Goal: Task Accomplishment & Management: Contribute content

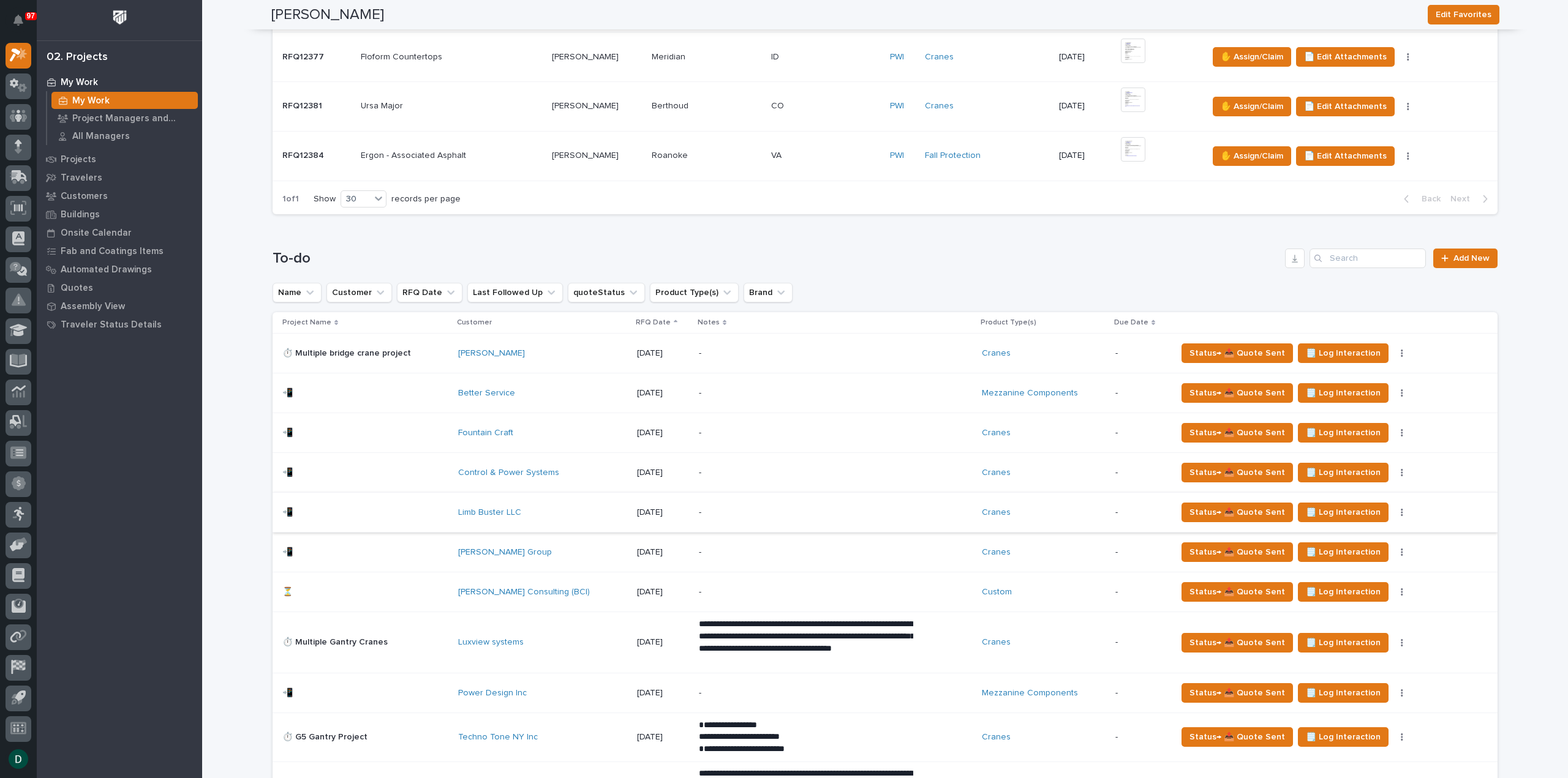
scroll to position [673, 0]
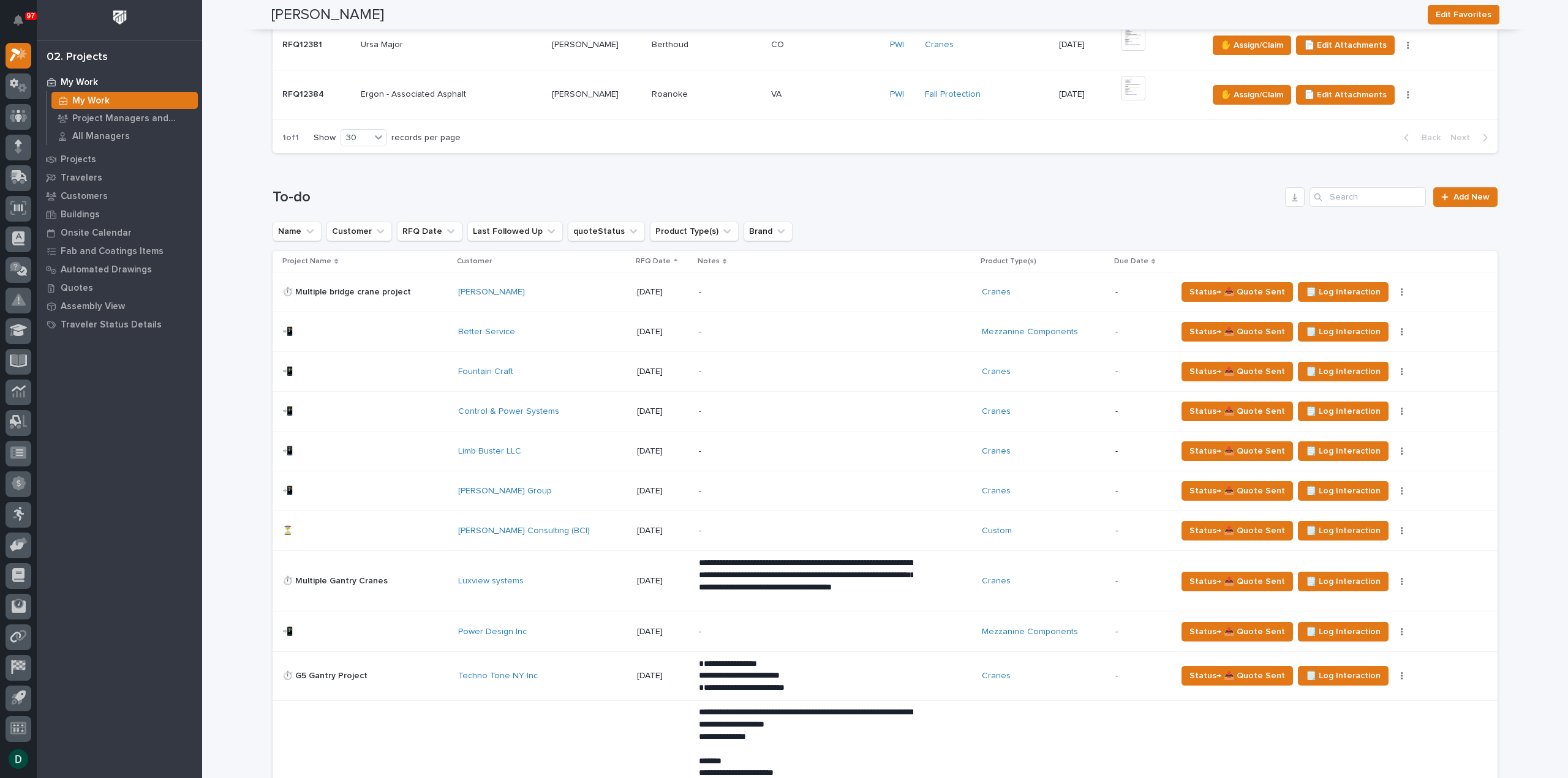
click at [435, 526] on p at bounding box center [365, 531] width 166 height 11
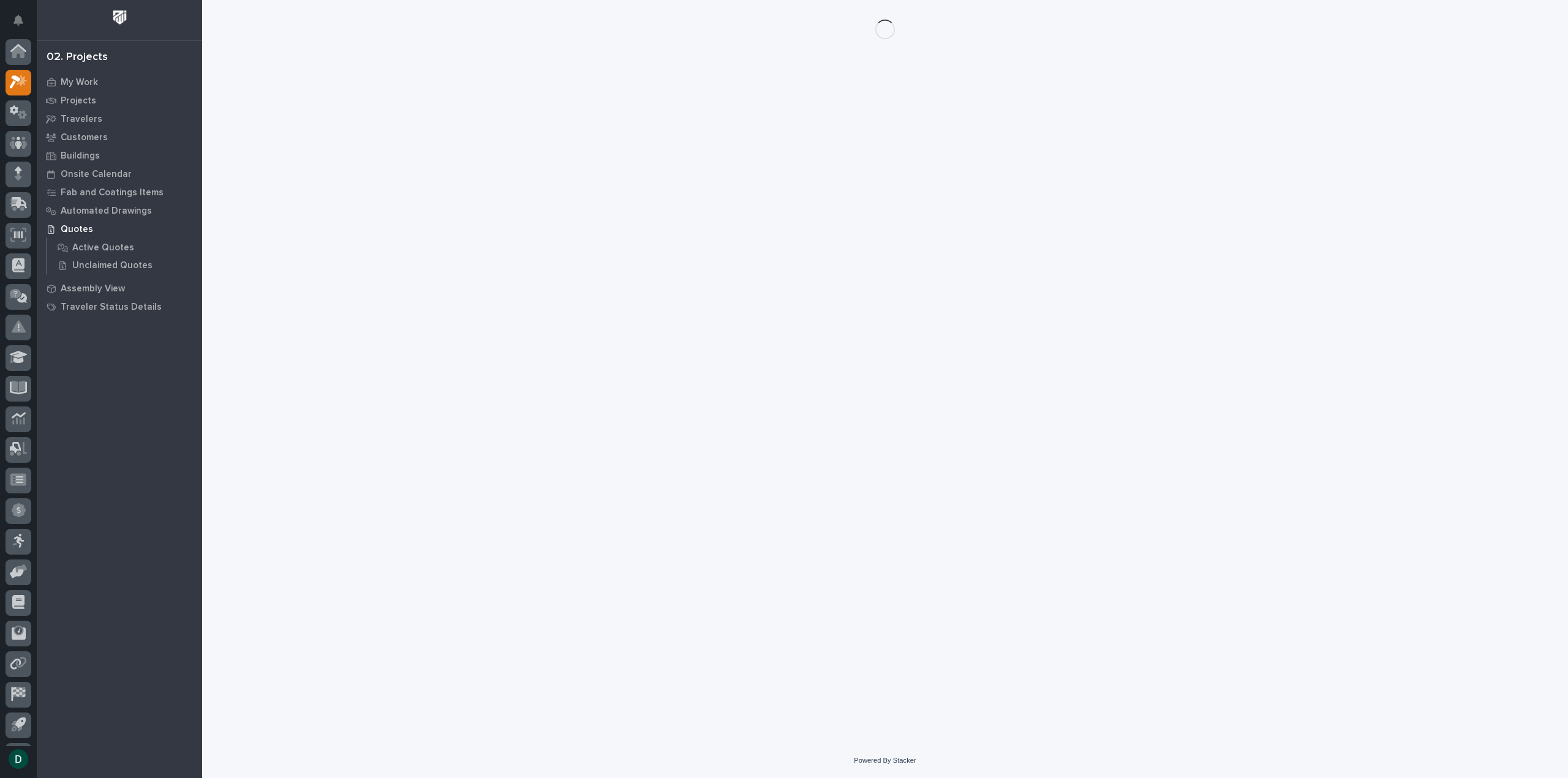
scroll to position [27, 0]
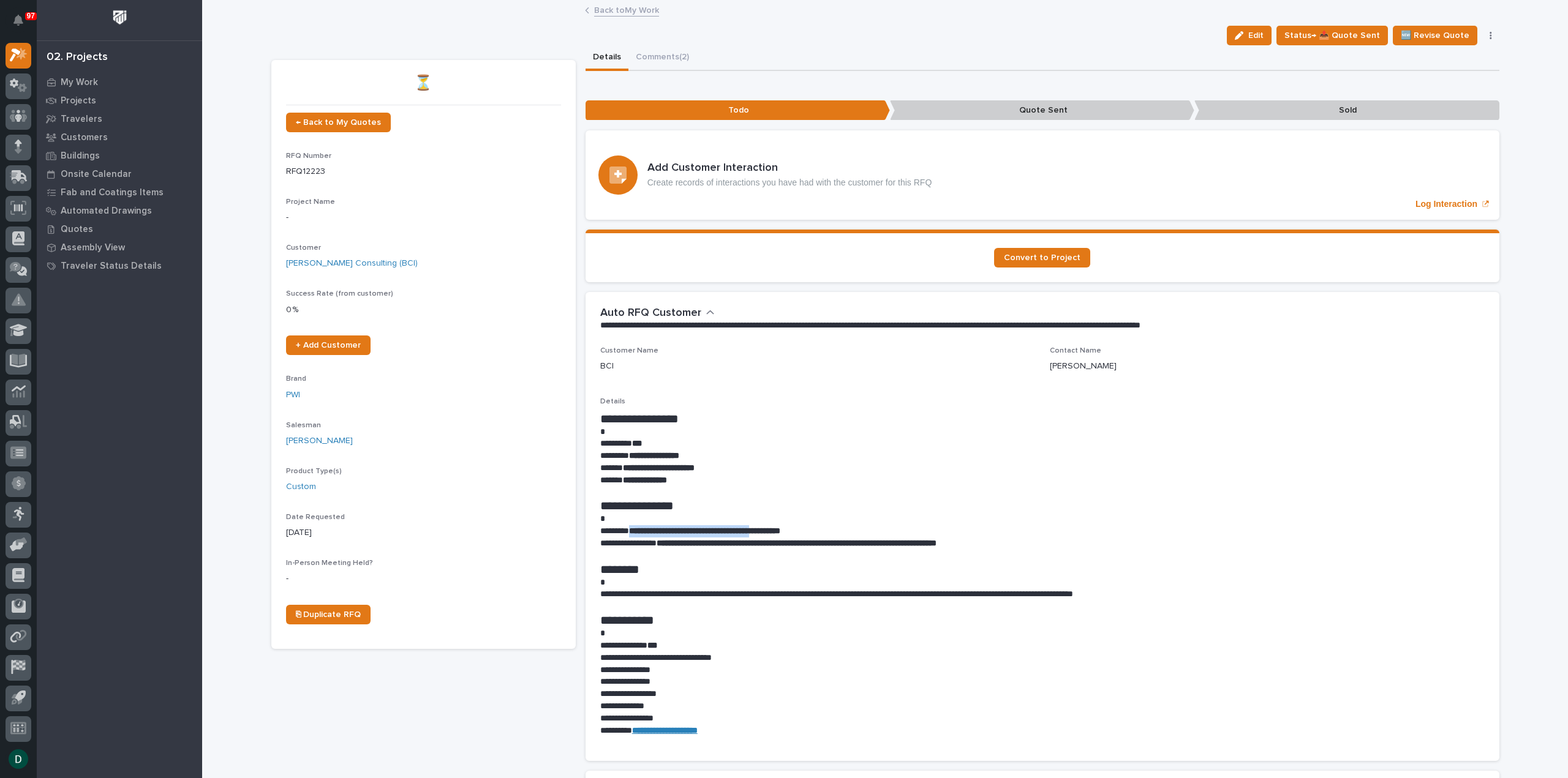
drag, startPoint x: 631, startPoint y: 530, endPoint x: 796, endPoint y: 531, distance: 165.0
click at [780, 531] on strong "**********" at bounding box center [705, 530] width 152 height 8
click at [1041, 539] on p "**********" at bounding box center [1042, 543] width 884 height 12
click at [1153, 589] on p "**********" at bounding box center [1042, 595] width 884 height 12
click at [936, 542] on strong "**********" at bounding box center [796, 542] width 280 height 8
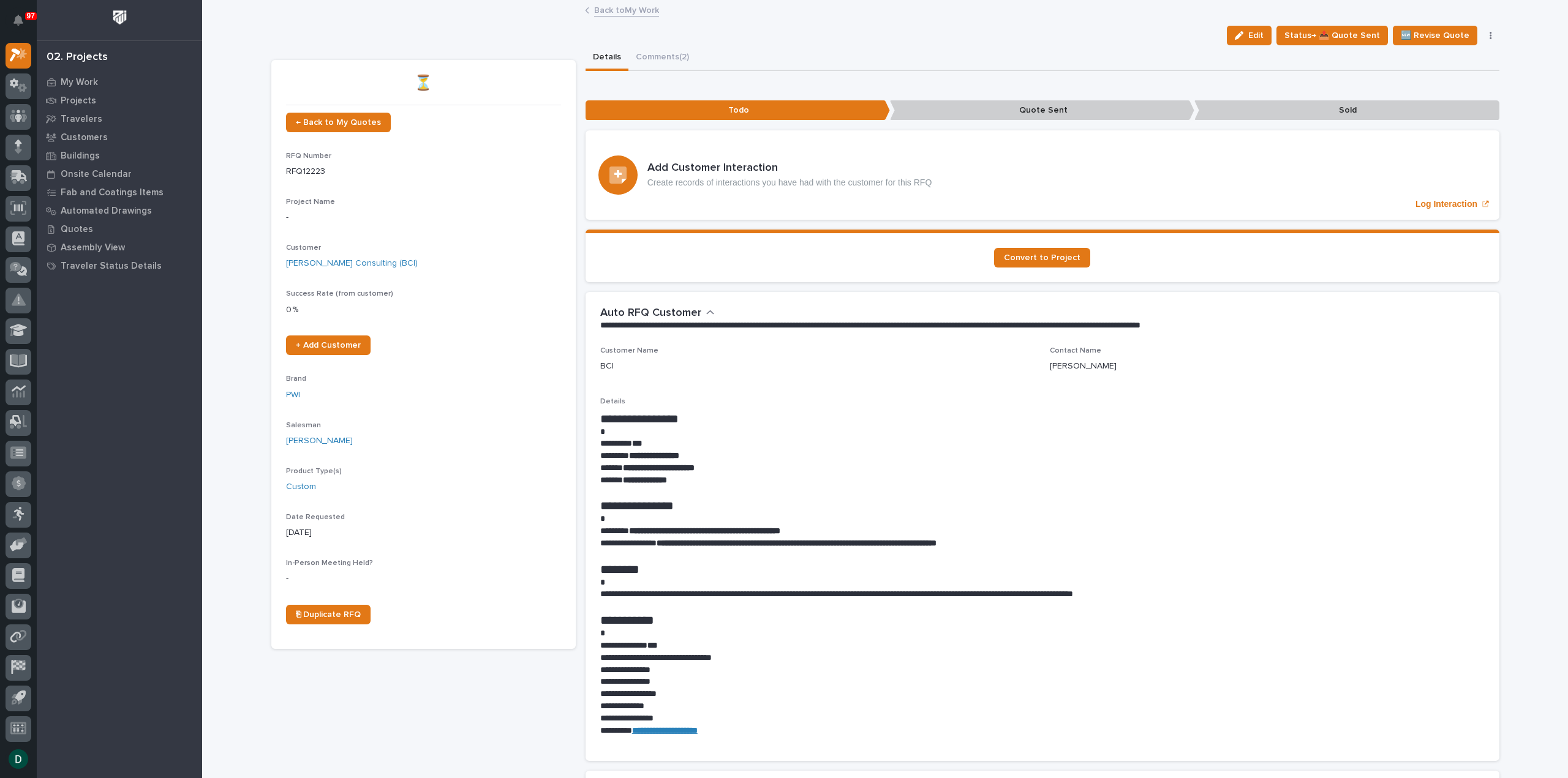
drag, startPoint x: 1105, startPoint y: 521, endPoint x: 1236, endPoint y: 506, distance: 131.9
click at [1101, 521] on p at bounding box center [1042, 519] width 884 height 12
drag, startPoint x: 654, startPoint y: 52, endPoint x: 940, endPoint y: 129, distance: 296.2
click at [654, 52] on button "Comments (2)" at bounding box center [662, 58] width 68 height 26
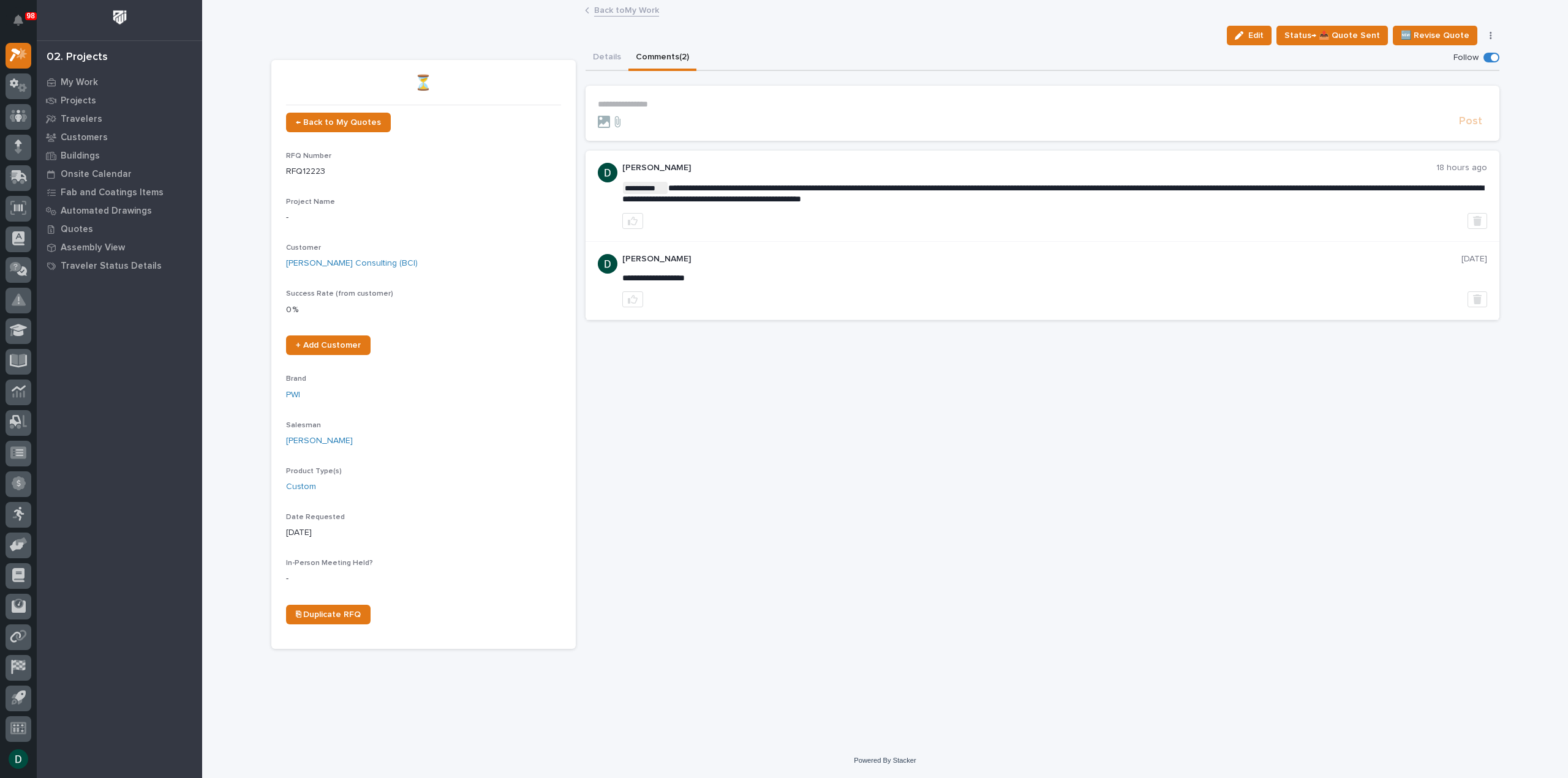
click at [631, 9] on link "Back to My Work" at bounding box center [627, 9] width 65 height 14
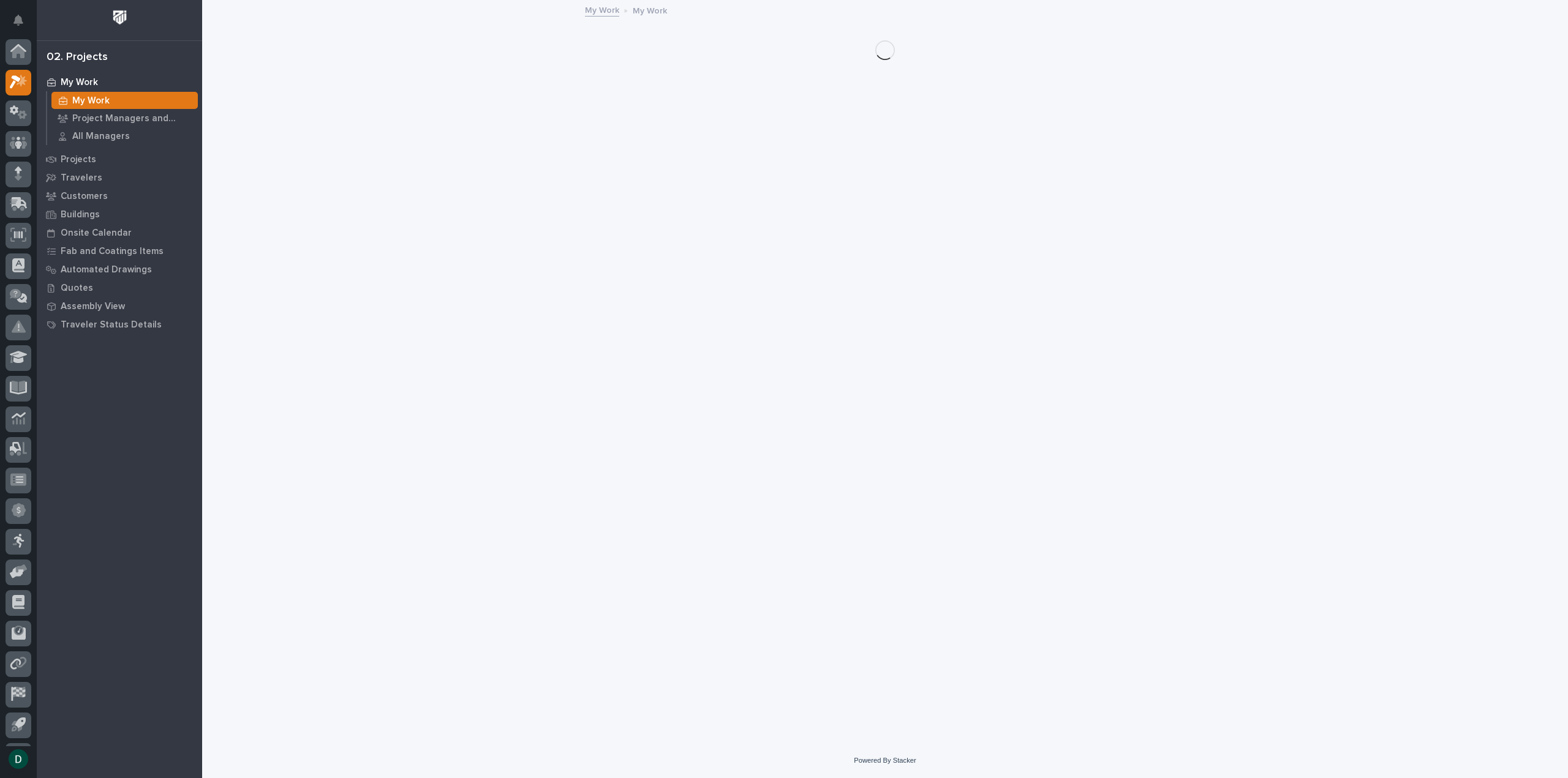
scroll to position [27, 0]
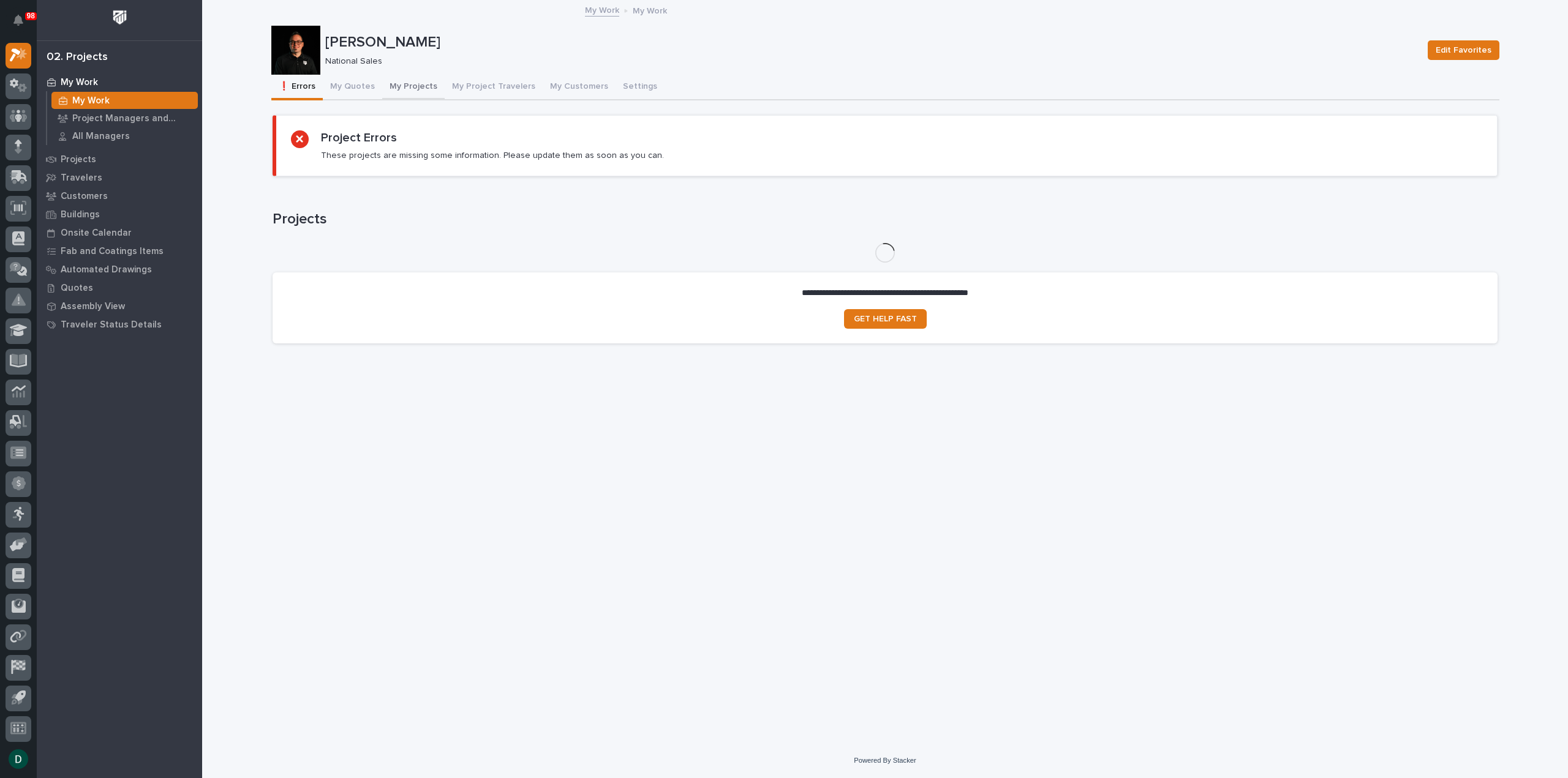
click at [406, 83] on button "My Projects" at bounding box center [413, 88] width 62 height 26
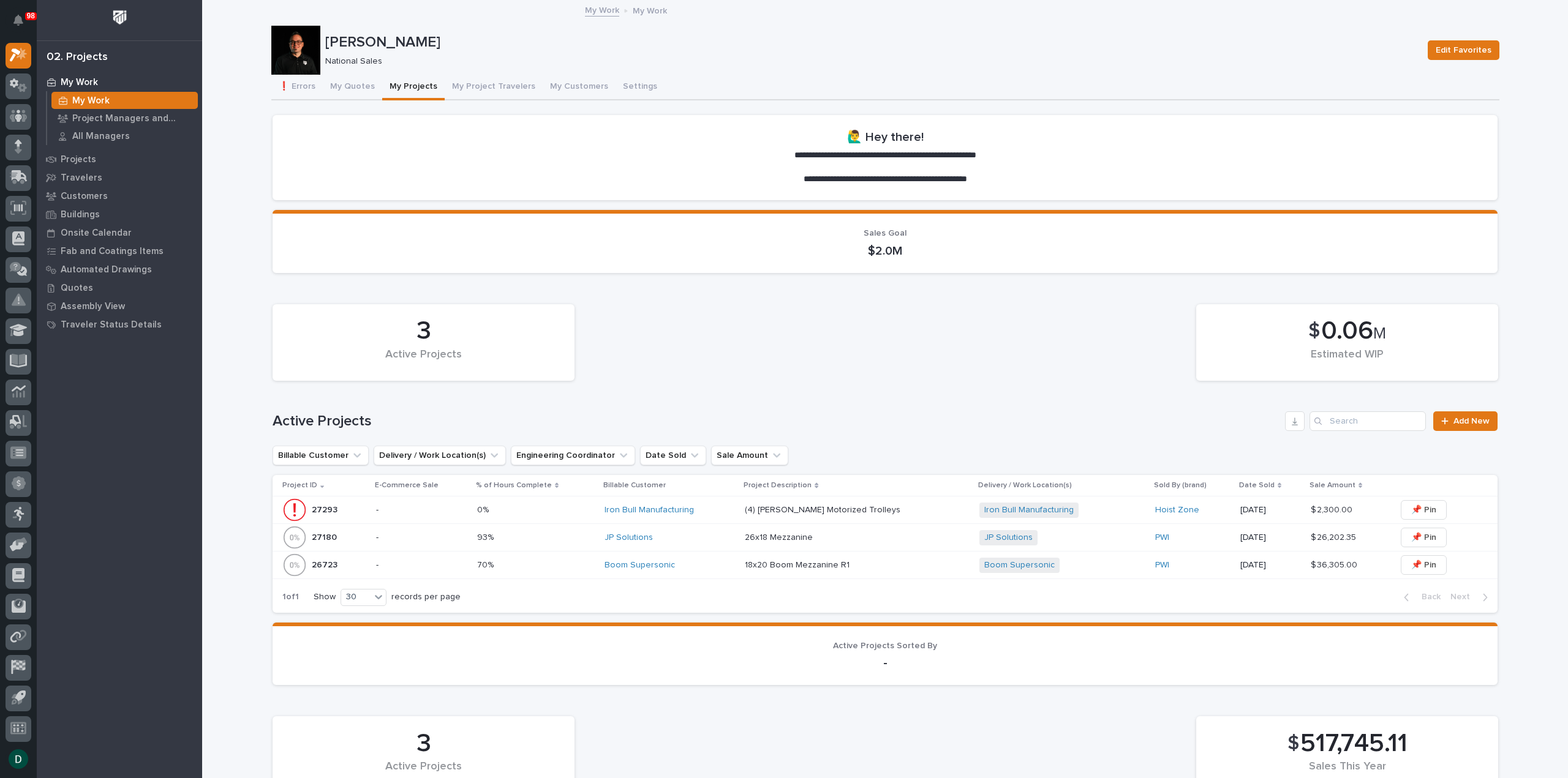
click at [453, 511] on p "-" at bounding box center [421, 511] width 91 height 11
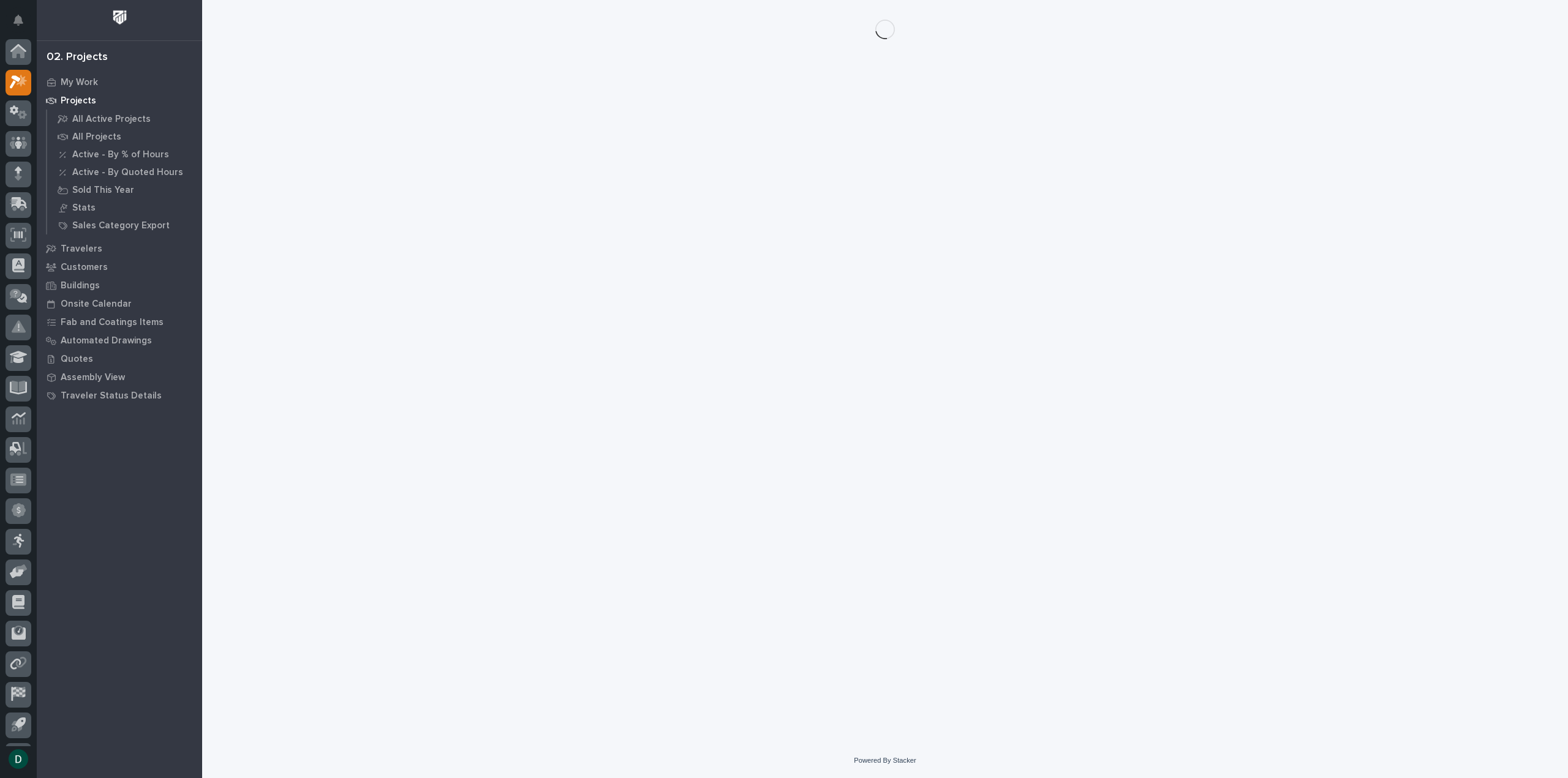
scroll to position [27, 0]
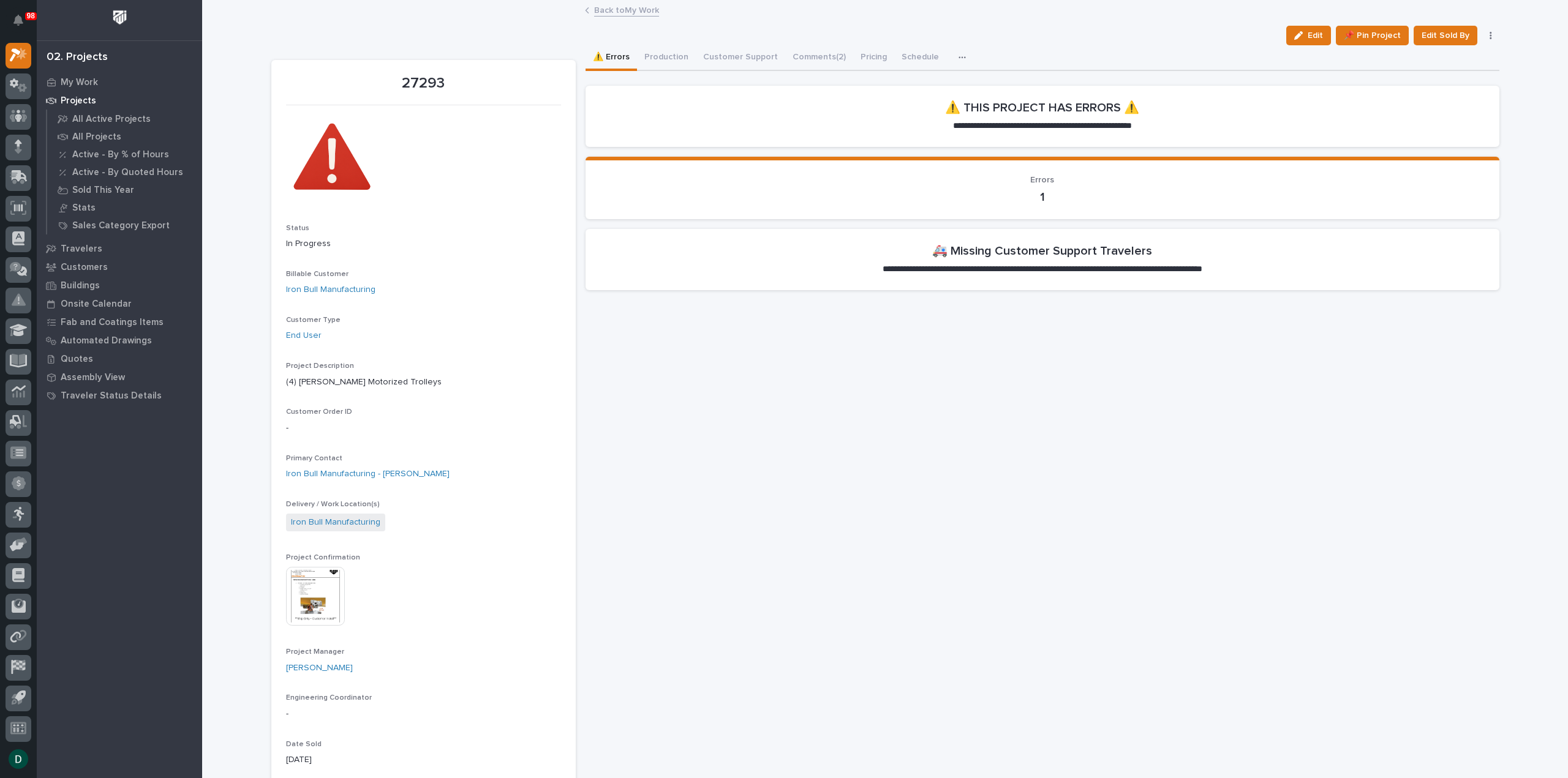
click at [1024, 269] on p "**********" at bounding box center [1041, 269] width 381 height 12
click at [724, 53] on button "Customer Support" at bounding box center [740, 58] width 89 height 26
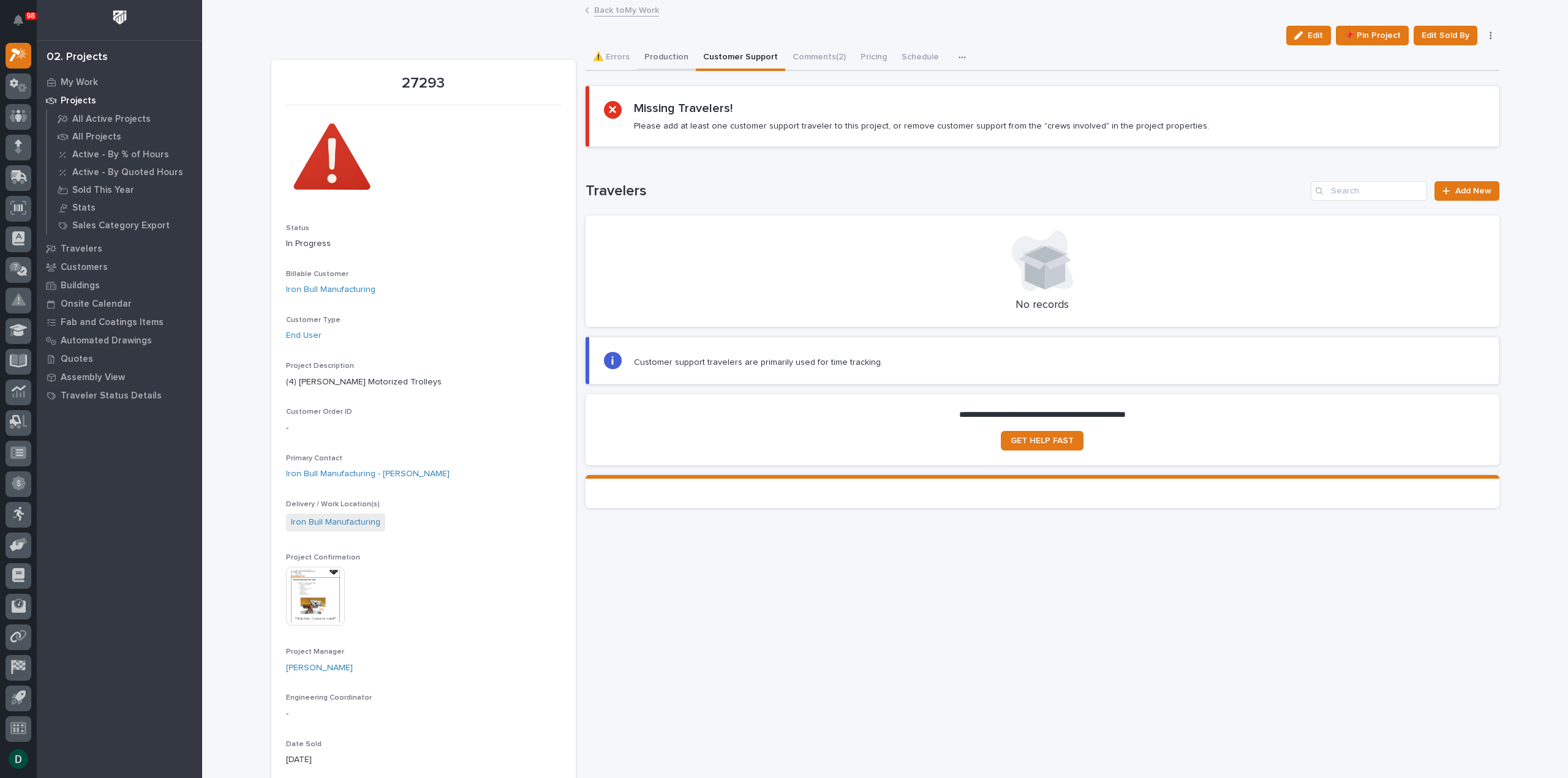
click at [668, 49] on button "Production" at bounding box center [666, 58] width 59 height 26
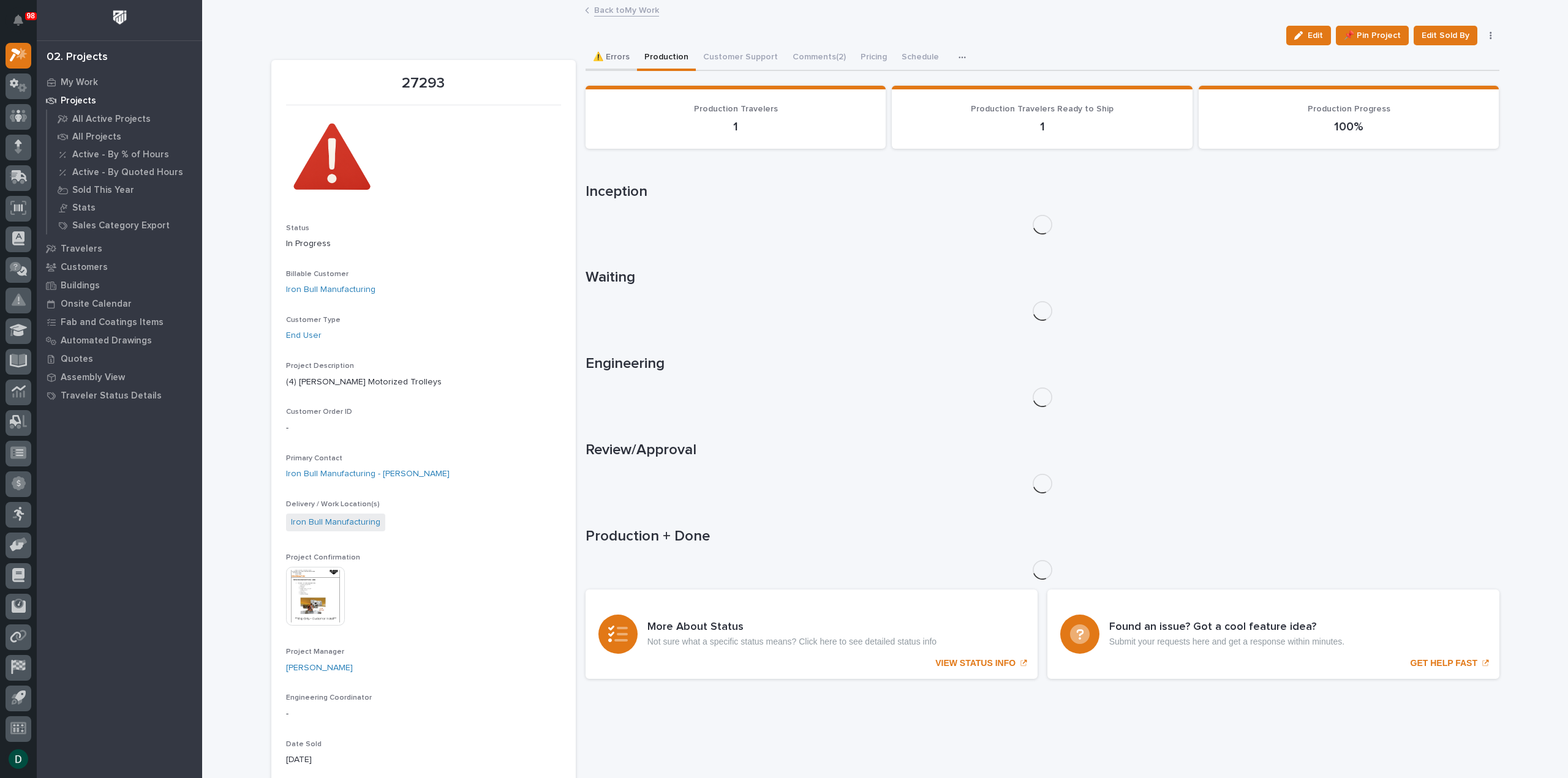
click at [612, 56] on button "⚠️ Errors" at bounding box center [611, 58] width 52 height 26
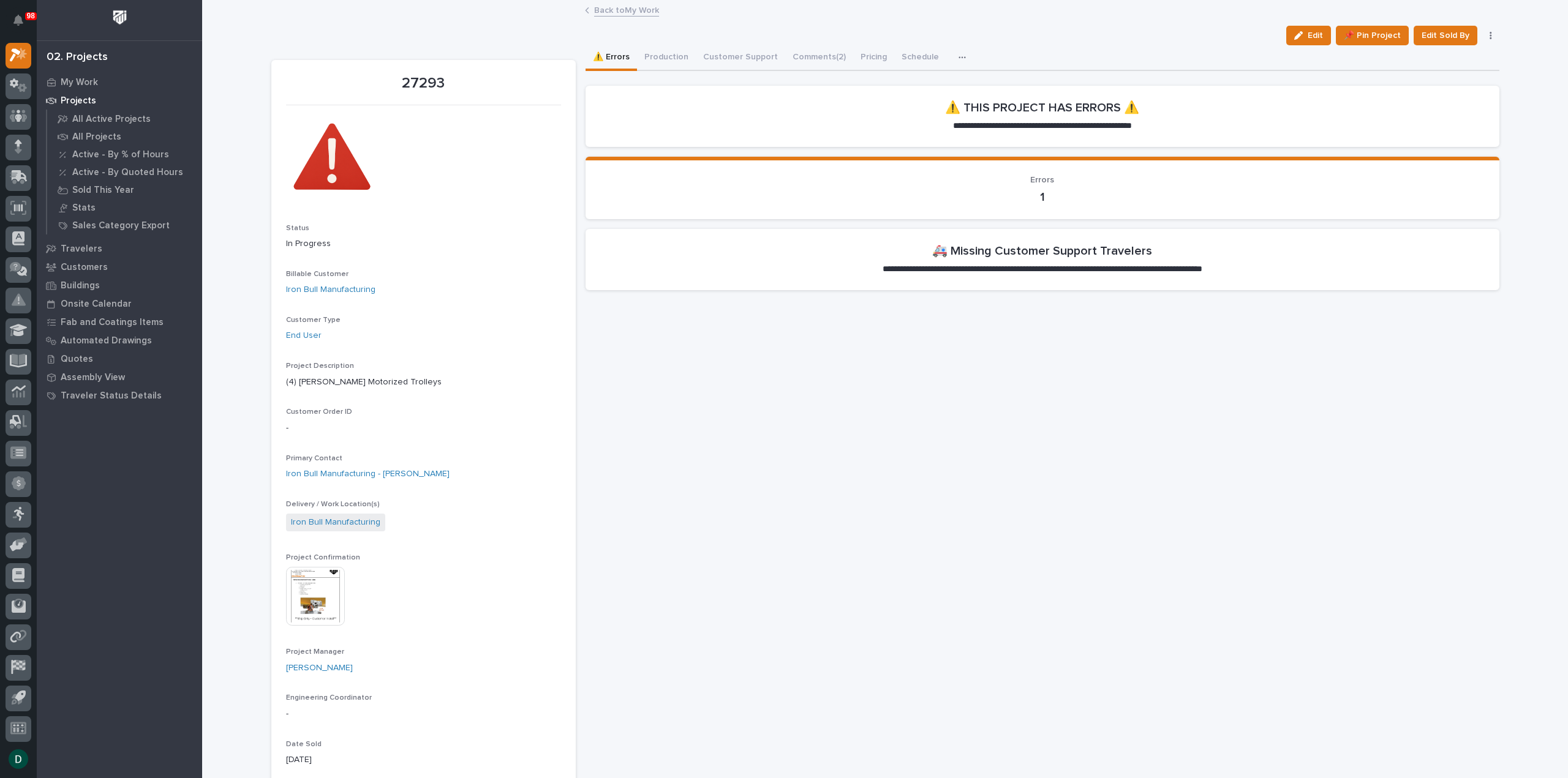
click at [1303, 36] on div "button" at bounding box center [1300, 35] width 14 height 8
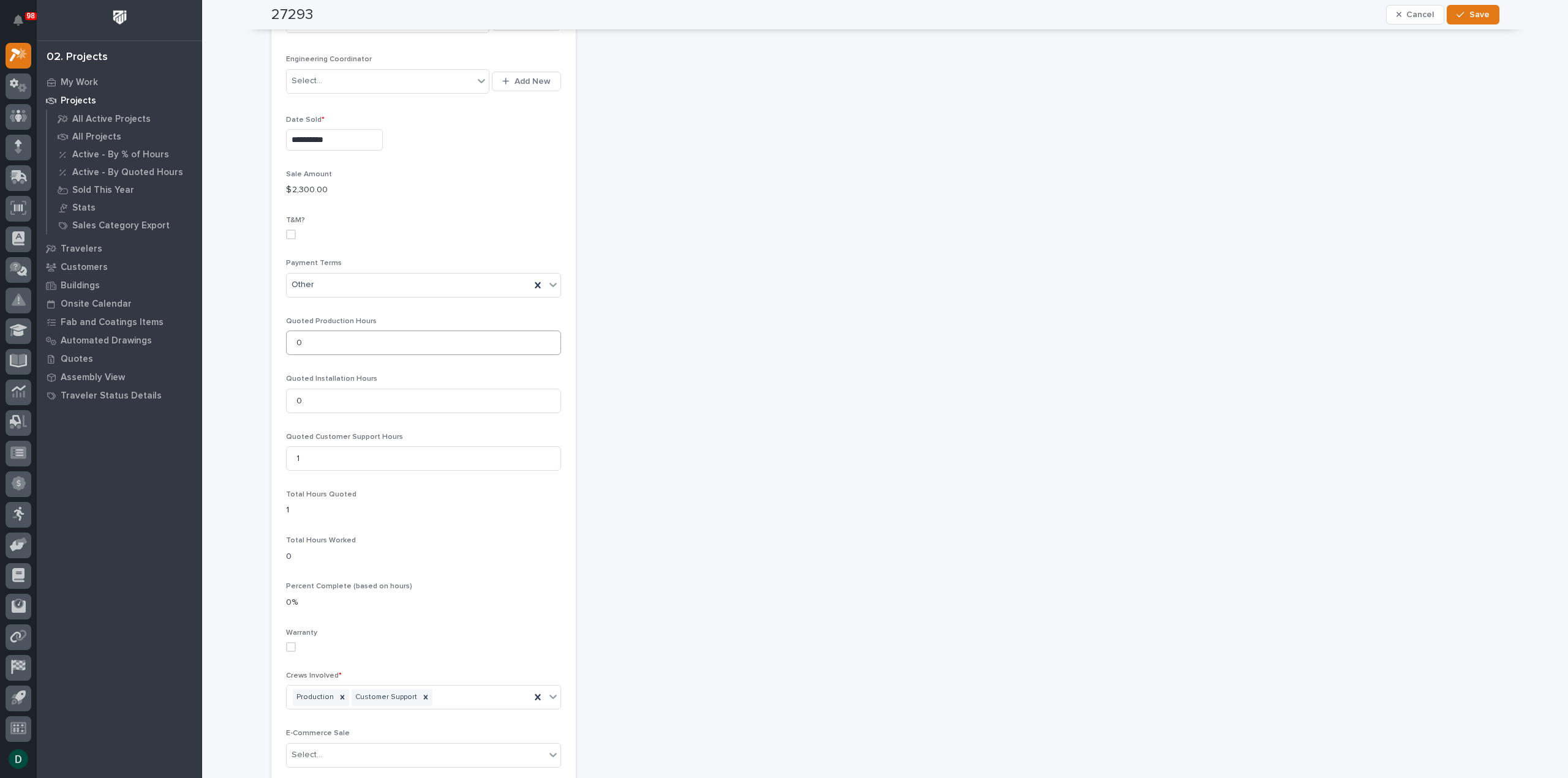
scroll to position [795, 0]
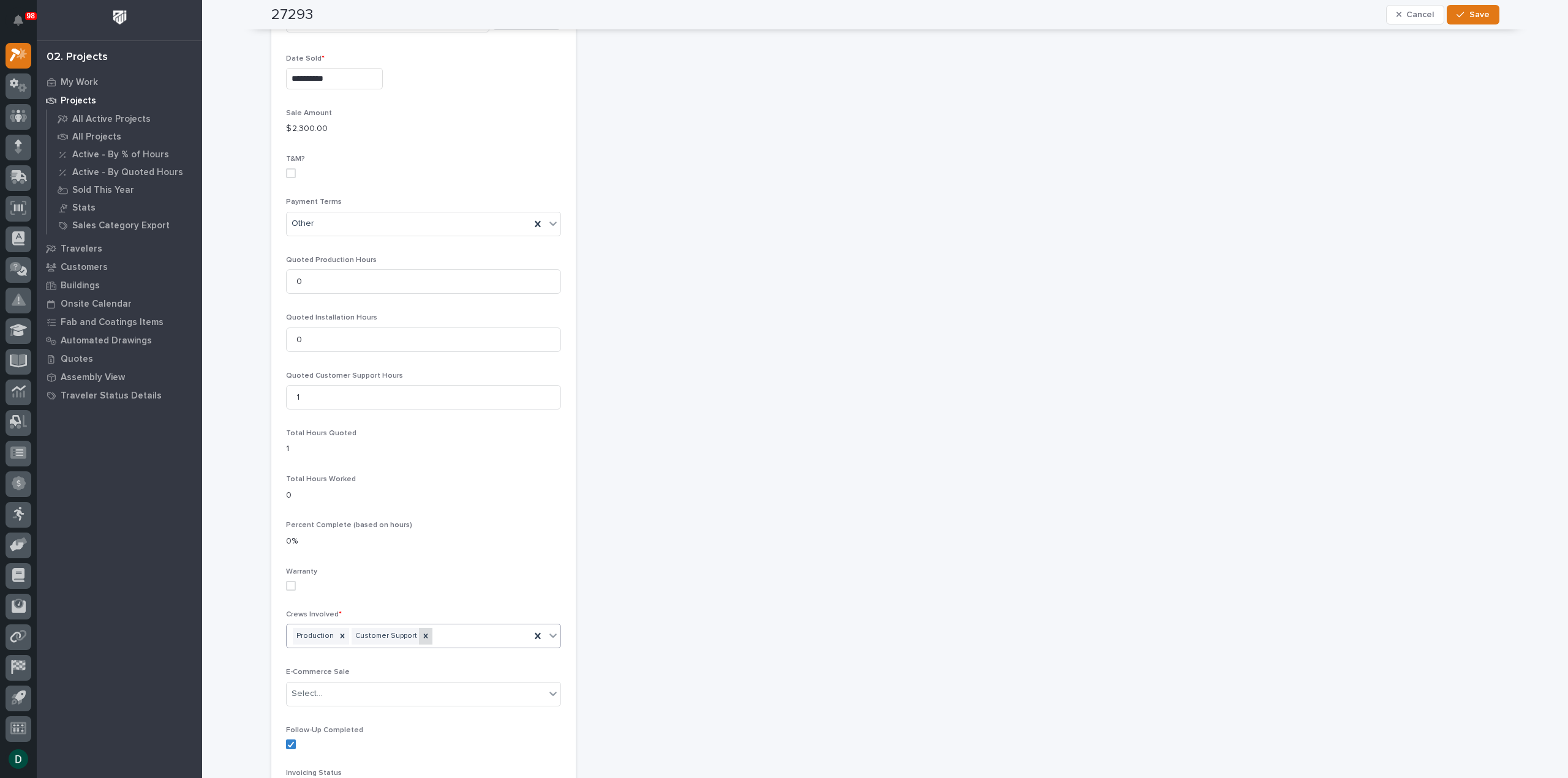
click at [421, 632] on icon at bounding box center [425, 636] width 8 height 8
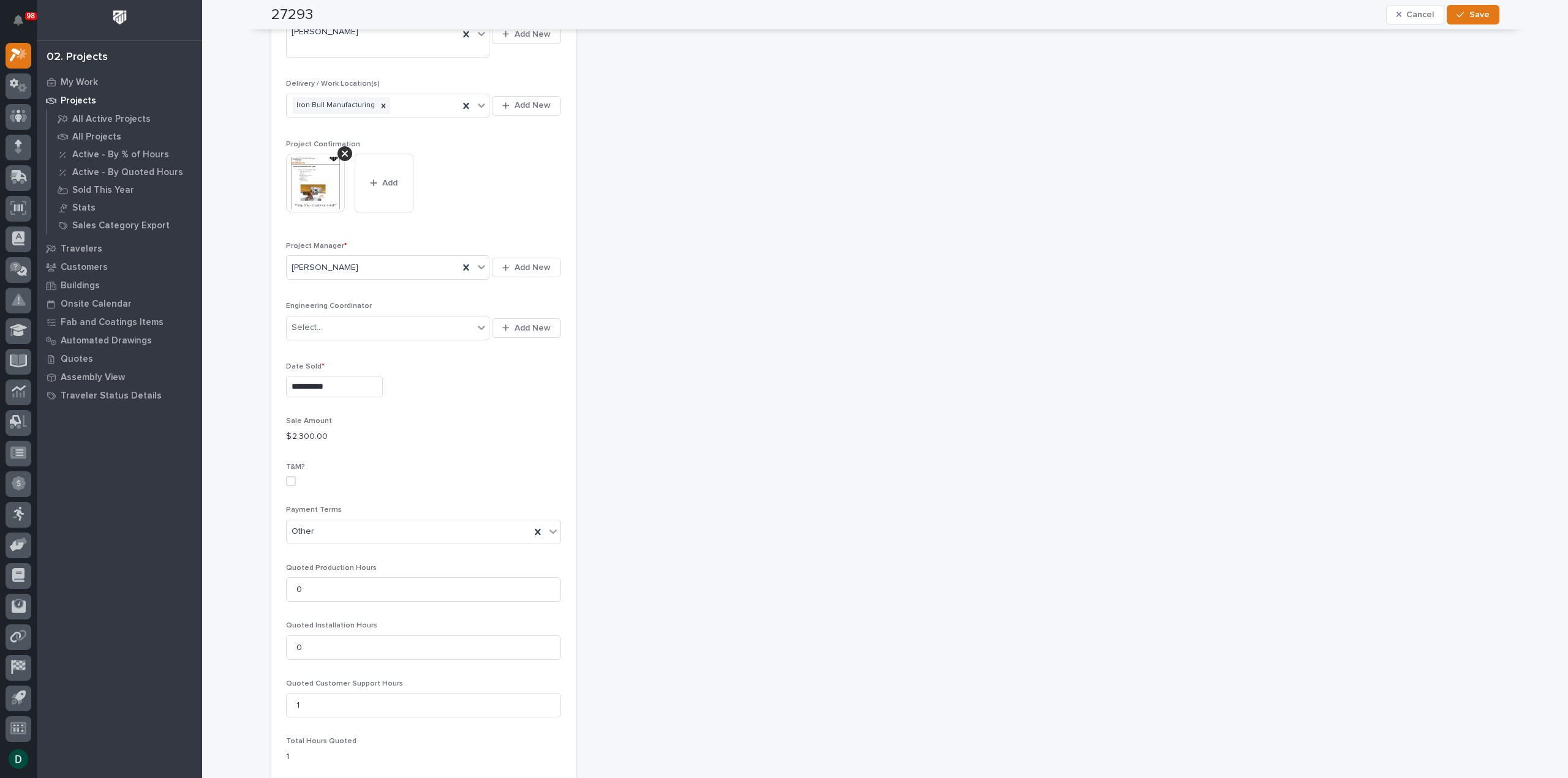
scroll to position [361, 0]
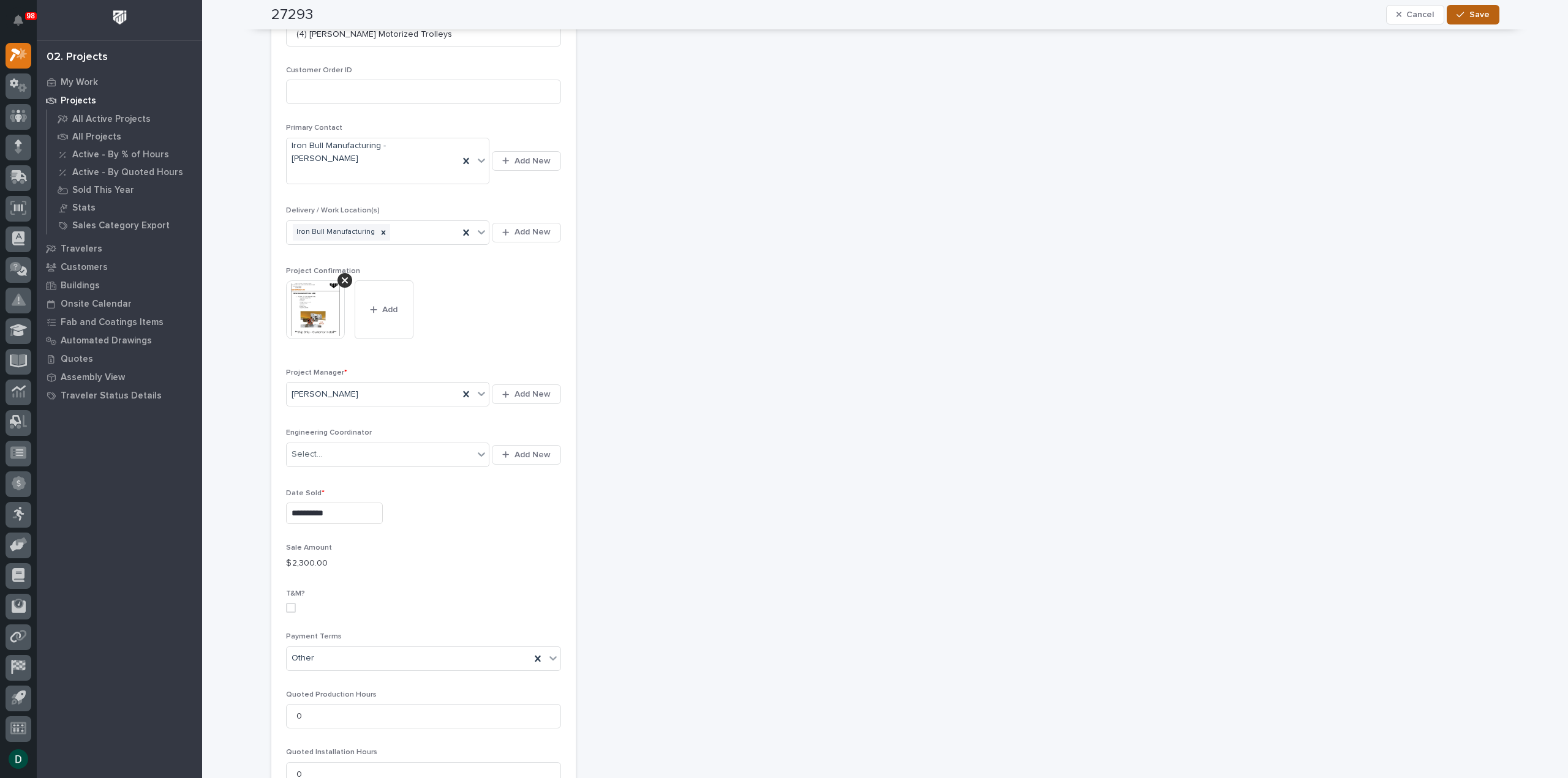
click at [1483, 11] on span "Save" at bounding box center [1479, 14] width 20 height 11
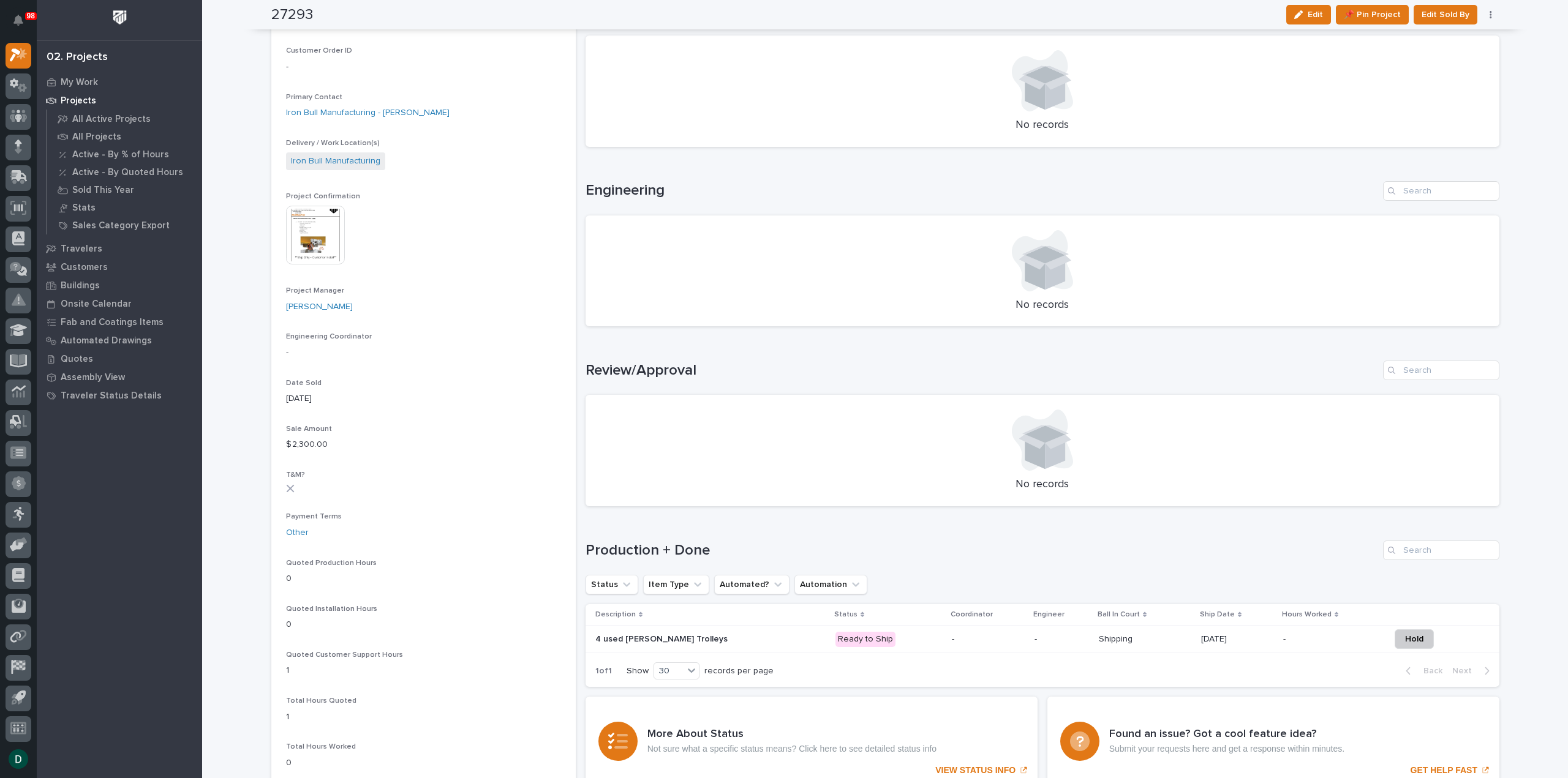
scroll to position [280, 0]
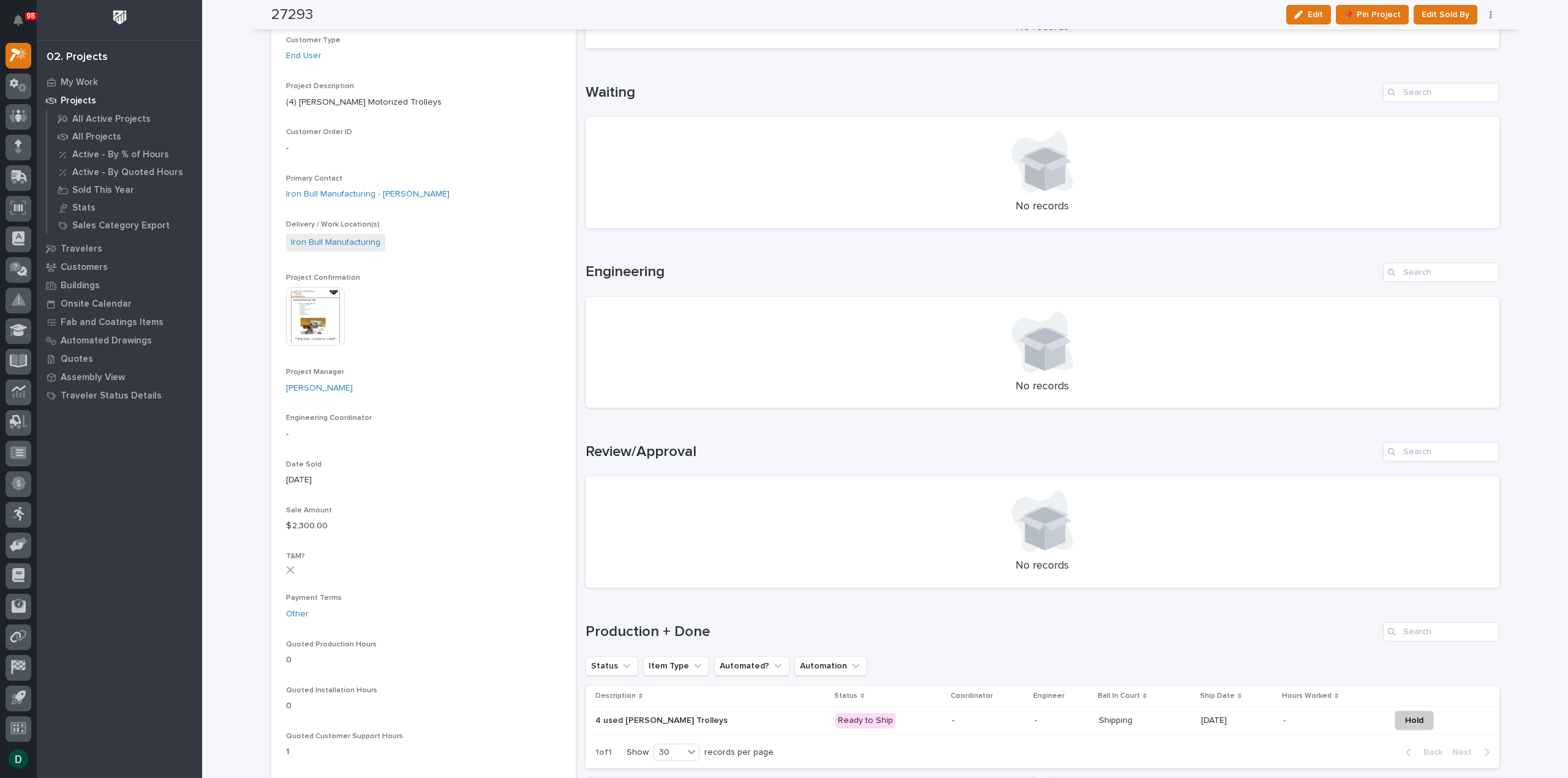
click at [721, 716] on p at bounding box center [702, 721] width 214 height 11
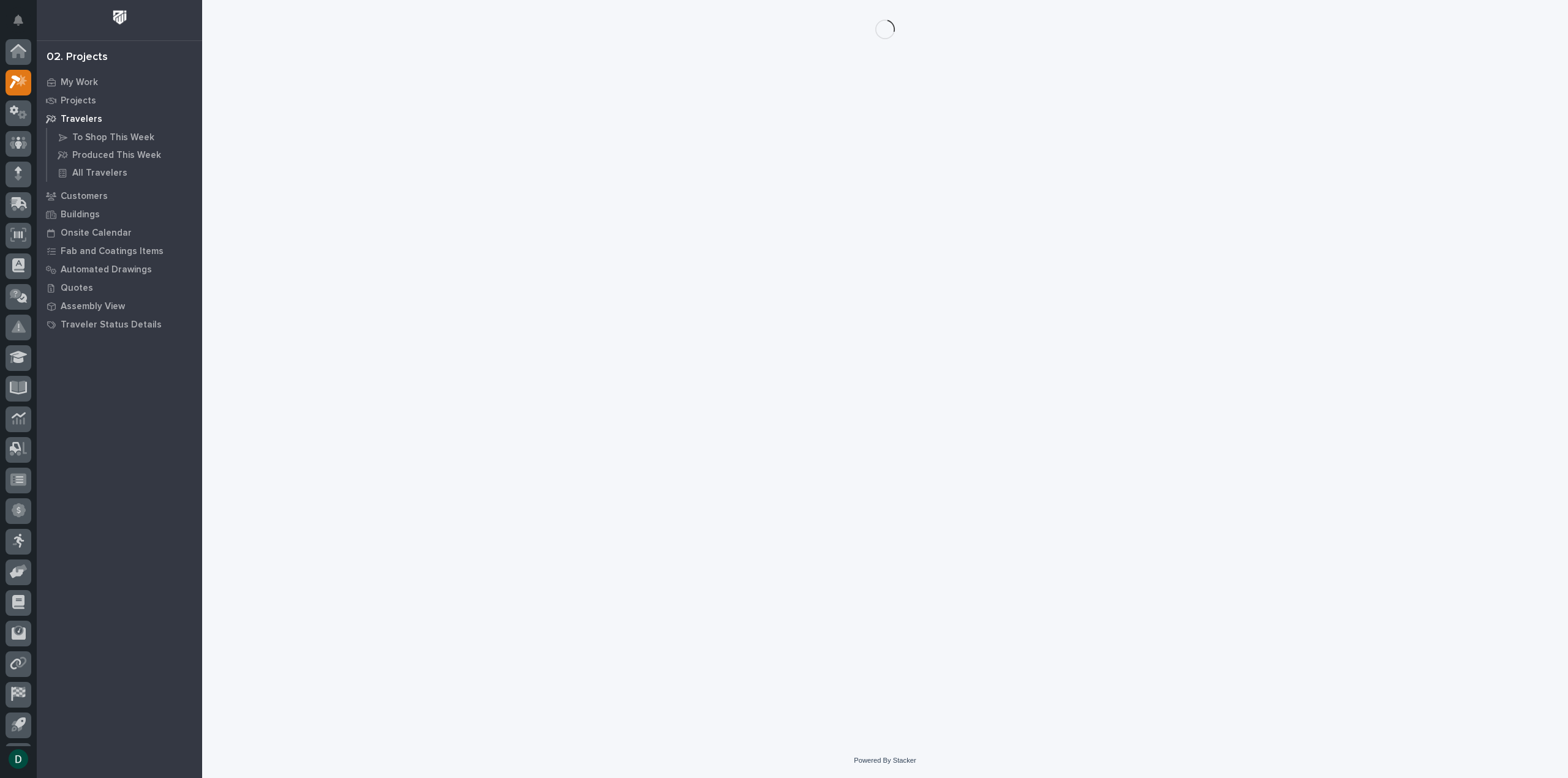
scroll to position [27, 0]
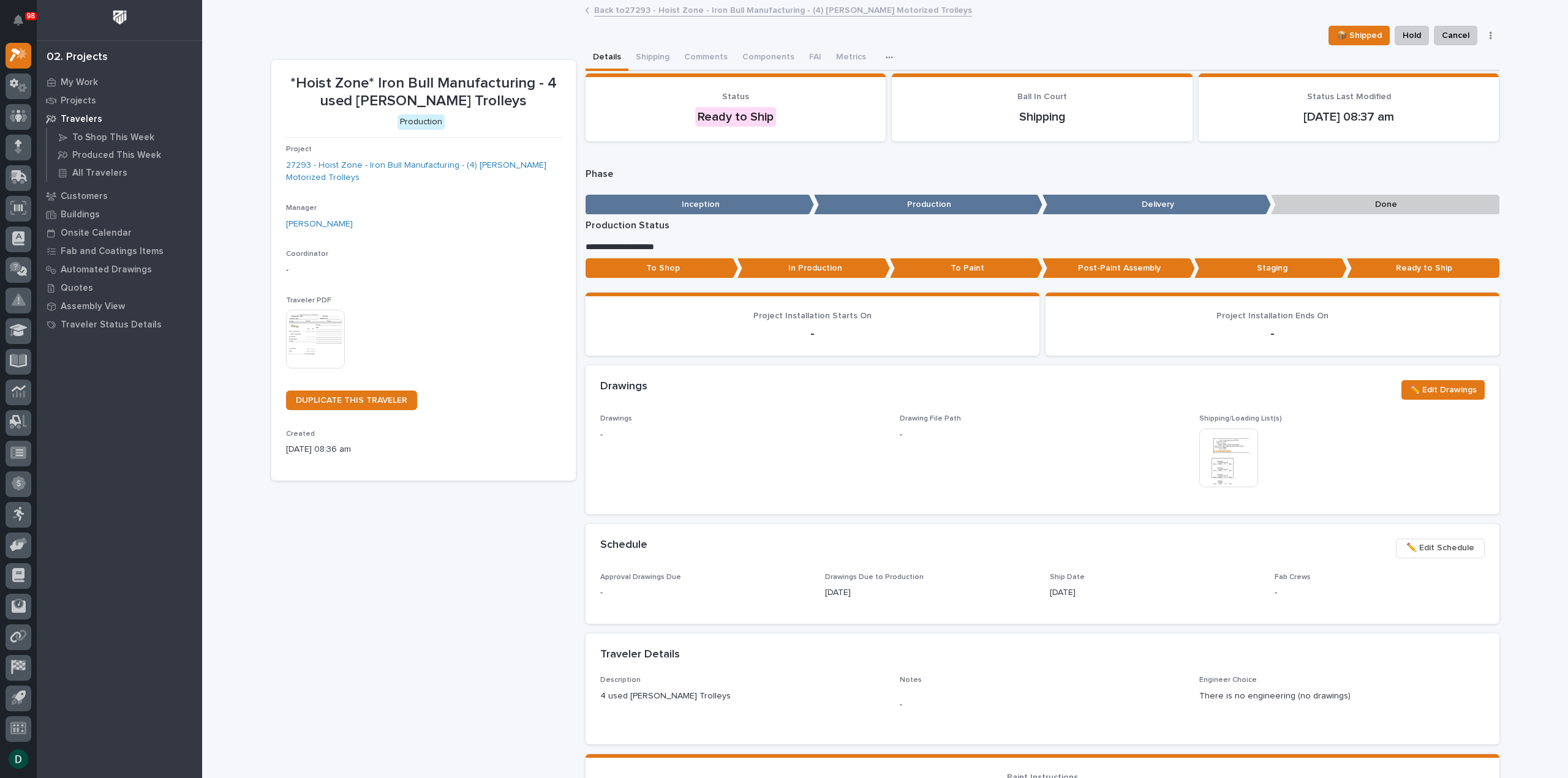
click at [661, 9] on link "Back to 27293 - Hoist Zone - Iron Bull Manufacturing - (4) Starke Motorized Tro…" at bounding box center [783, 9] width 378 height 14
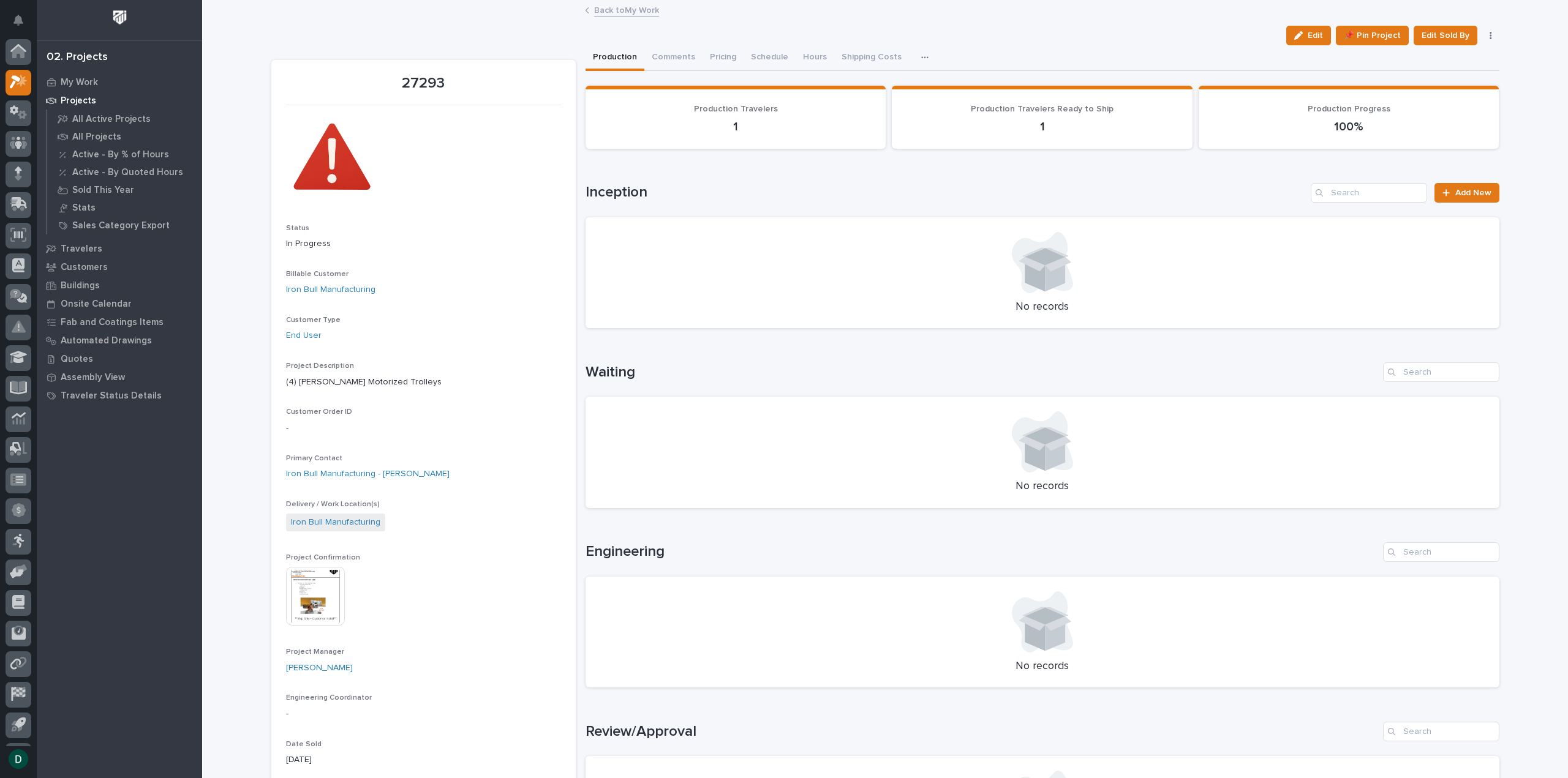
scroll to position [27, 0]
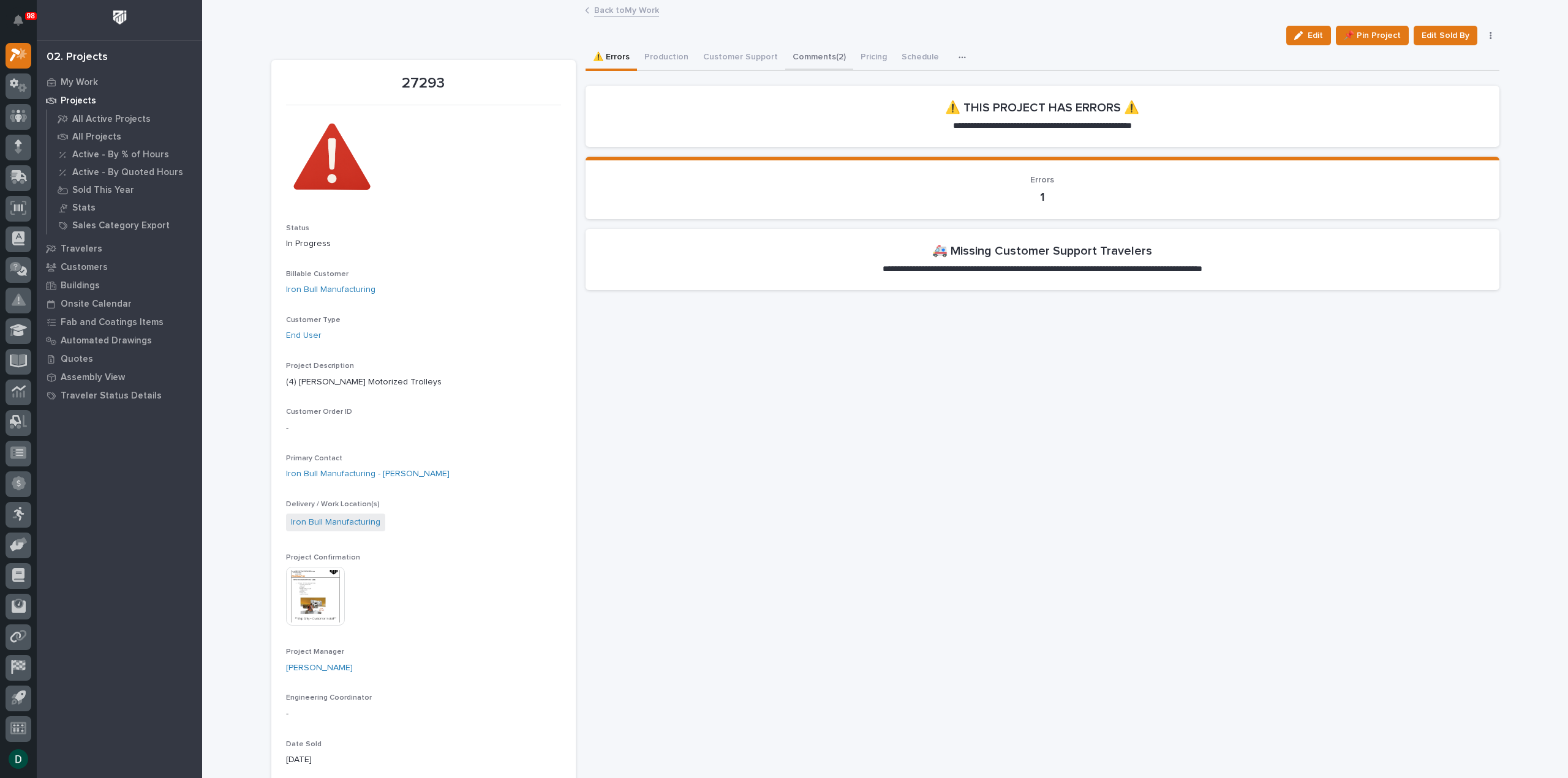
click at [806, 54] on button "Comments (2)" at bounding box center [819, 58] width 68 height 26
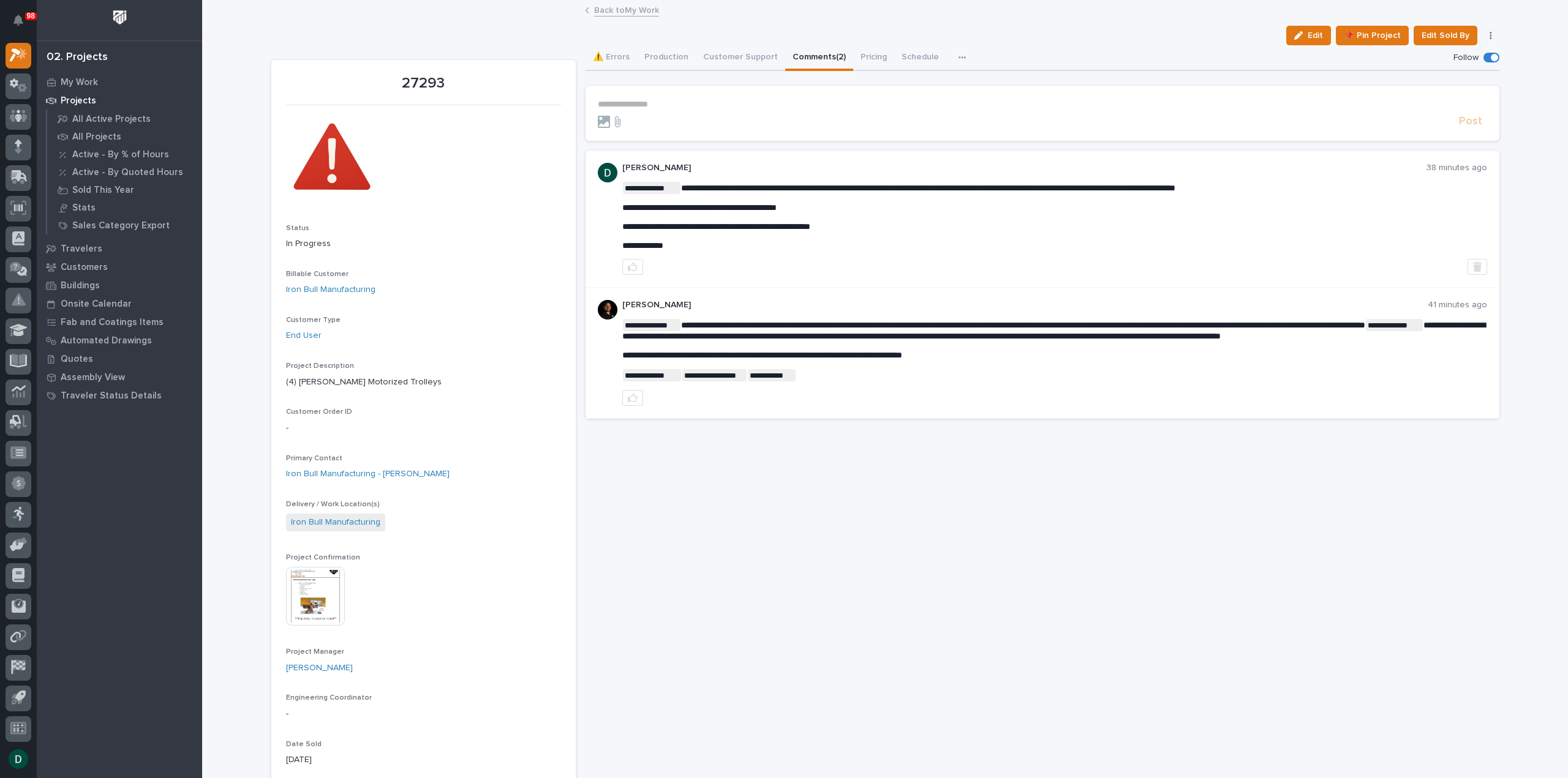
click at [683, 101] on p "**********" at bounding box center [1042, 105] width 889 height 11
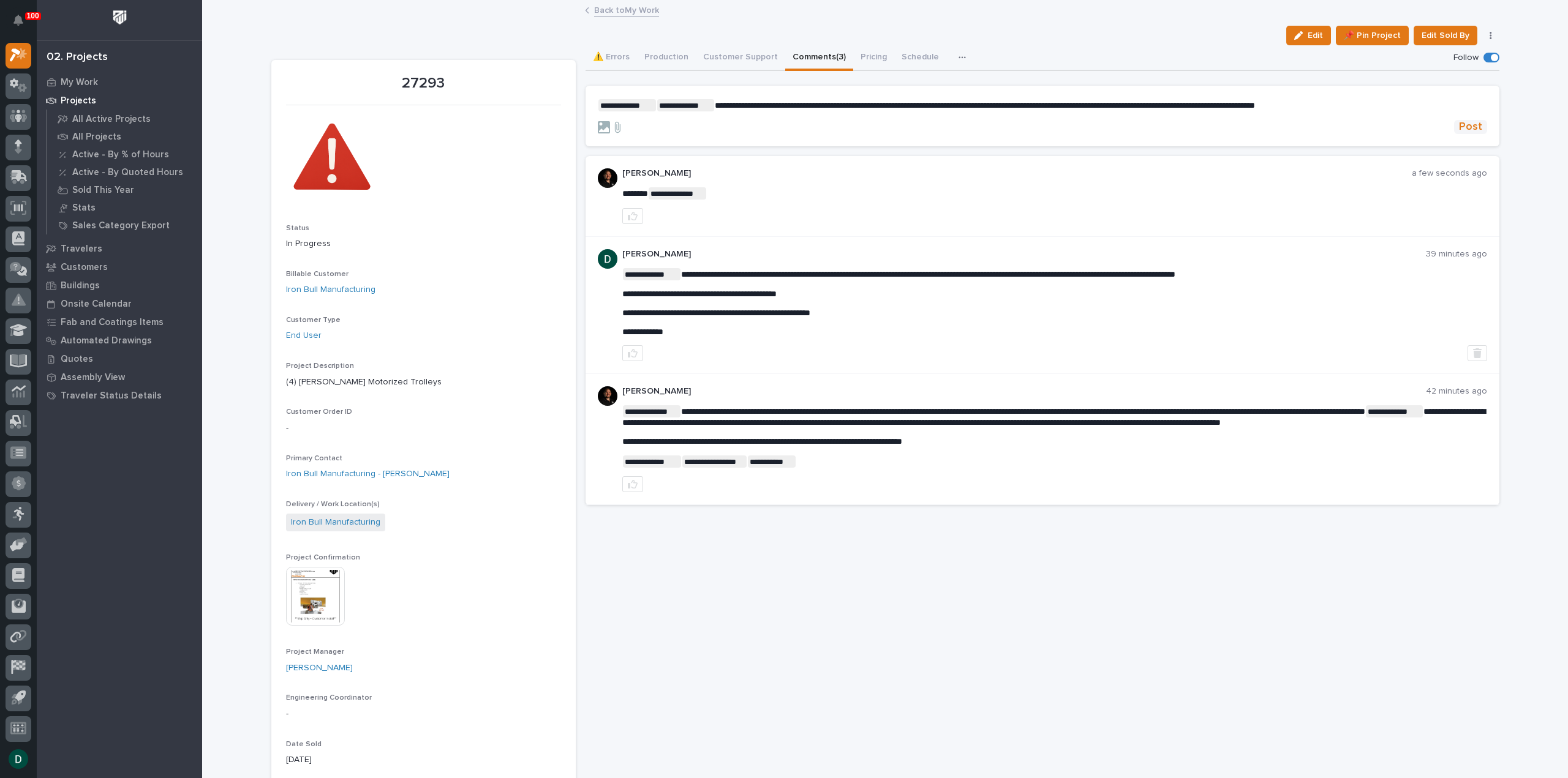
click at [1463, 123] on span "Post" at bounding box center [1470, 127] width 23 height 14
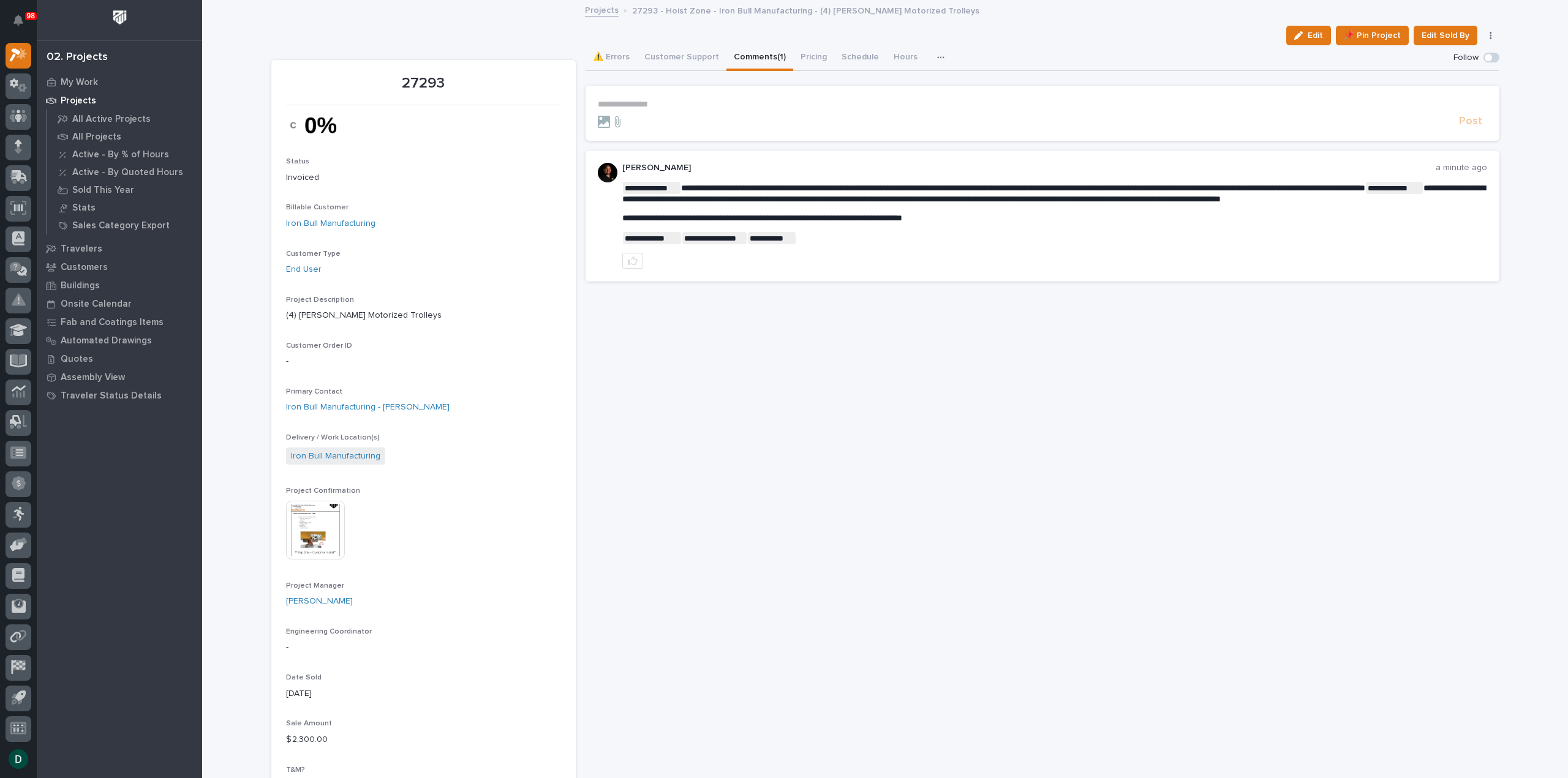
click at [671, 102] on p "**********" at bounding box center [1042, 105] width 889 height 11
click at [618, 53] on button "⚠️ Errors" at bounding box center [611, 58] width 52 height 26
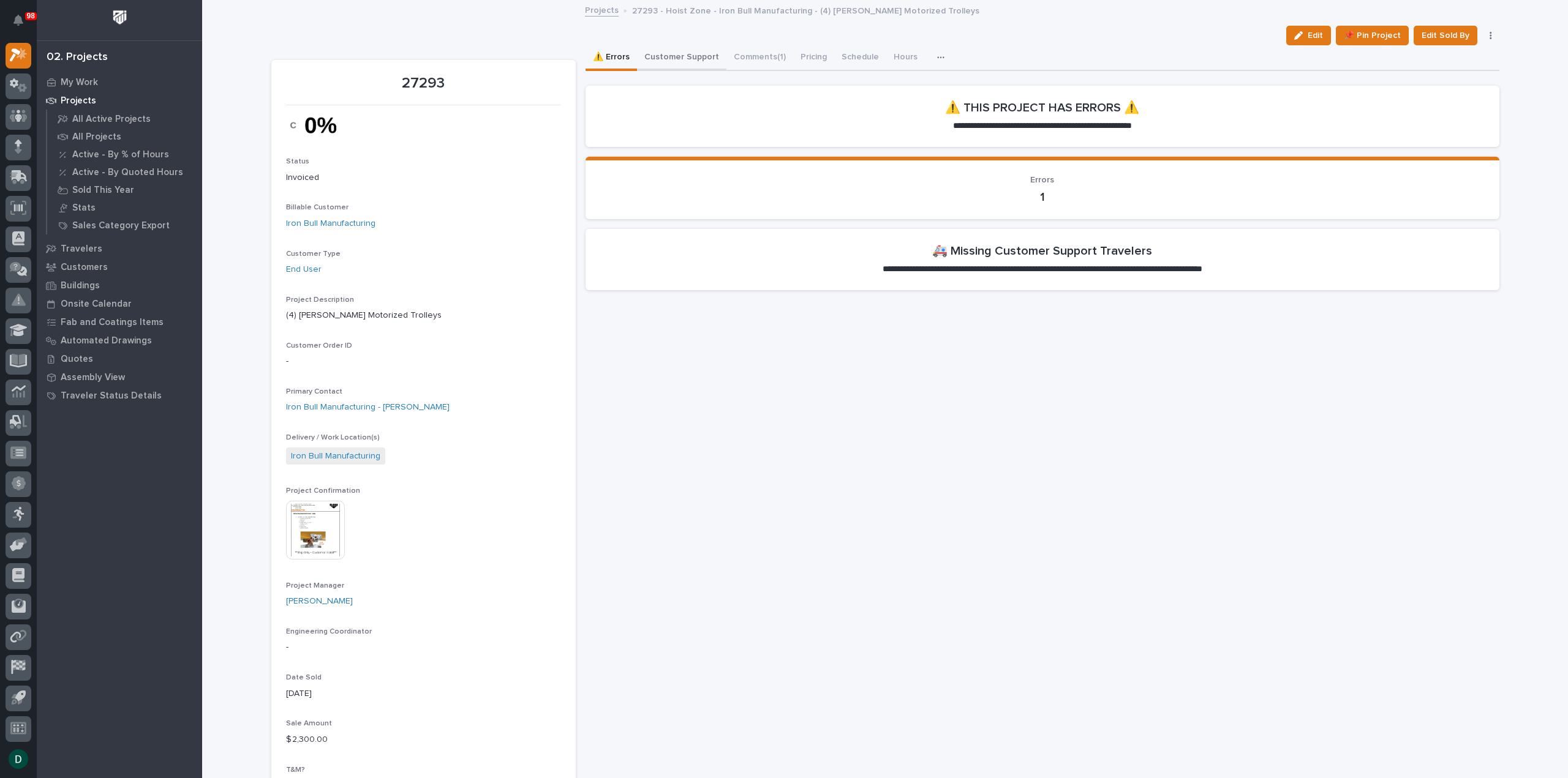
click at [660, 52] on button "Customer Support" at bounding box center [681, 58] width 89 height 26
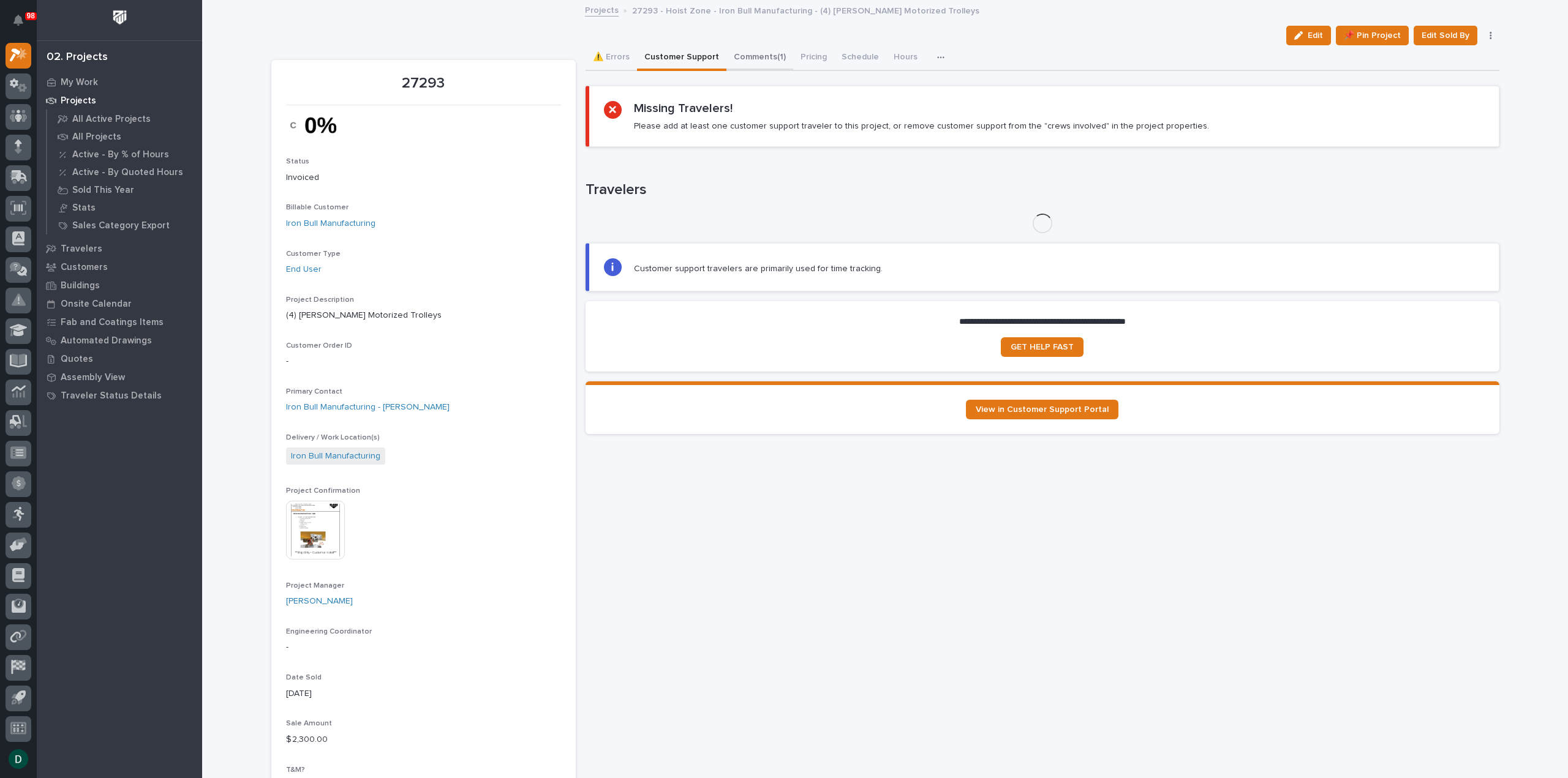
click at [749, 55] on button "Comments (1)" at bounding box center [759, 58] width 67 height 26
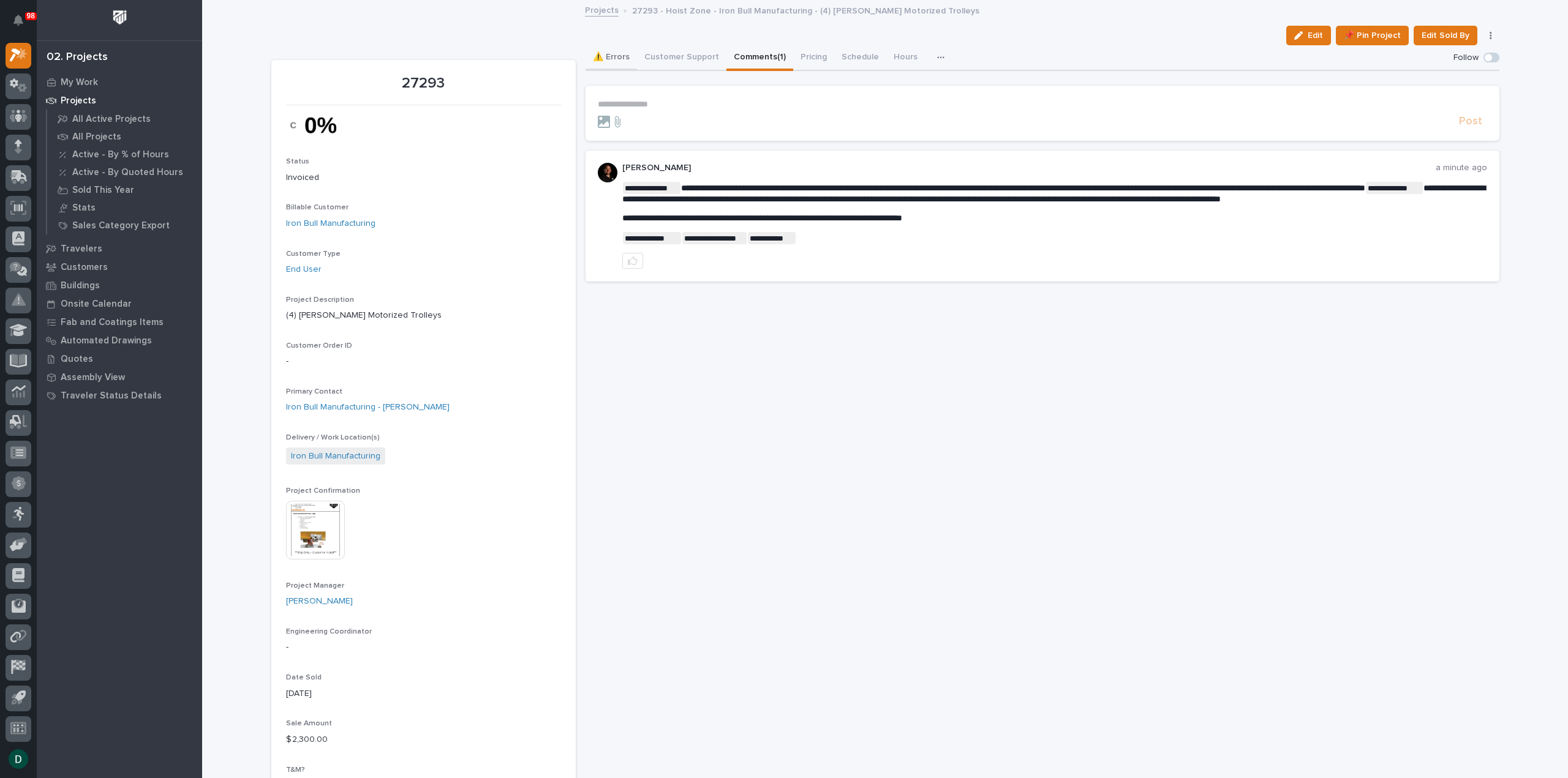
click at [614, 59] on button "⚠️ Errors" at bounding box center [611, 58] width 52 height 26
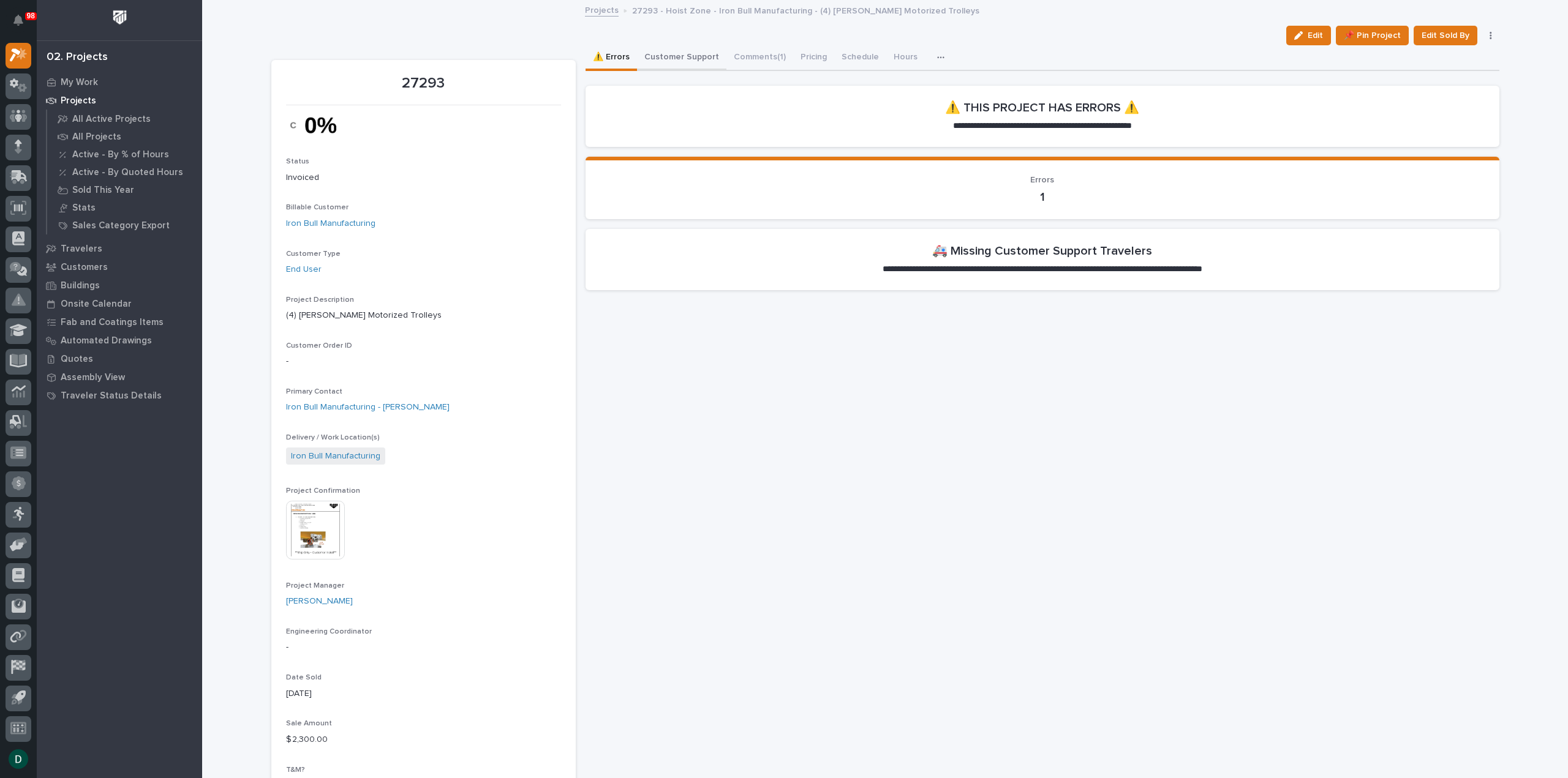
click at [692, 55] on button "Customer Support" at bounding box center [681, 58] width 89 height 26
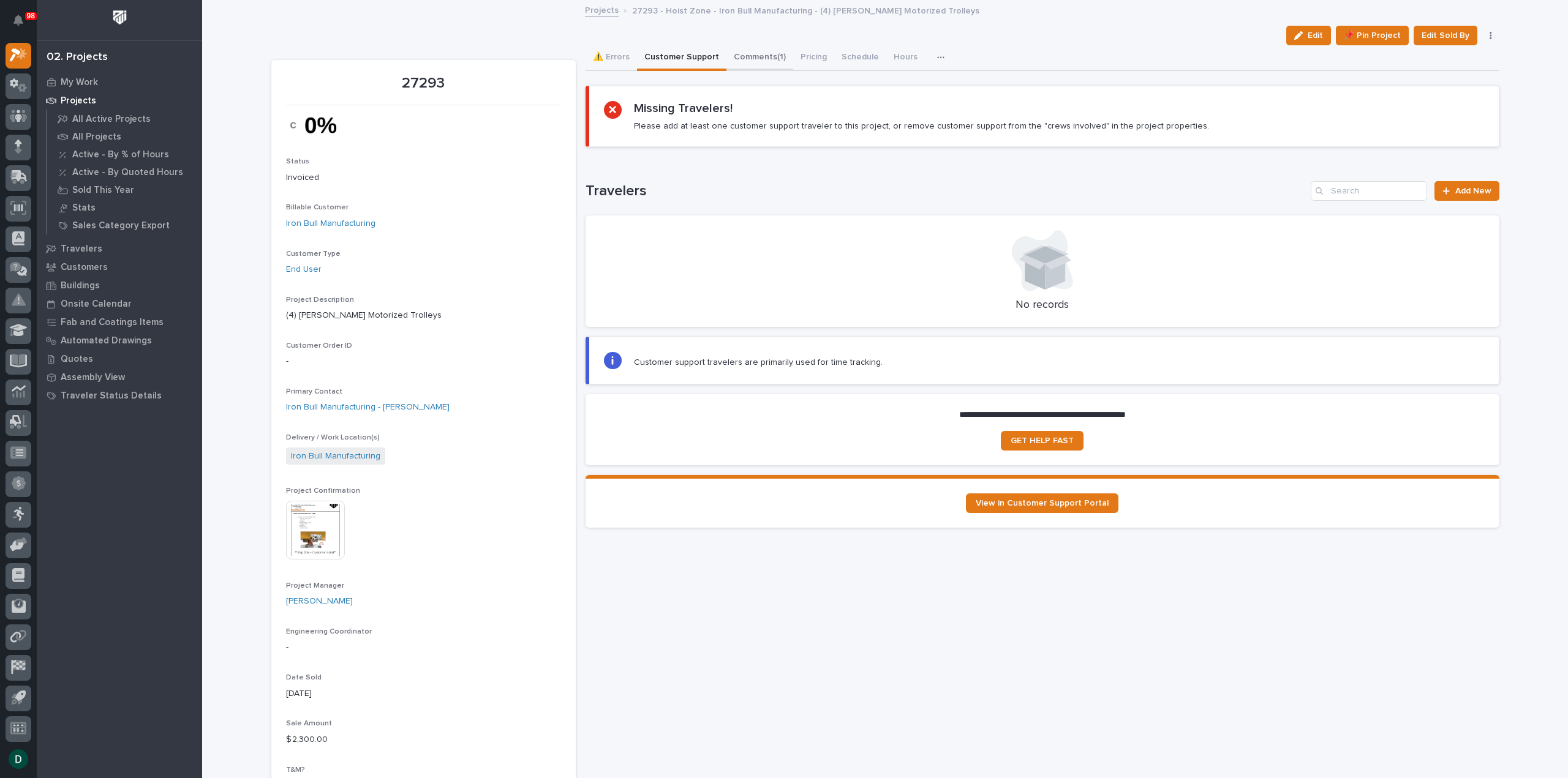
click at [754, 55] on button "Comments (1)" at bounding box center [759, 58] width 67 height 26
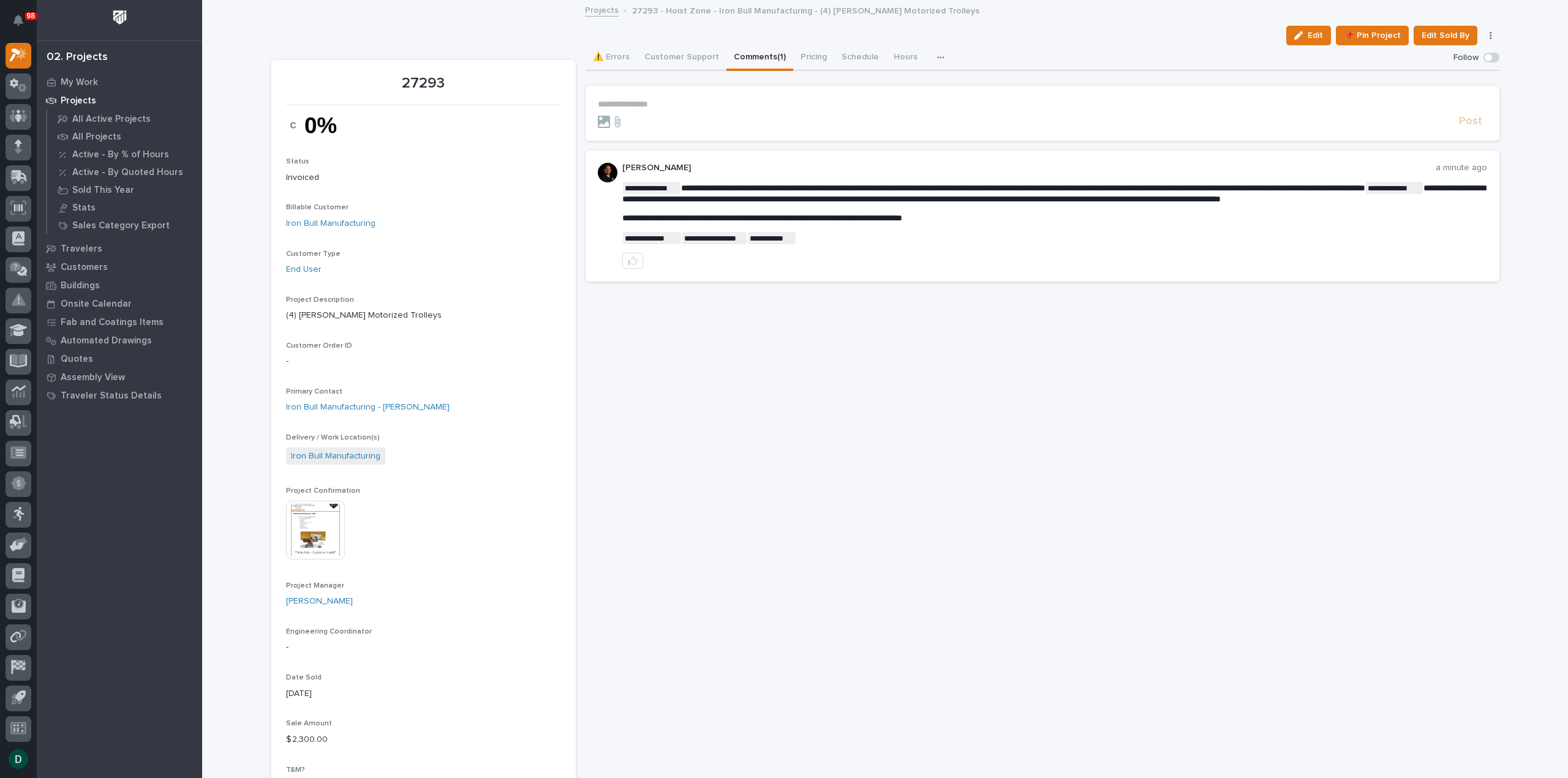
click at [770, 108] on div "**********" at bounding box center [1042, 105] width 889 height 11
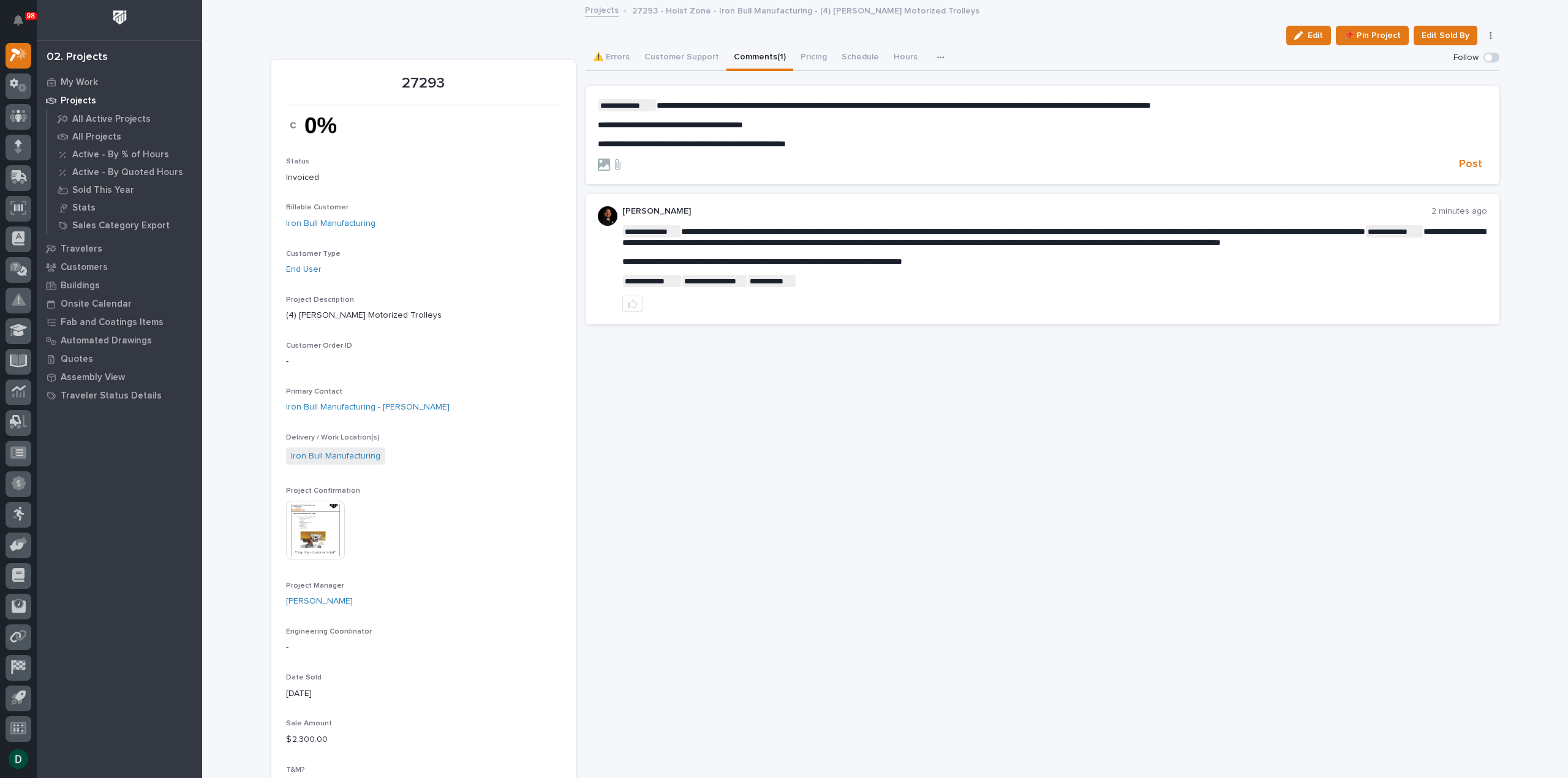
drag, startPoint x: 674, startPoint y: 125, endPoint x: 718, endPoint y: 168, distance: 61.5
click at [675, 124] on span "**********" at bounding box center [671, 124] width 146 height 8
click at [815, 145] on p "**********" at bounding box center [1042, 144] width 889 height 11
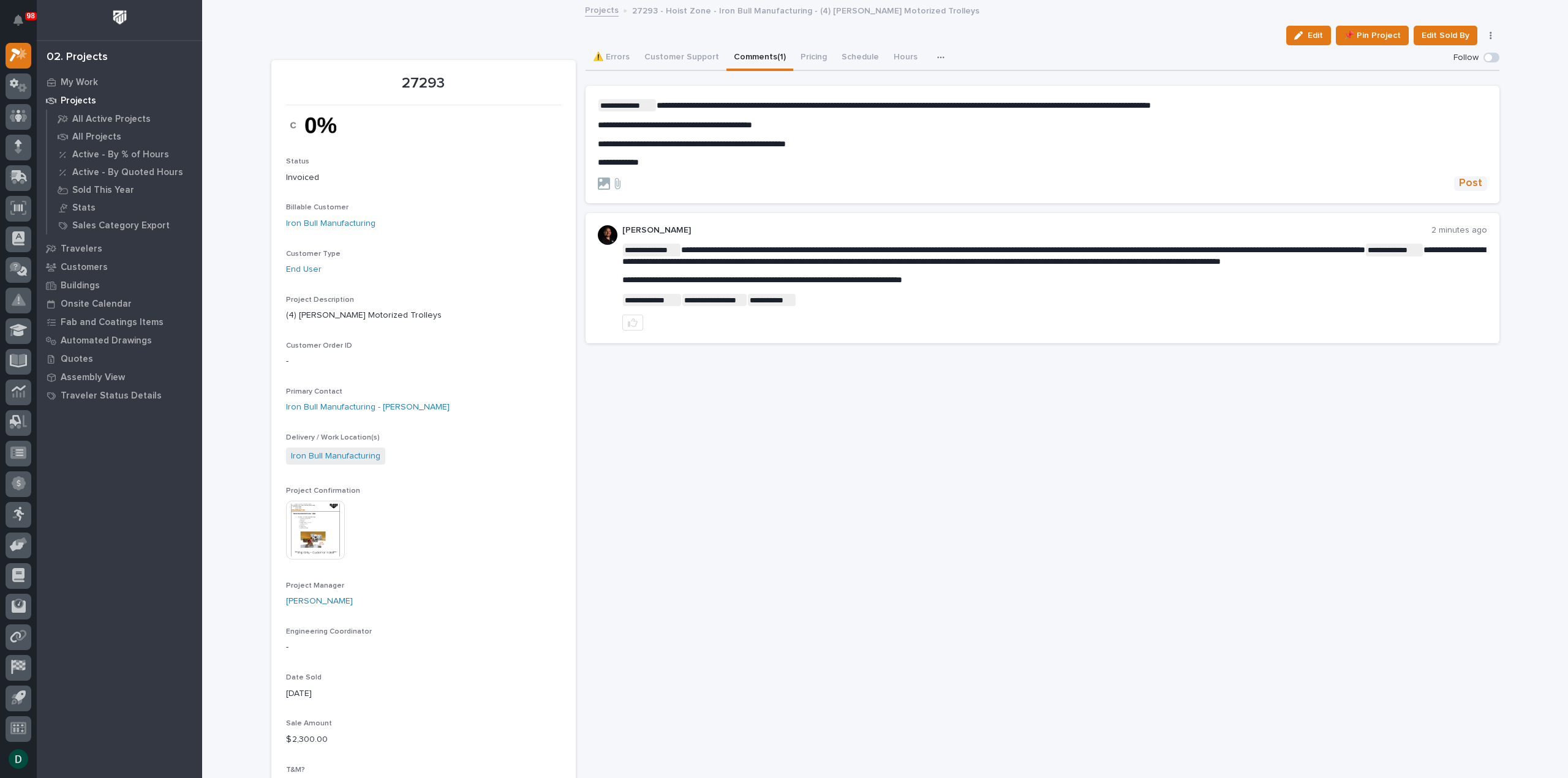
click at [1472, 182] on span "Post" at bounding box center [1470, 183] width 23 height 14
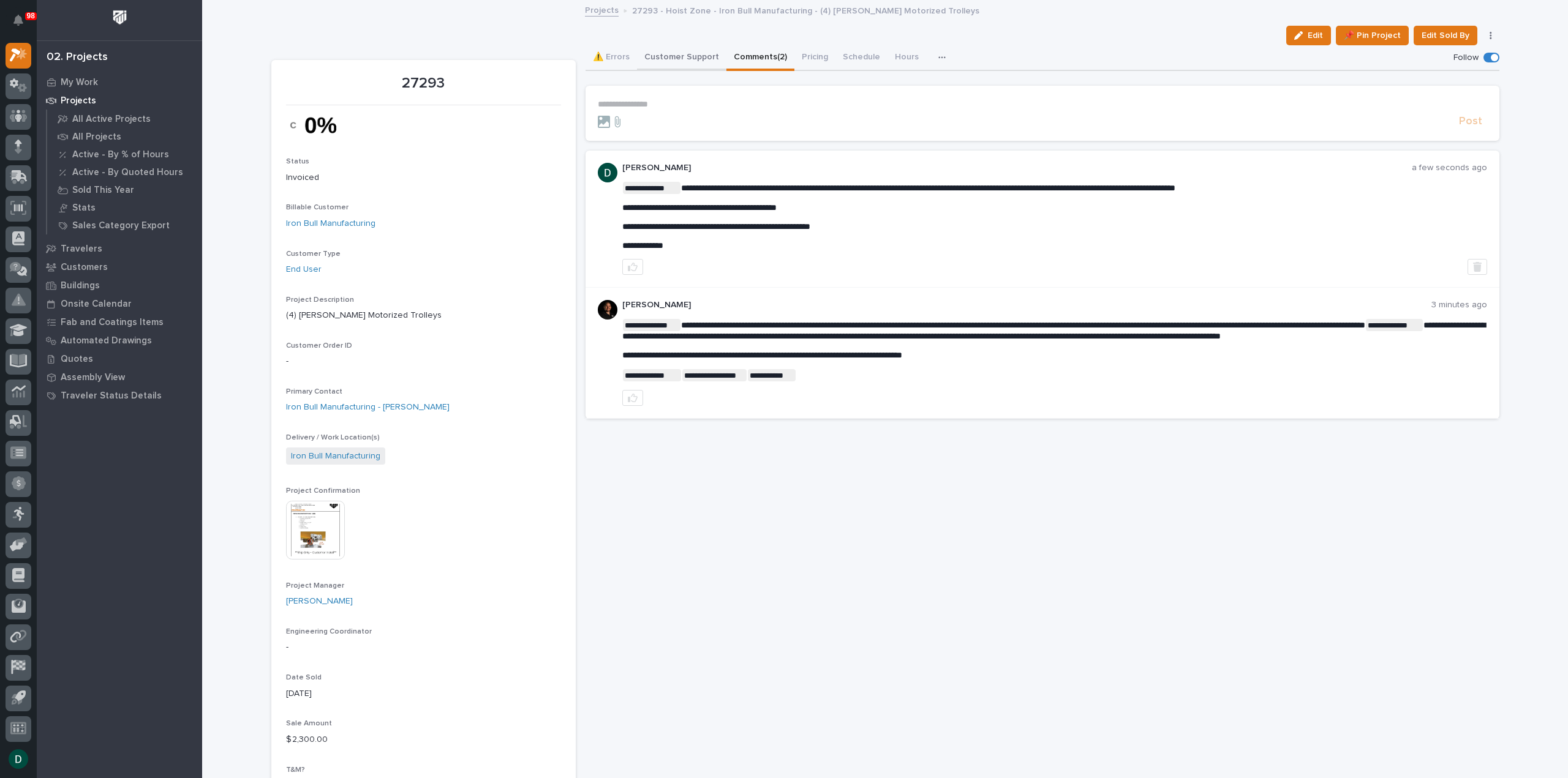
click at [684, 51] on button "Customer Support" at bounding box center [681, 58] width 89 height 26
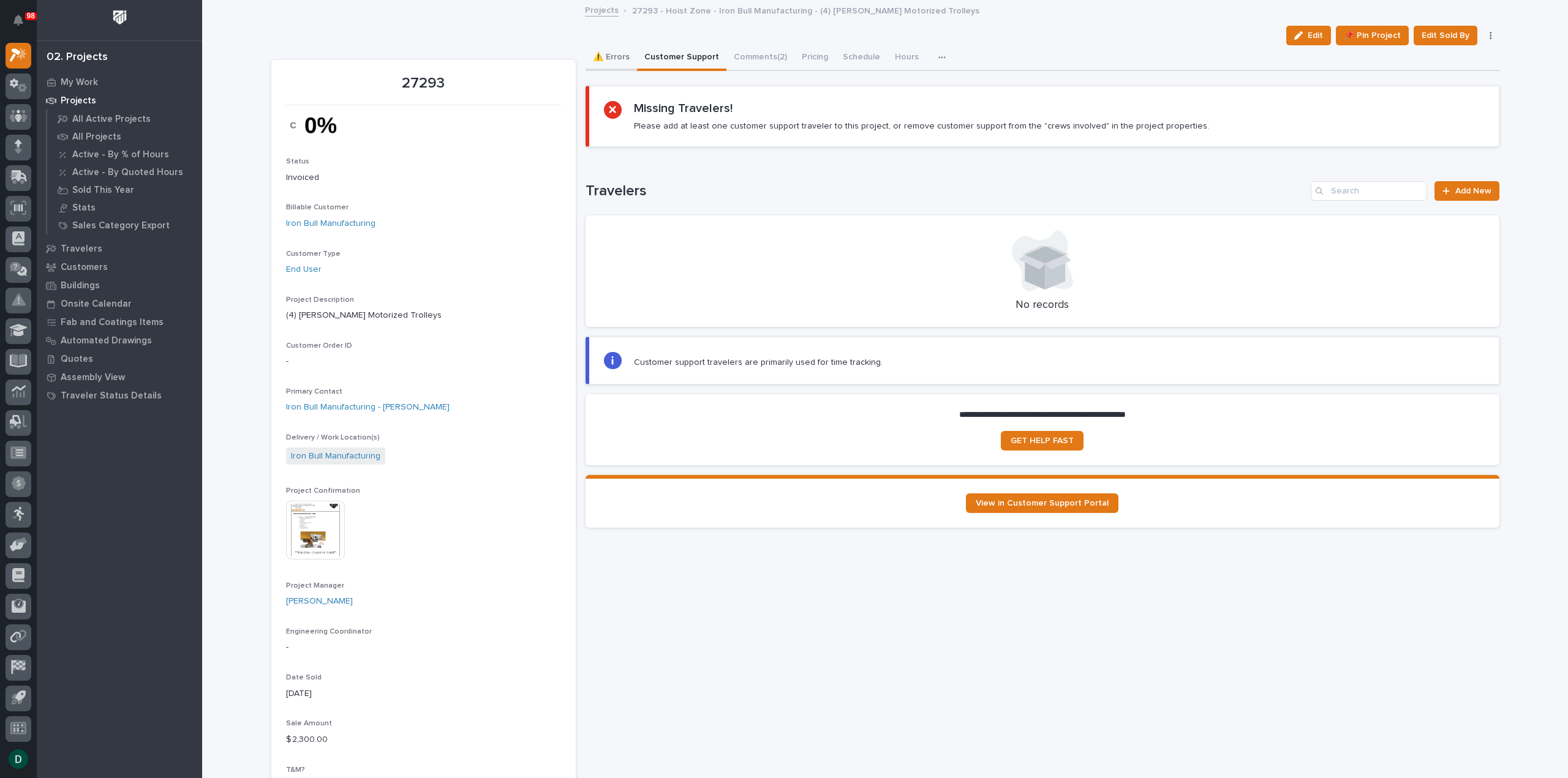
click at [614, 61] on button "⚠️ Errors" at bounding box center [611, 58] width 52 height 26
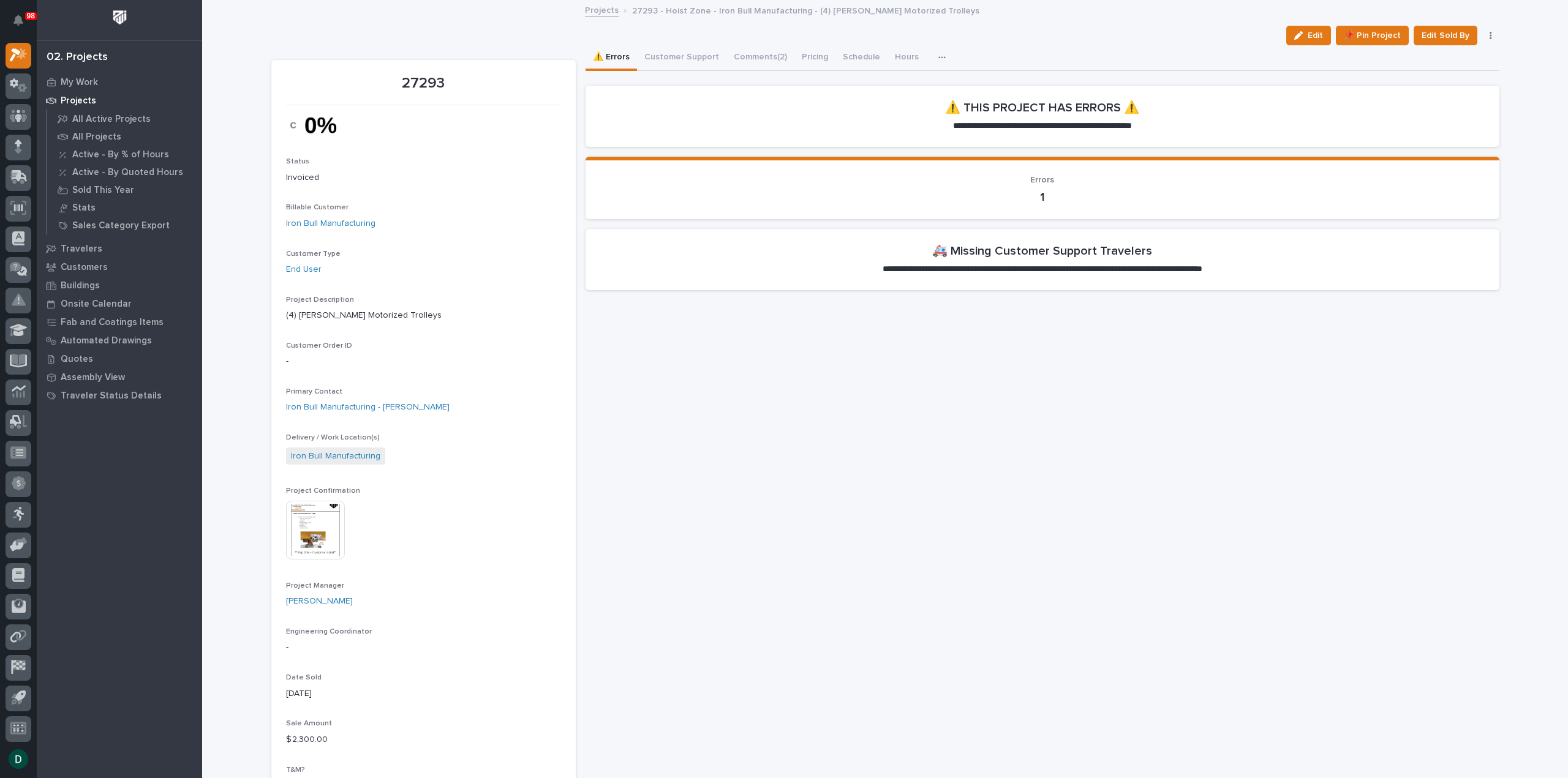
click at [592, 6] on link "Projects" at bounding box center [602, 9] width 33 height 14
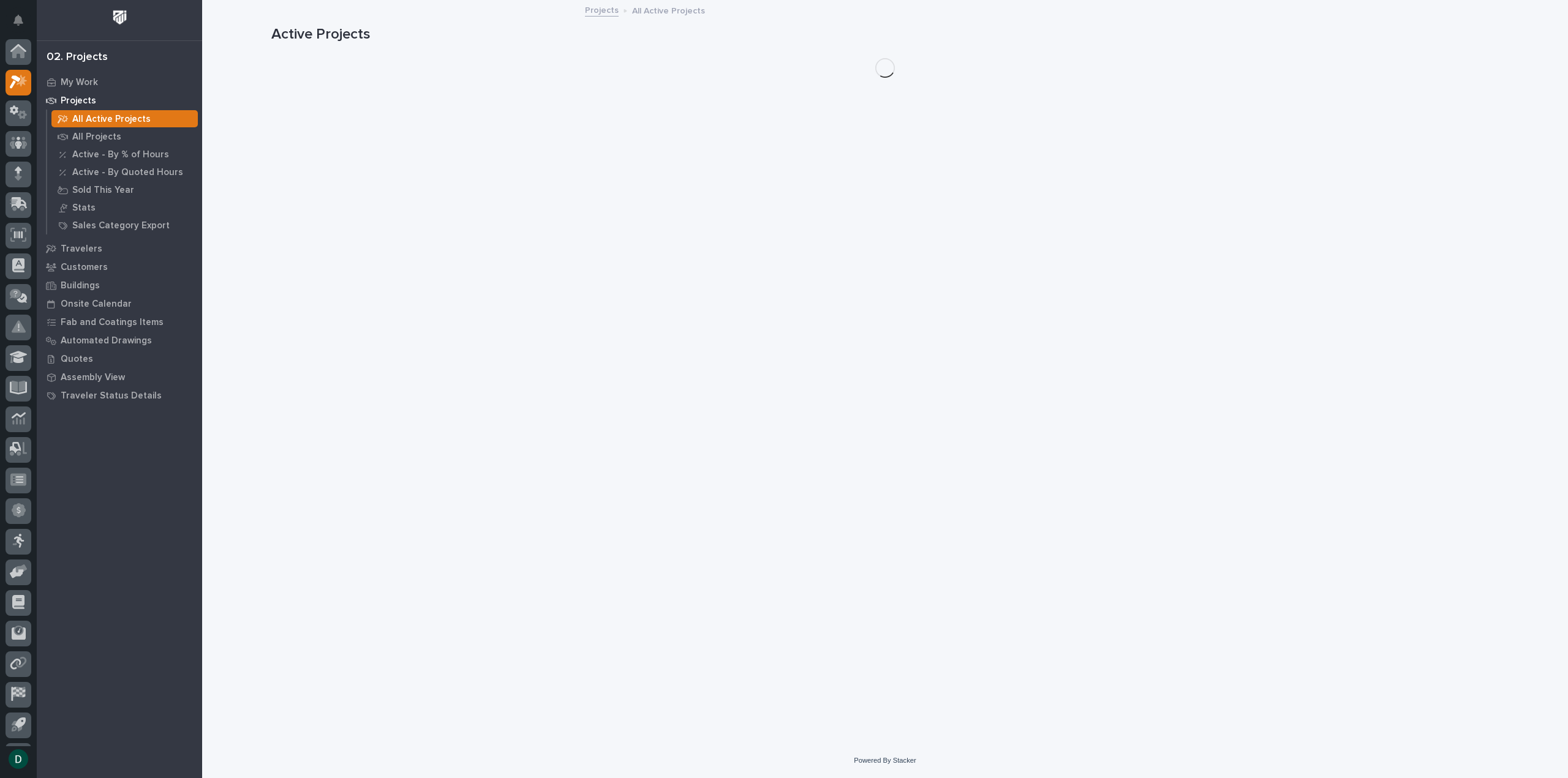
scroll to position [27, 0]
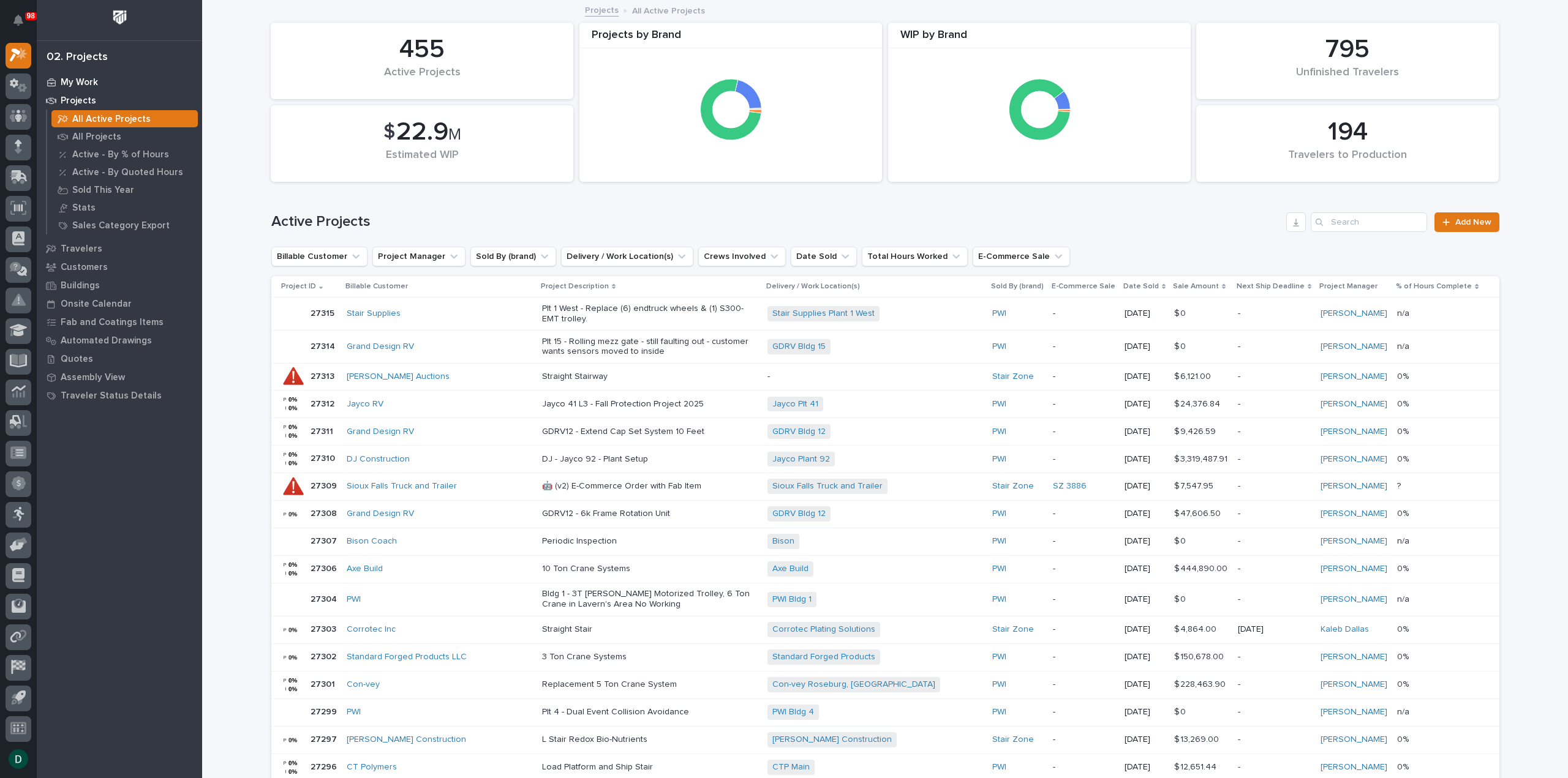
click at [86, 81] on p "My Work" at bounding box center [79, 83] width 37 height 11
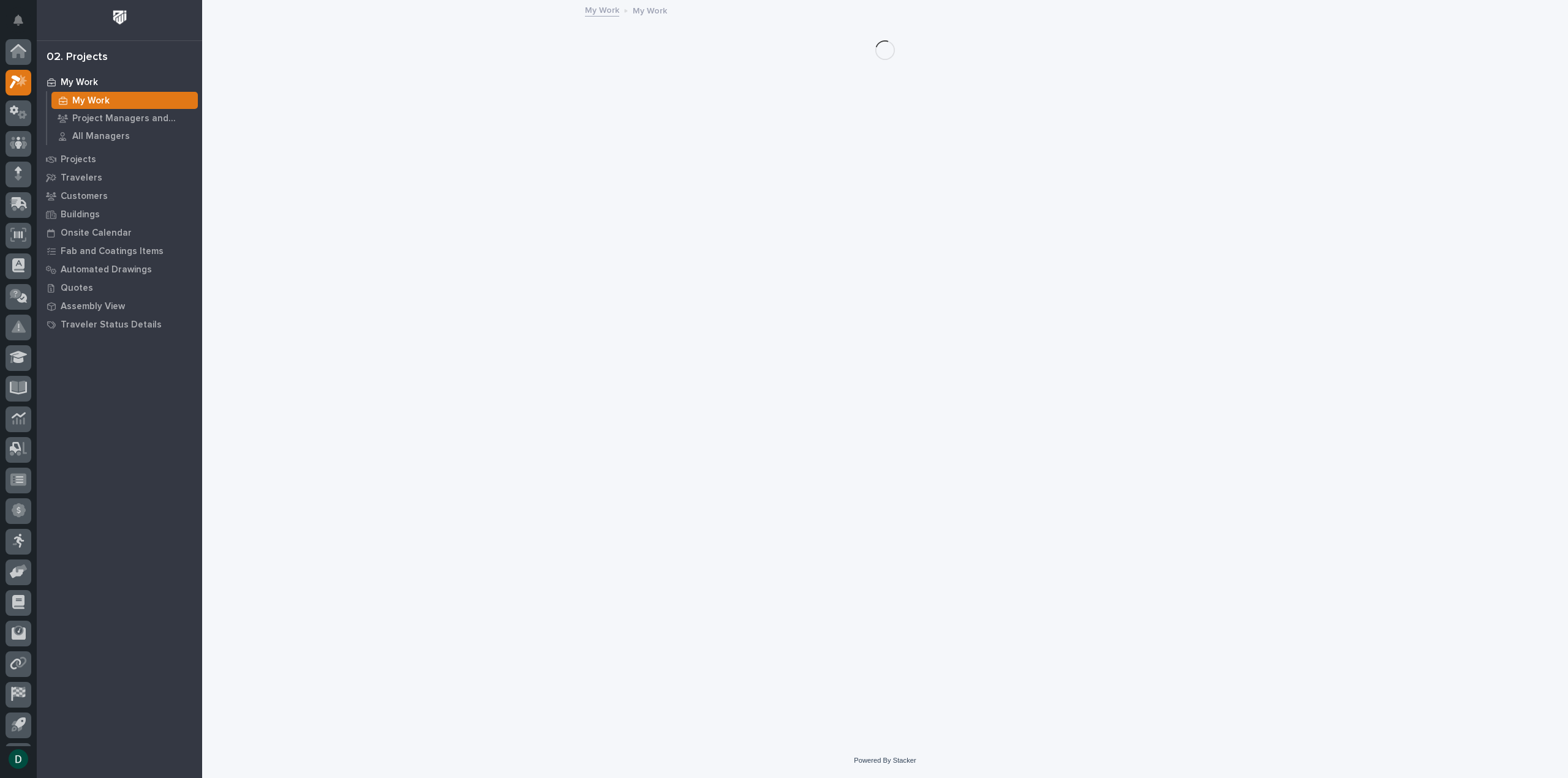
scroll to position [27, 0]
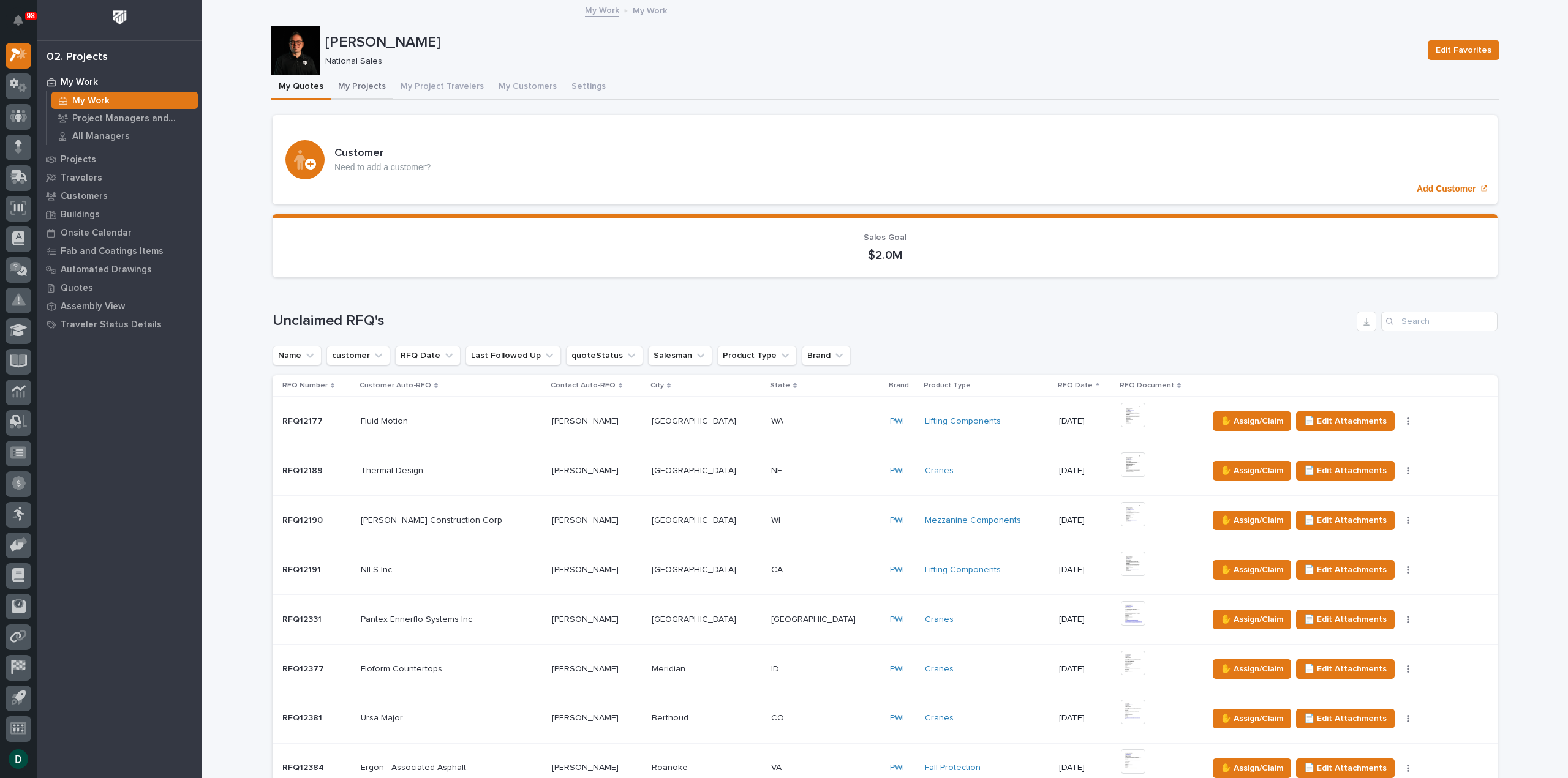
click at [358, 79] on button "My Projects" at bounding box center [361, 88] width 62 height 26
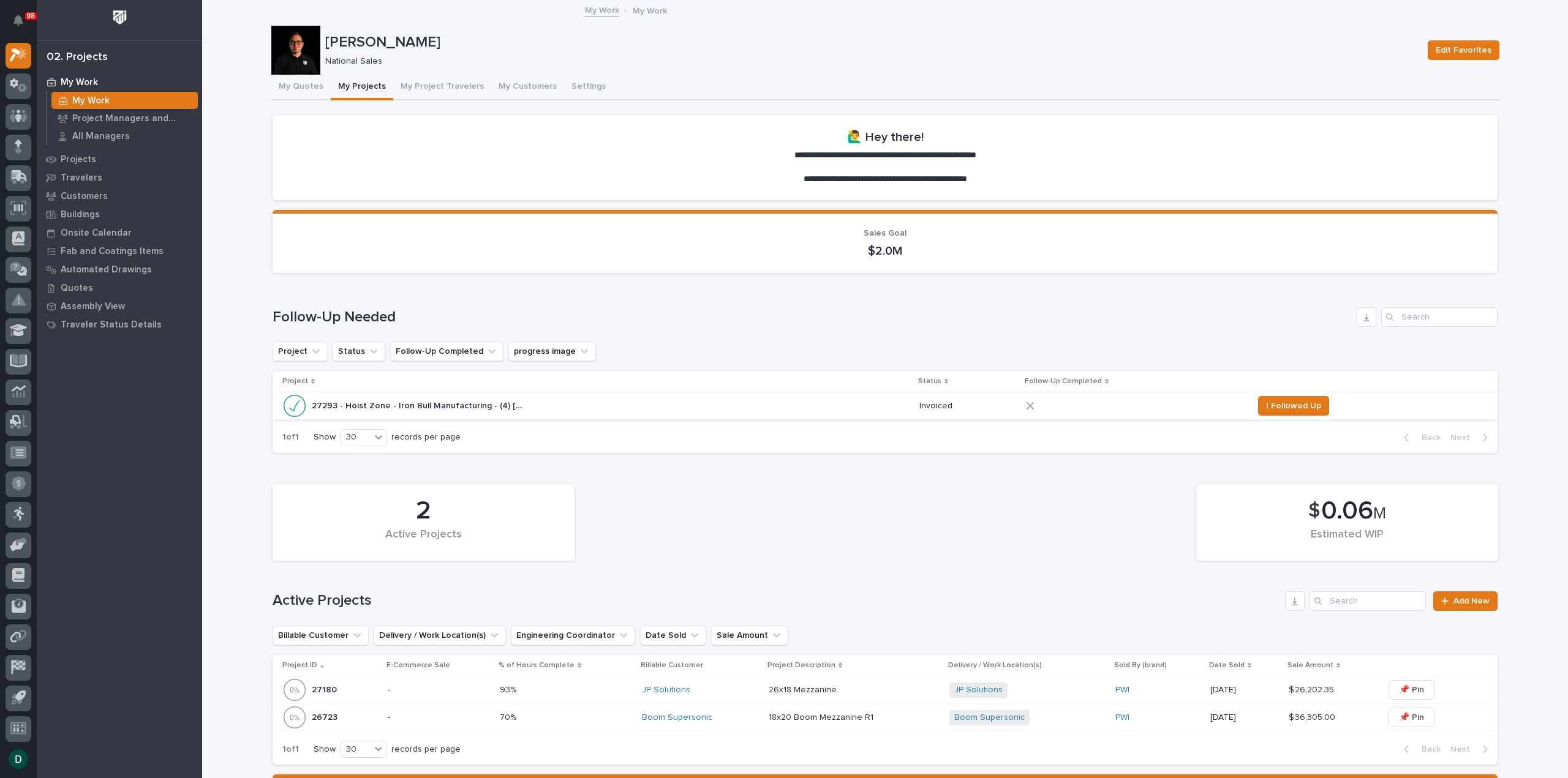
scroll to position [61, 0]
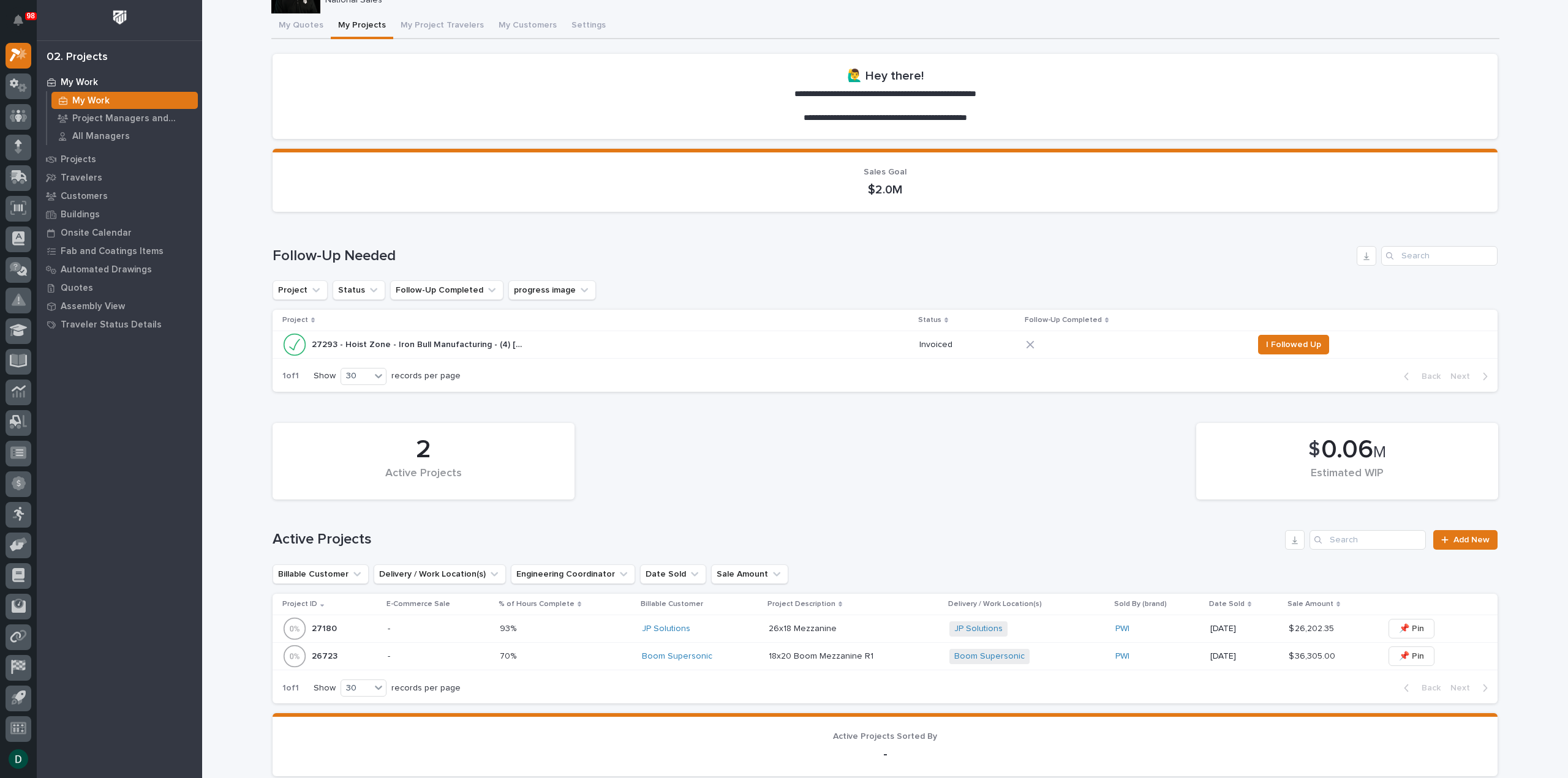
click at [437, 342] on p "27293 - Hoist Zone - Iron Bull Manufacturing - (4) Starke Motorized Trolleys" at bounding box center [420, 343] width 217 height 13
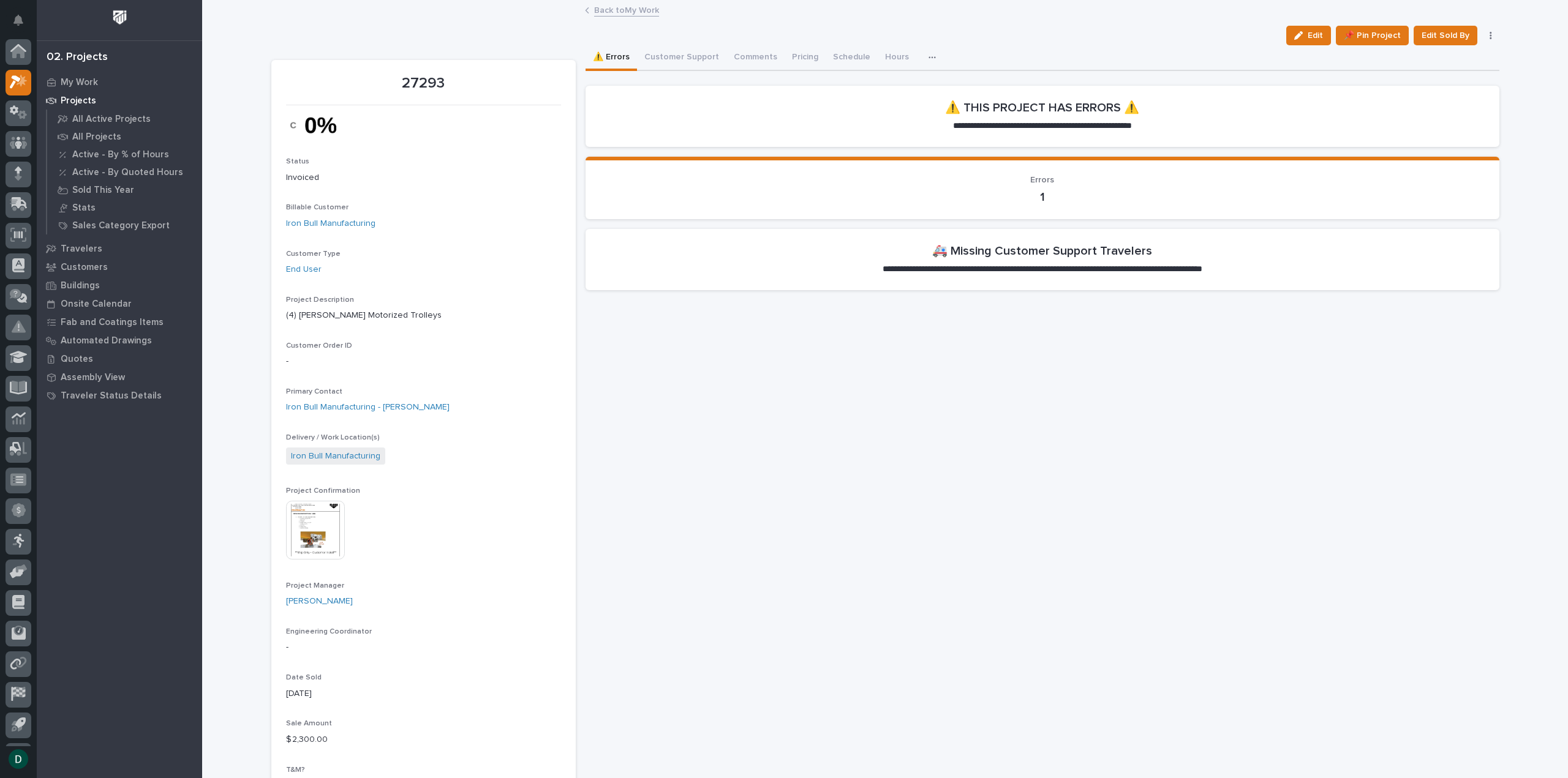
scroll to position [27, 0]
click at [1305, 33] on div "button" at bounding box center [1300, 35] width 14 height 8
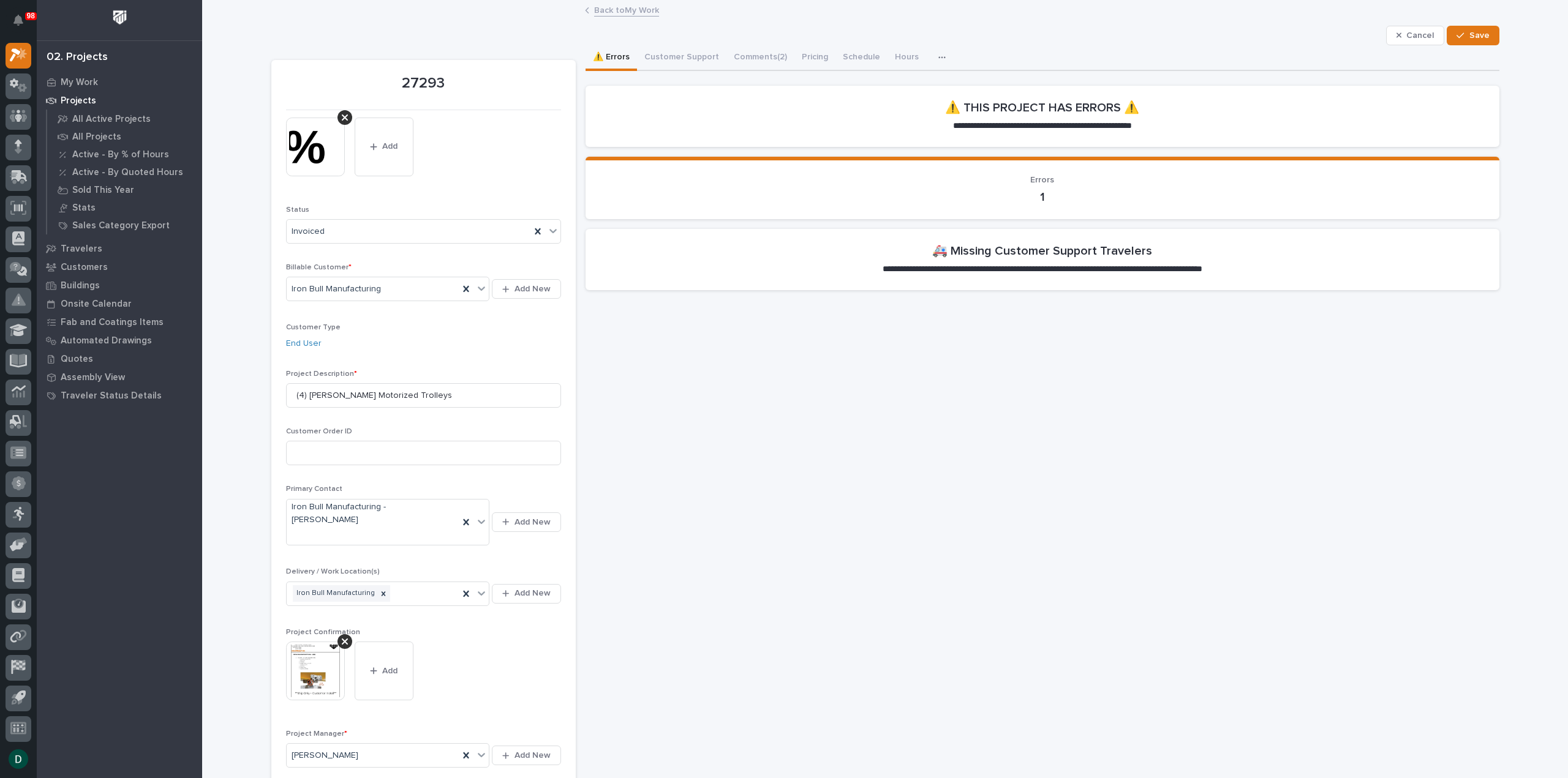
drag, startPoint x: 1034, startPoint y: 267, endPoint x: 968, endPoint y: 264, distance: 66.1
click at [1034, 267] on p "**********" at bounding box center [1041, 269] width 381 height 12
click at [676, 53] on button "Customer Support" at bounding box center [681, 58] width 89 height 26
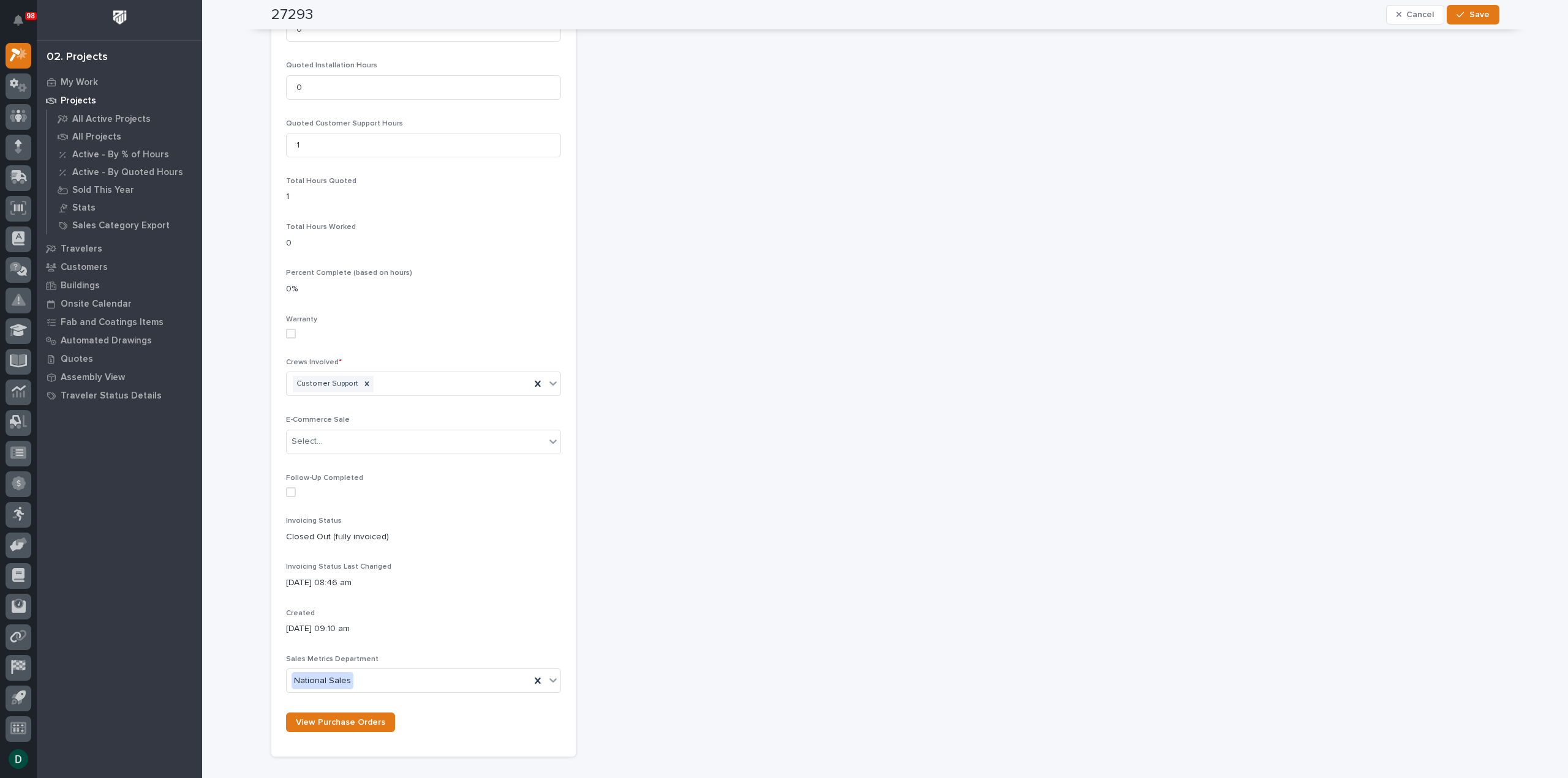
scroll to position [1095, 0]
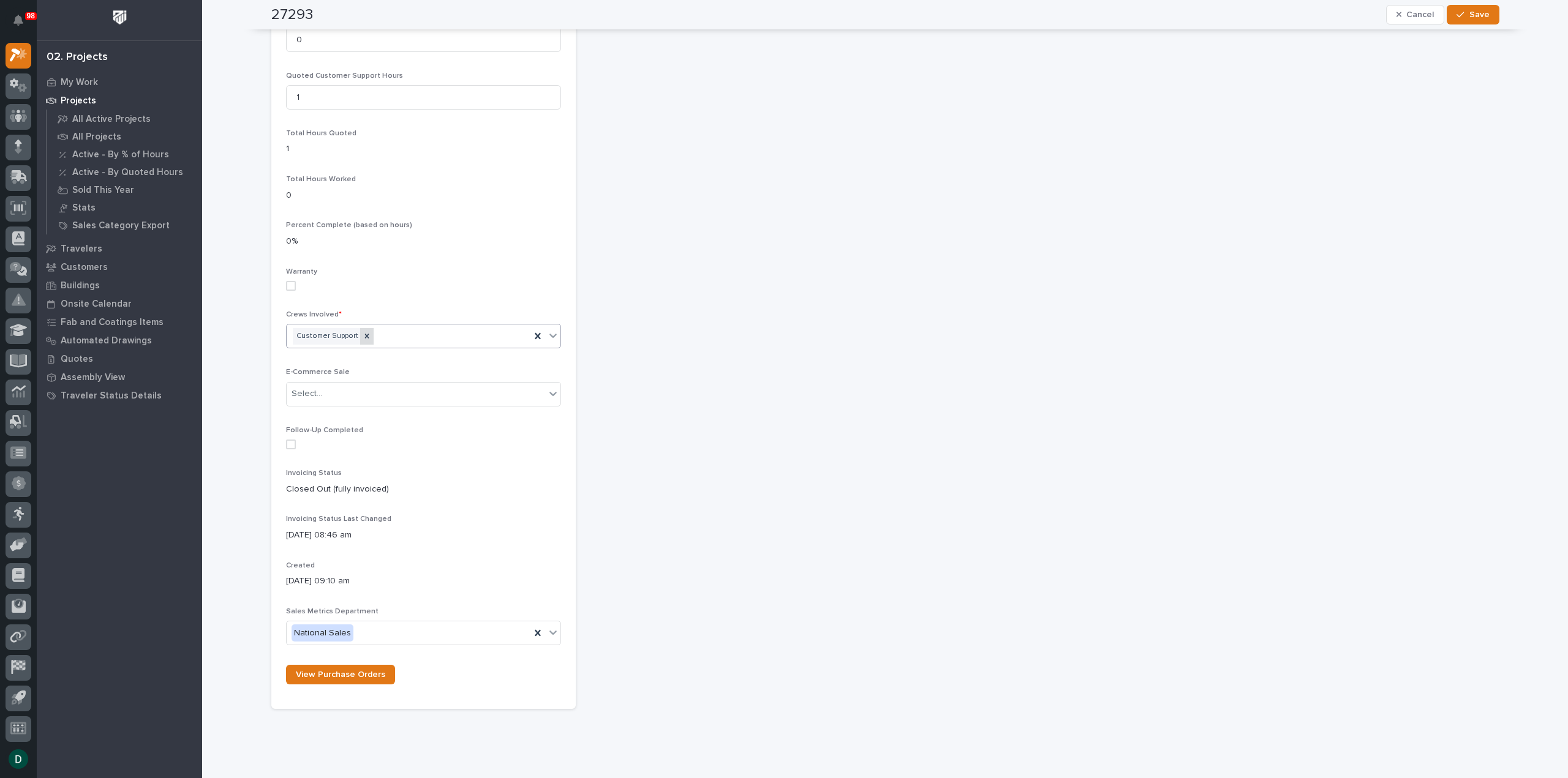
click at [362, 332] on icon at bounding box center [366, 336] width 8 height 8
click at [547, 330] on icon at bounding box center [553, 336] width 12 height 12
click at [359, 334] on div "Production" at bounding box center [418, 334] width 274 height 21
click at [1481, 7] on button "Save" at bounding box center [1473, 14] width 52 height 20
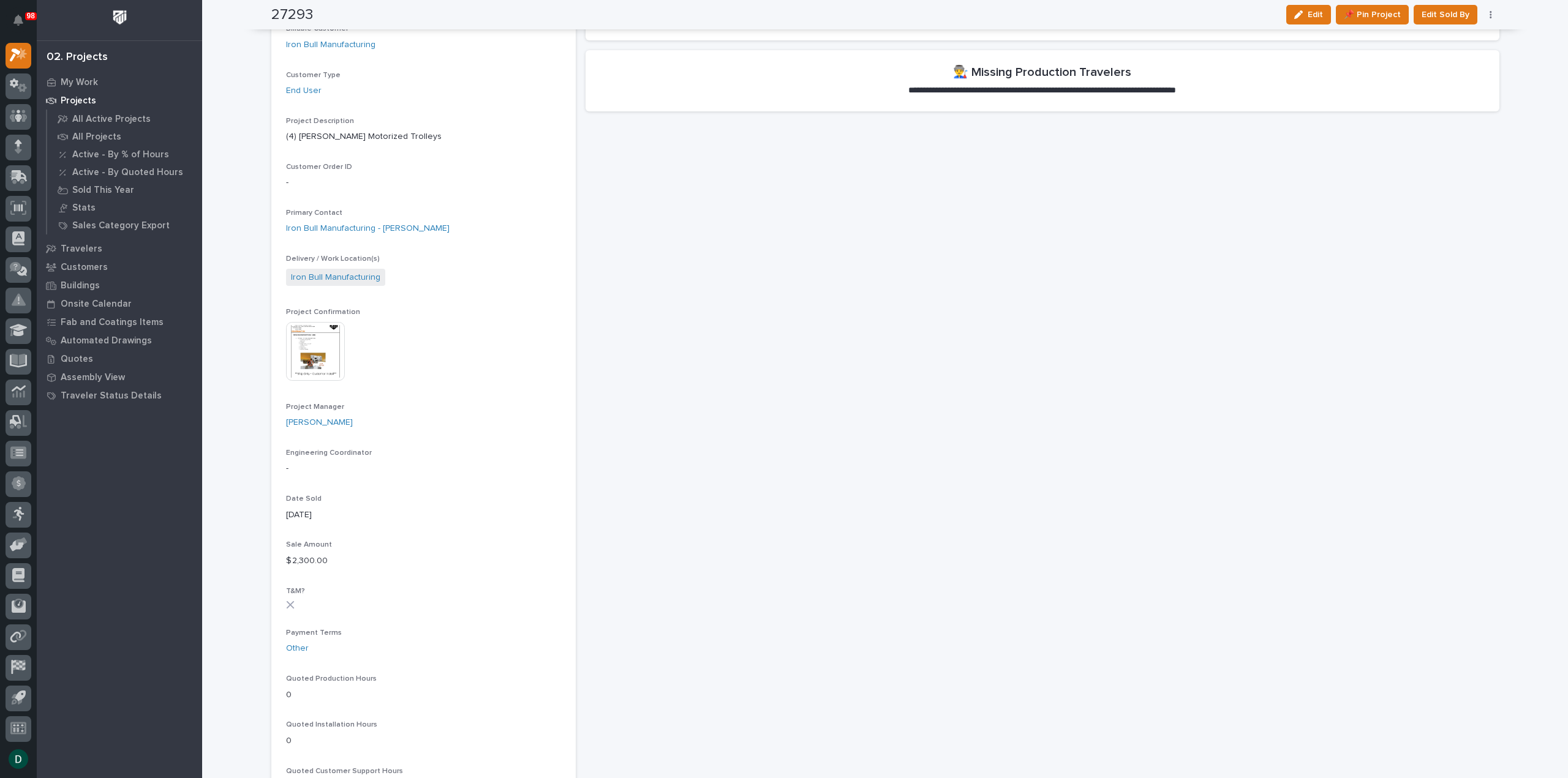
scroll to position [6, 0]
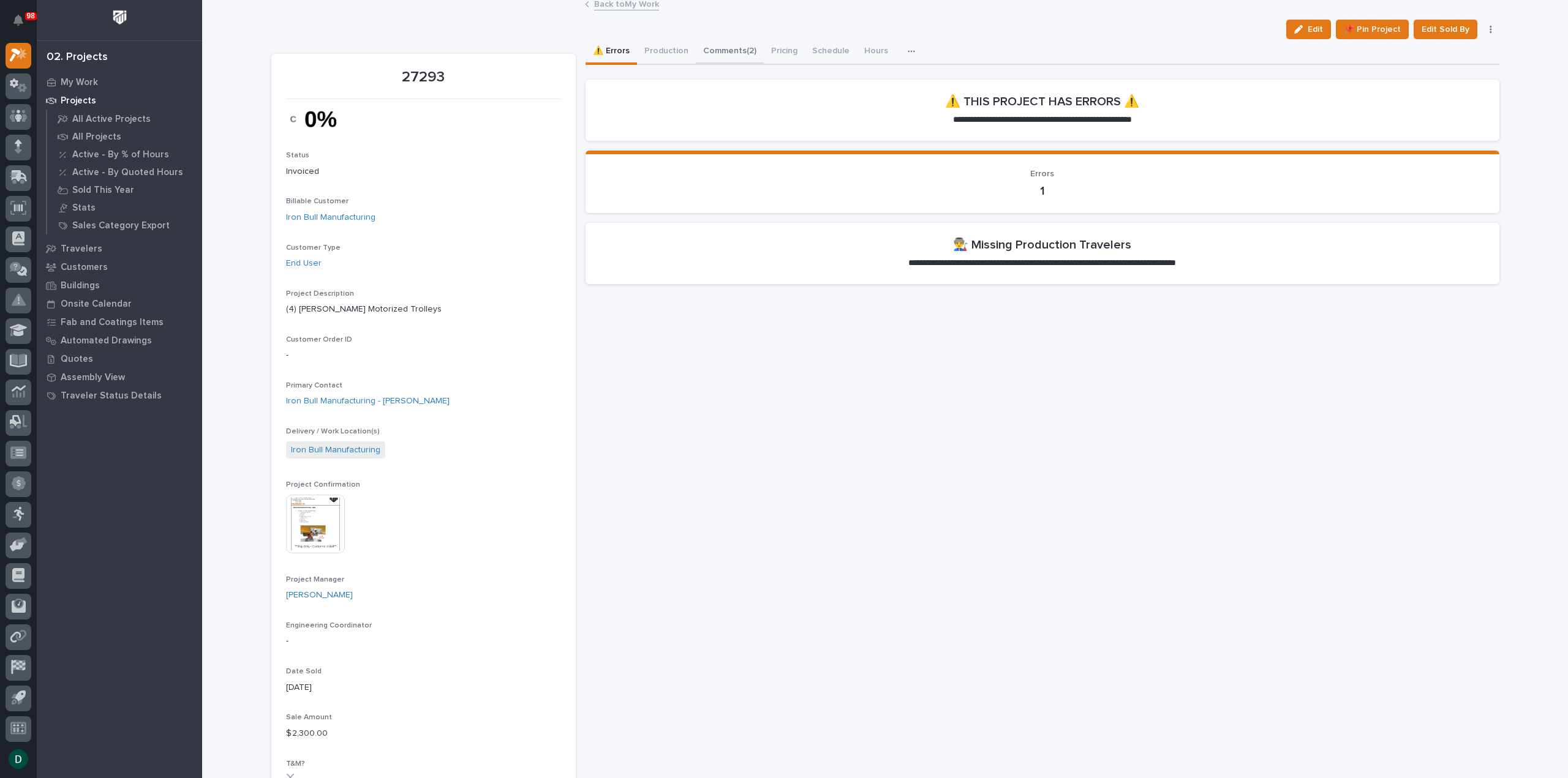
click at [658, 46] on button "Production" at bounding box center [666, 52] width 59 height 26
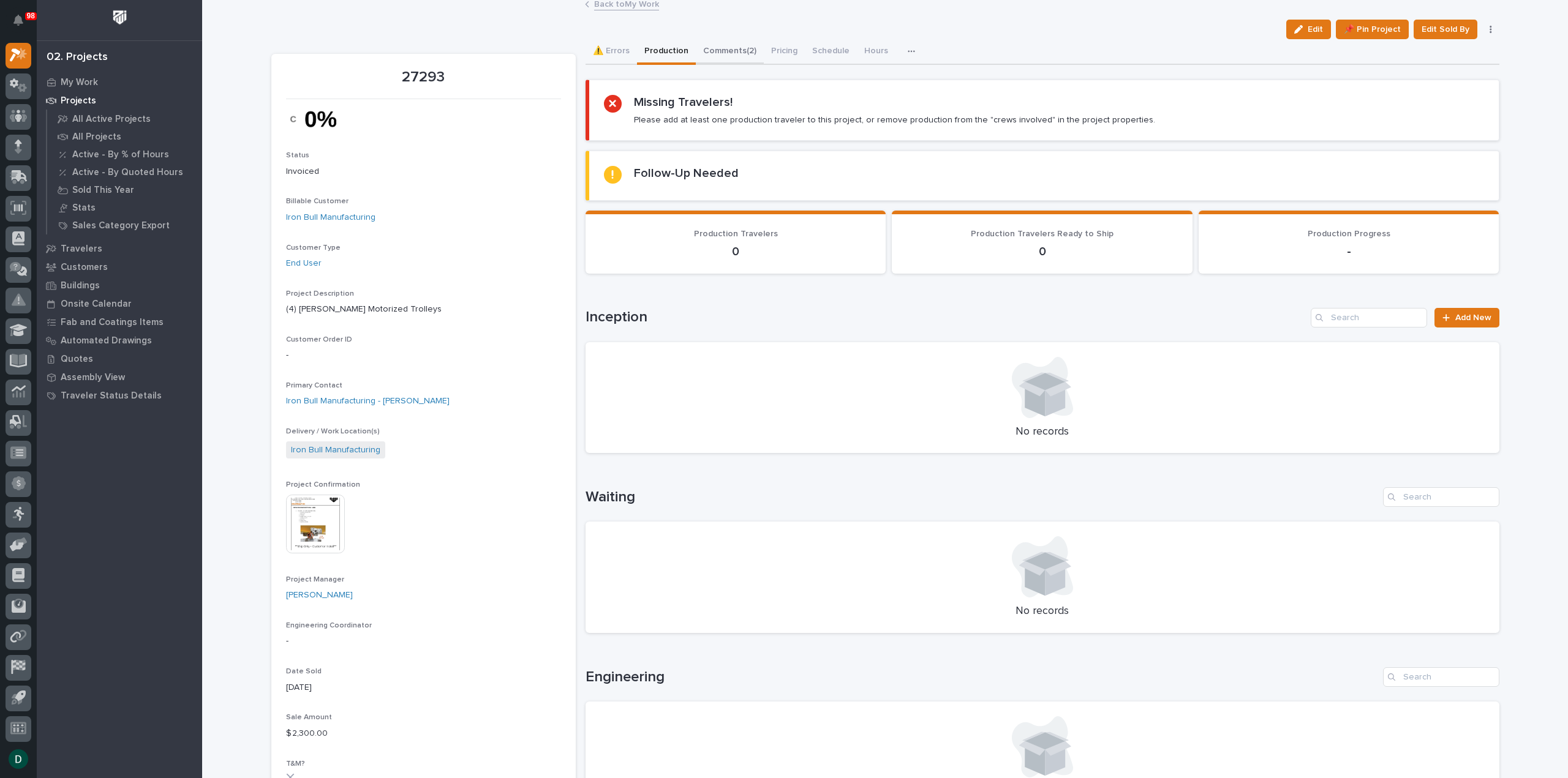
click at [718, 47] on button "Comments (2)" at bounding box center [730, 52] width 68 height 26
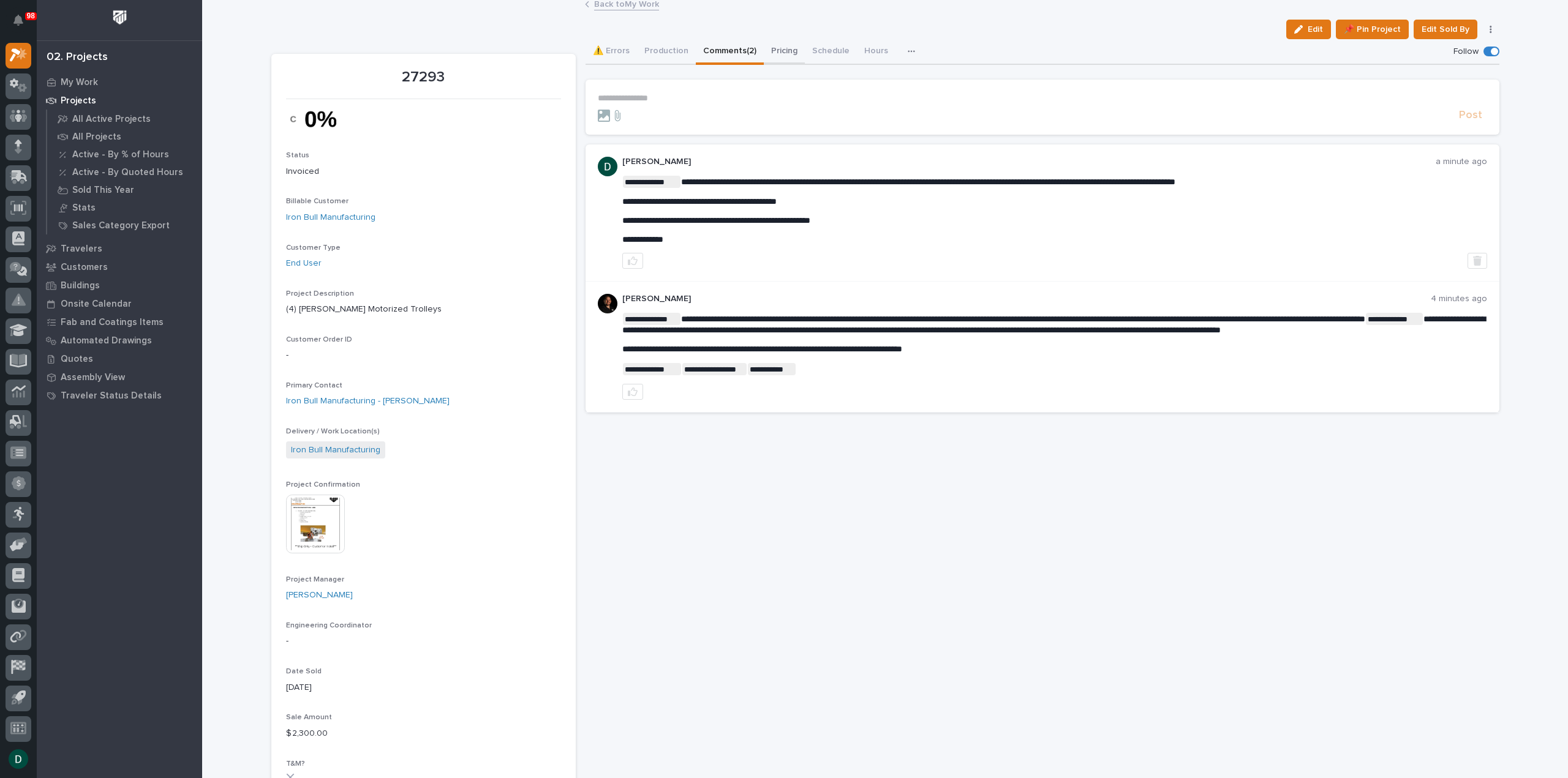
click at [775, 46] on button "Pricing" at bounding box center [784, 52] width 41 height 26
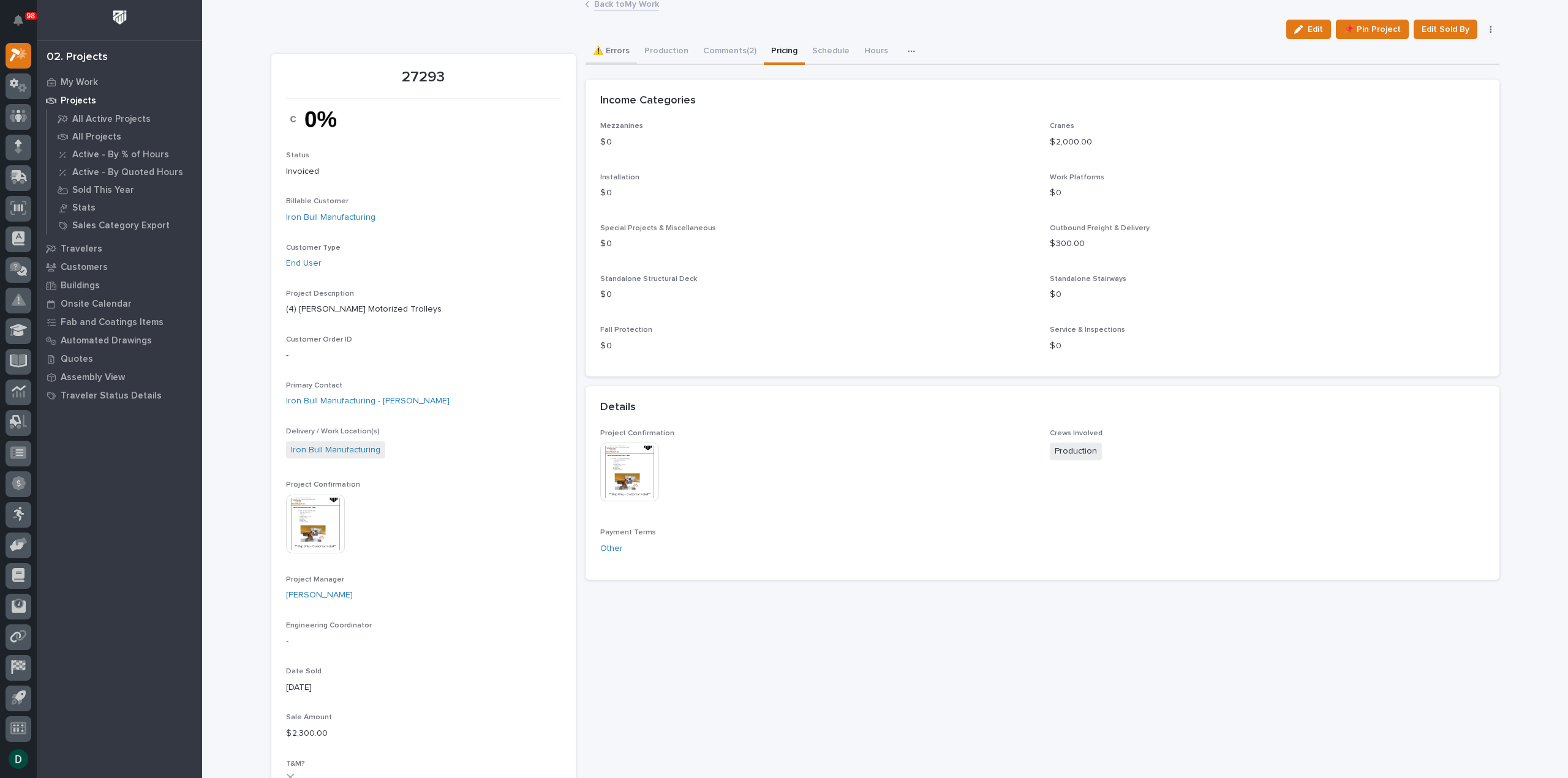
click at [616, 51] on button "⚠️ Errors" at bounding box center [611, 52] width 52 height 26
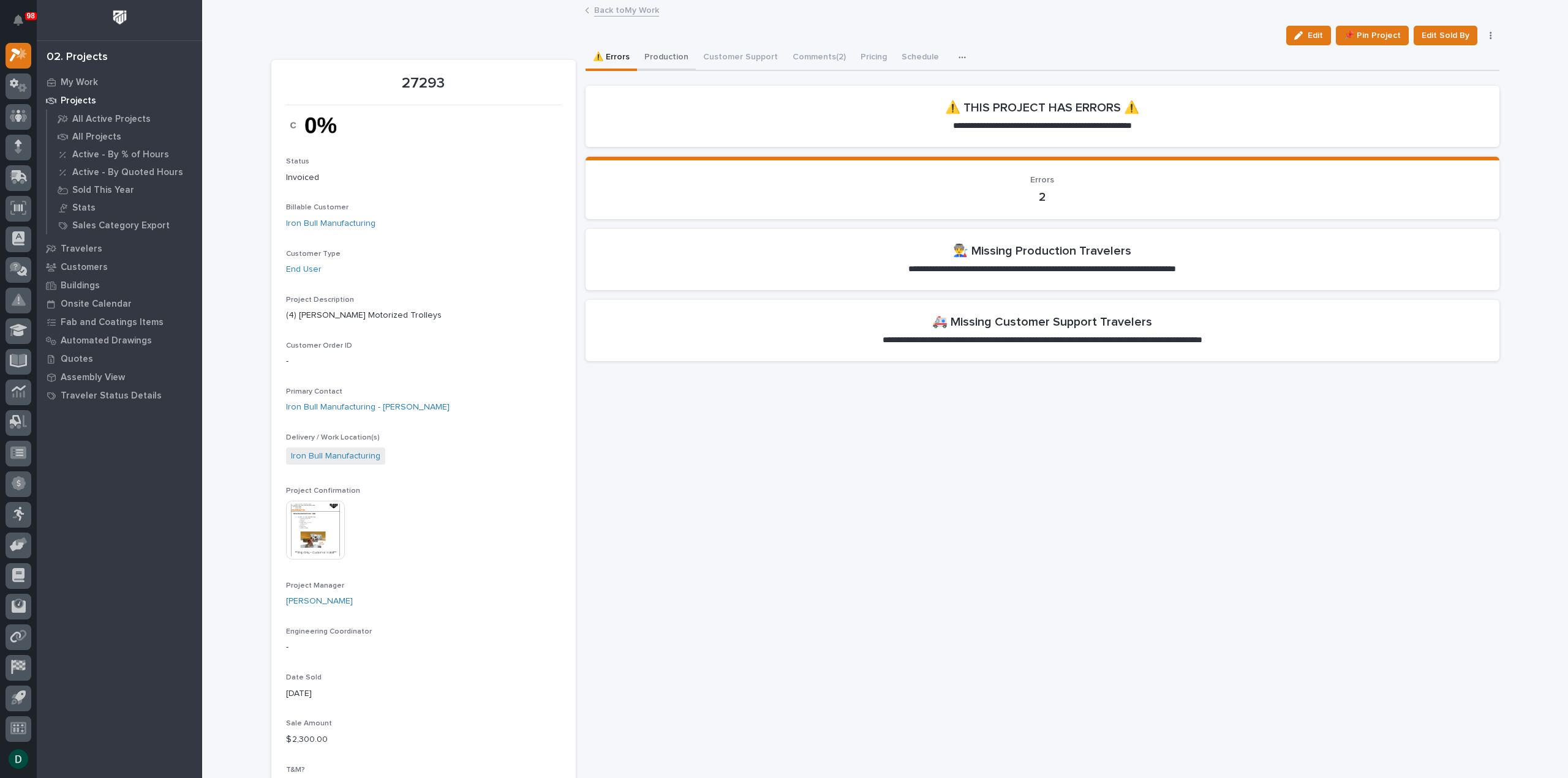
click at [678, 58] on button "Production" at bounding box center [666, 58] width 59 height 26
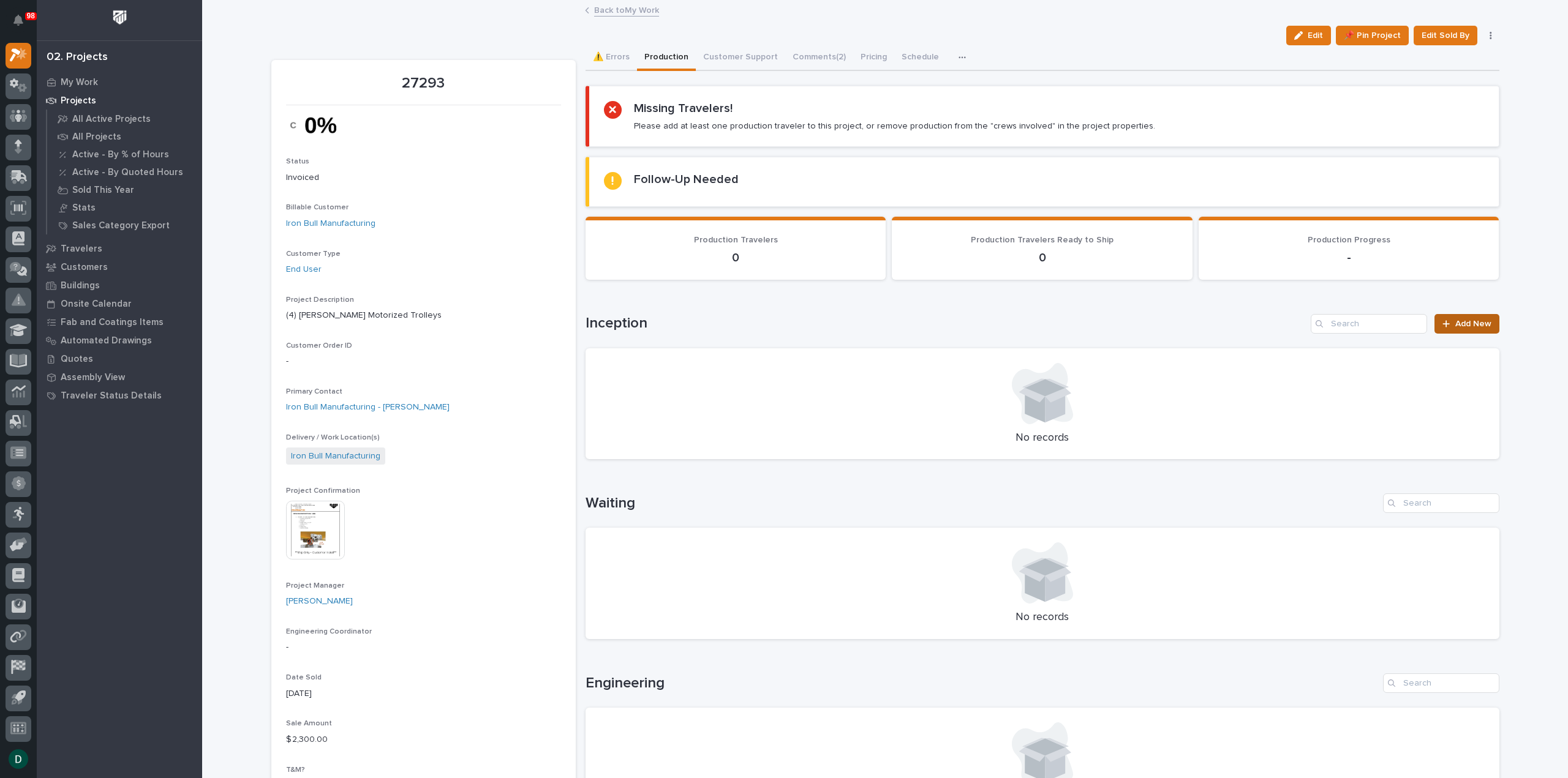
click at [1459, 320] on span "Add New" at bounding box center [1473, 323] width 36 height 8
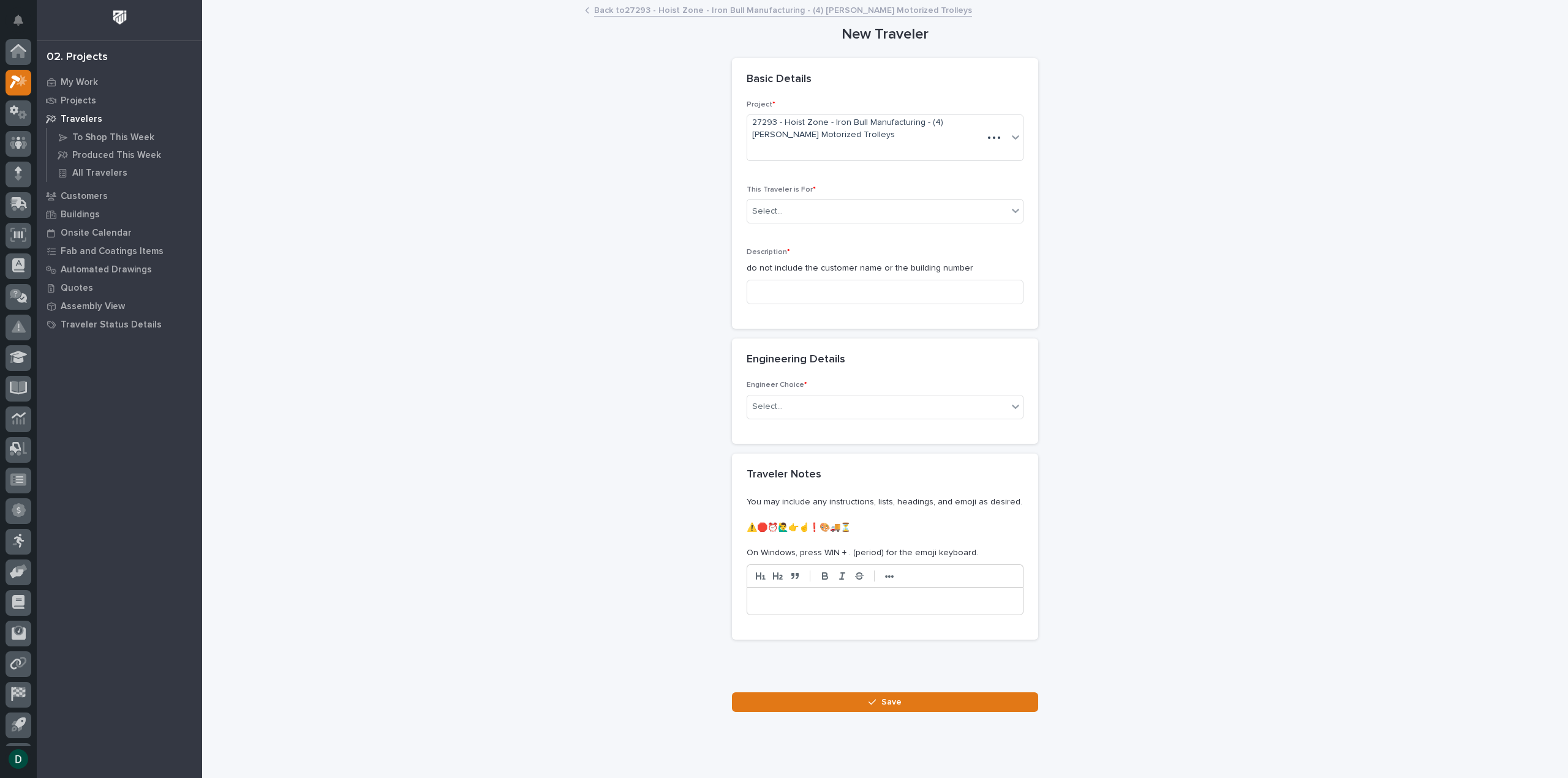
scroll to position [27, 0]
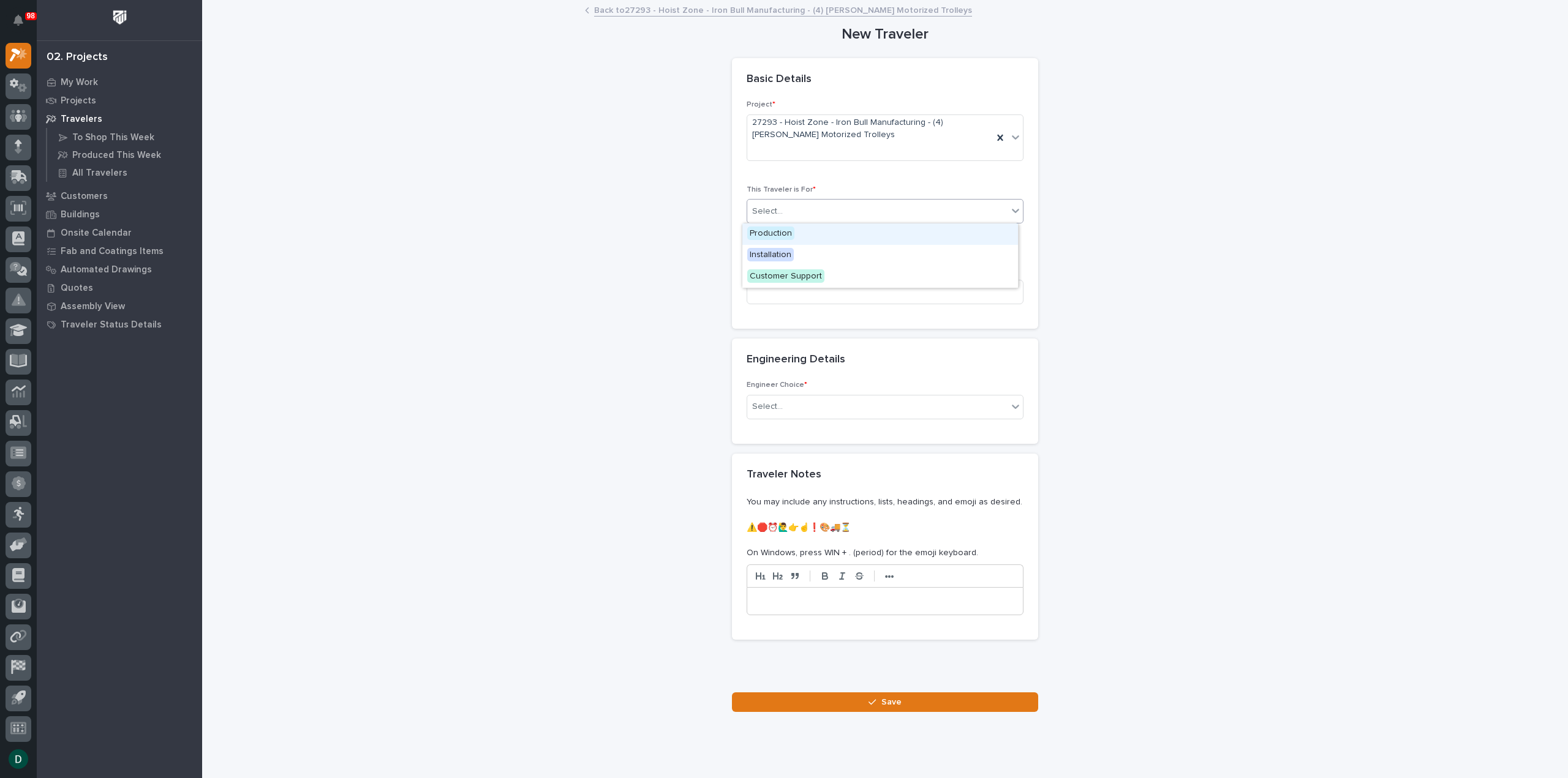
click at [850, 212] on div "Select..." at bounding box center [877, 211] width 260 height 20
click at [790, 233] on span "Production" at bounding box center [771, 233] width 47 height 14
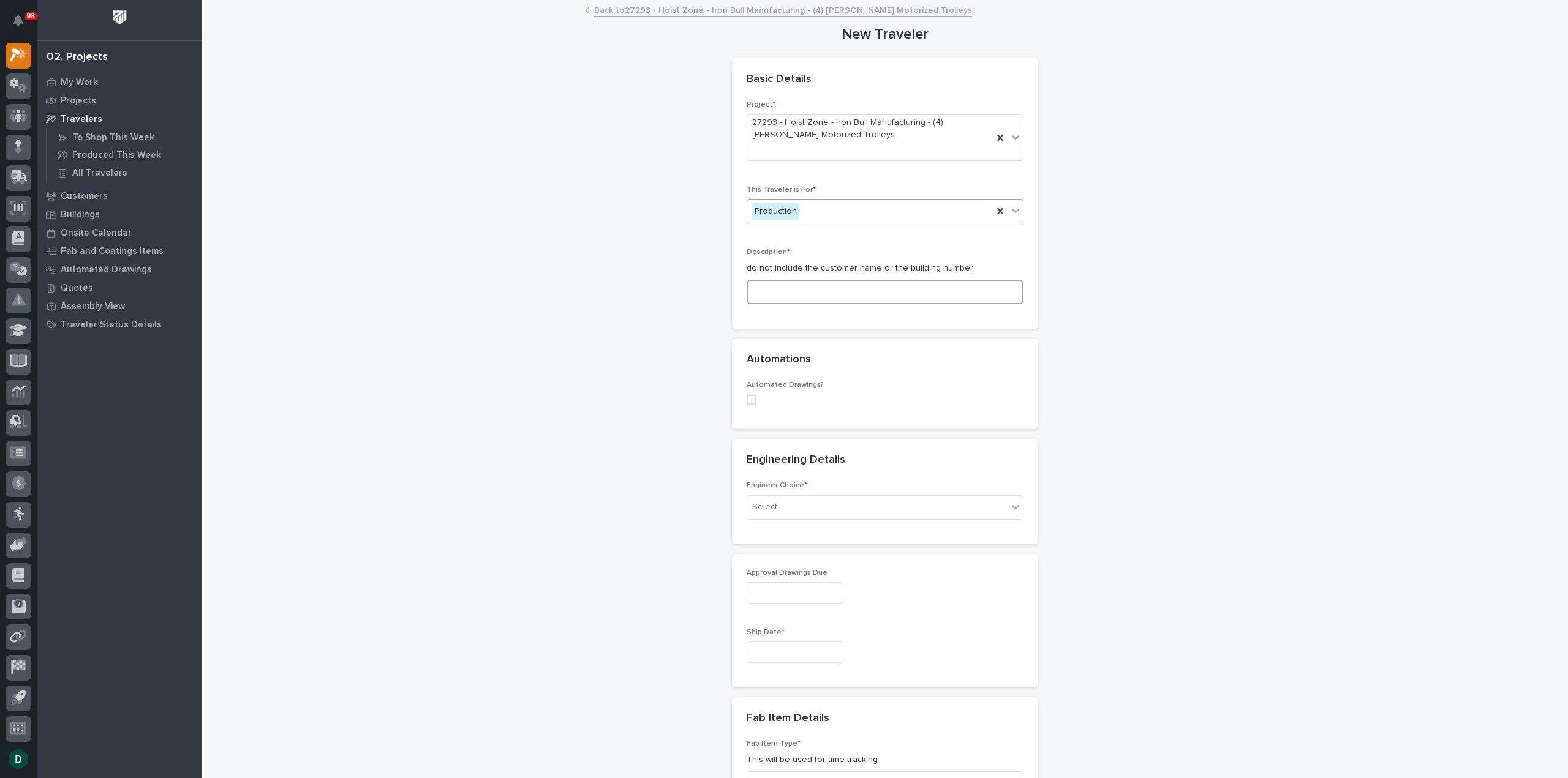
click at [835, 289] on input at bounding box center [884, 292] width 277 height 24
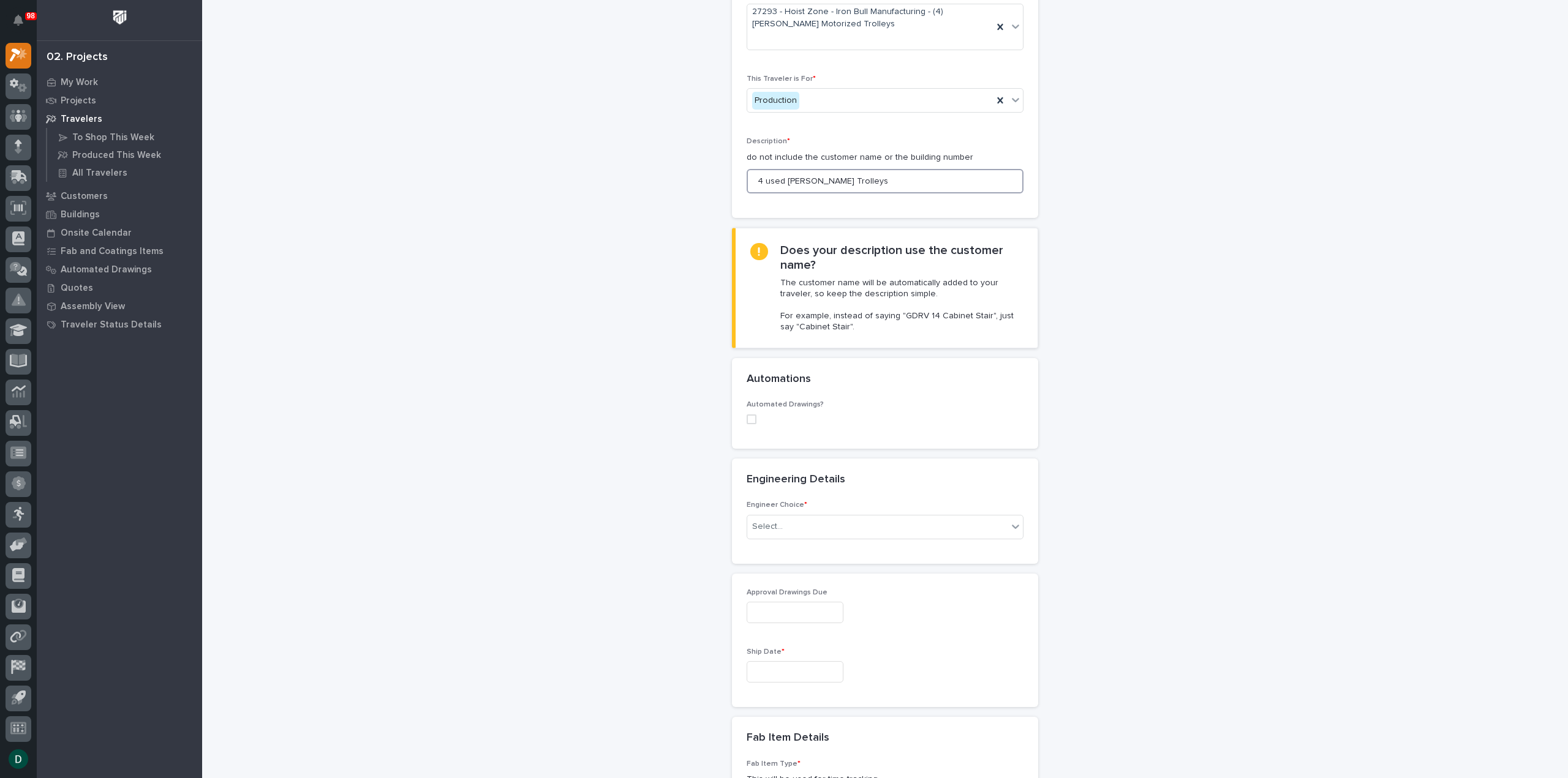
scroll to position [123, 0]
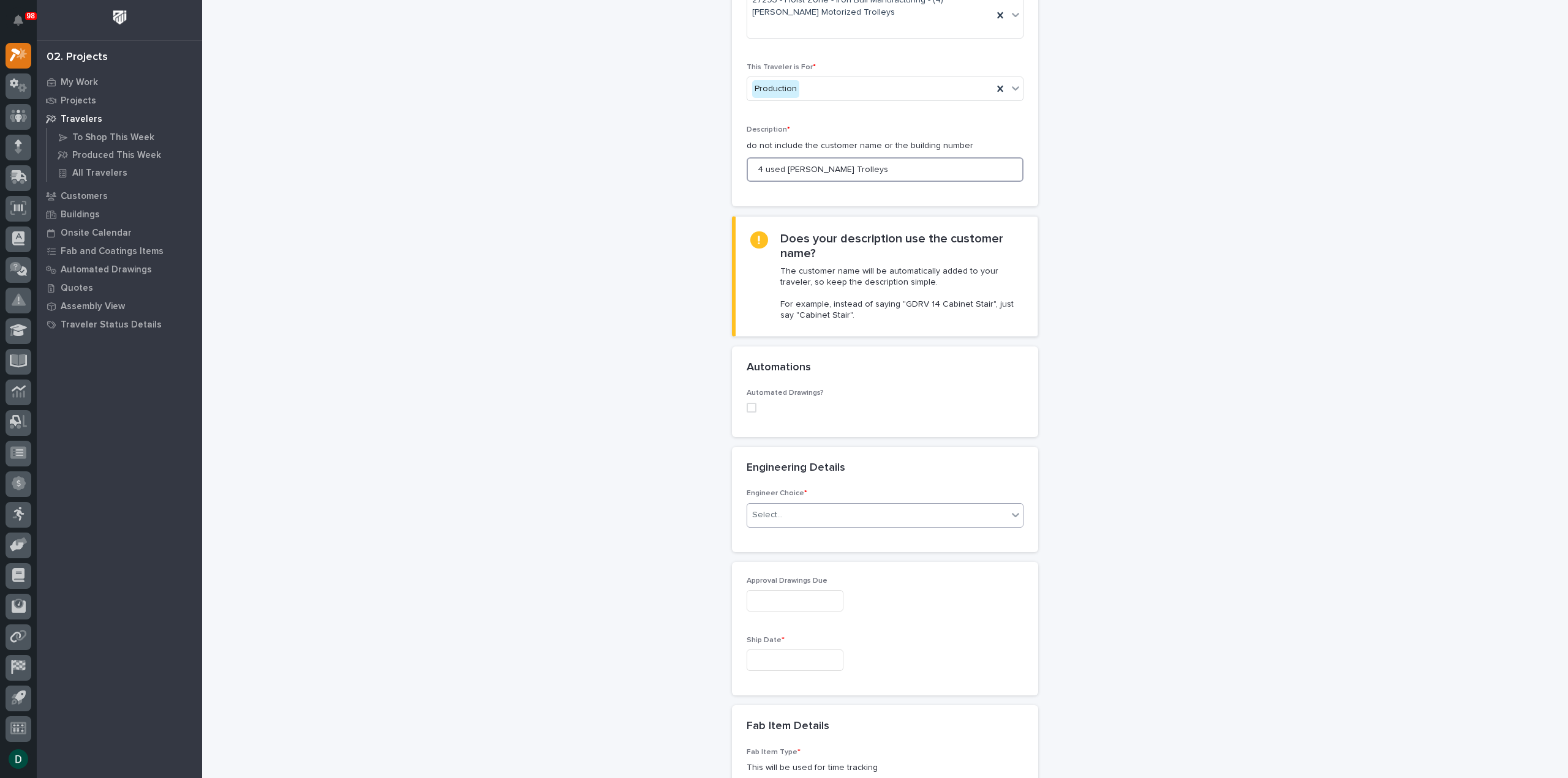
type input "4 used [PERSON_NAME] Trolleys"
click at [821, 517] on div "Select..." at bounding box center [877, 515] width 260 height 20
drag, startPoint x: 837, startPoint y: 548, endPoint x: 856, endPoint y: 537, distance: 22.0
click at [856, 536] on div "There is no engineering (no drawings)" at bounding box center [880, 537] width 276 height 21
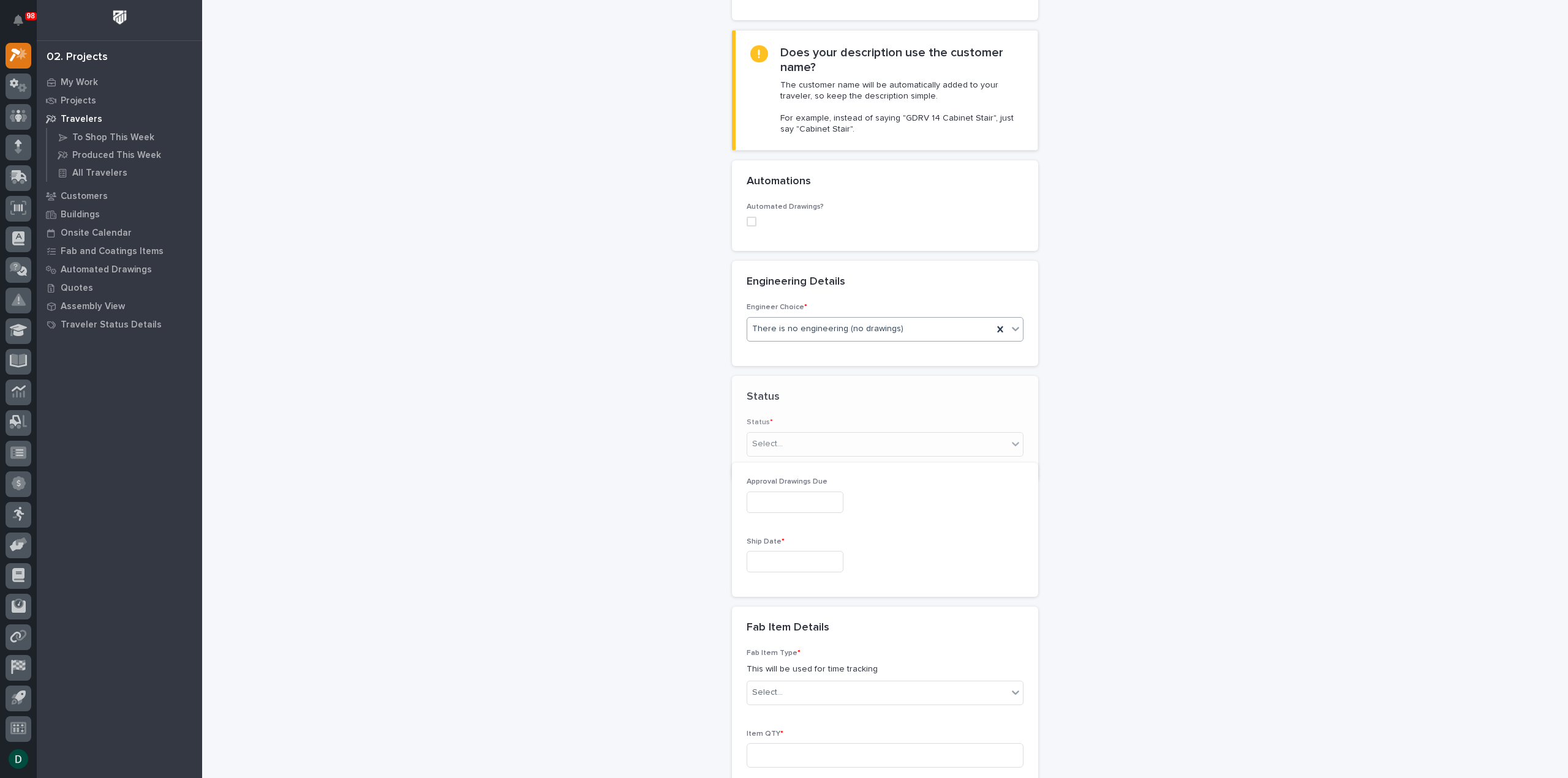
scroll to position [364, 0]
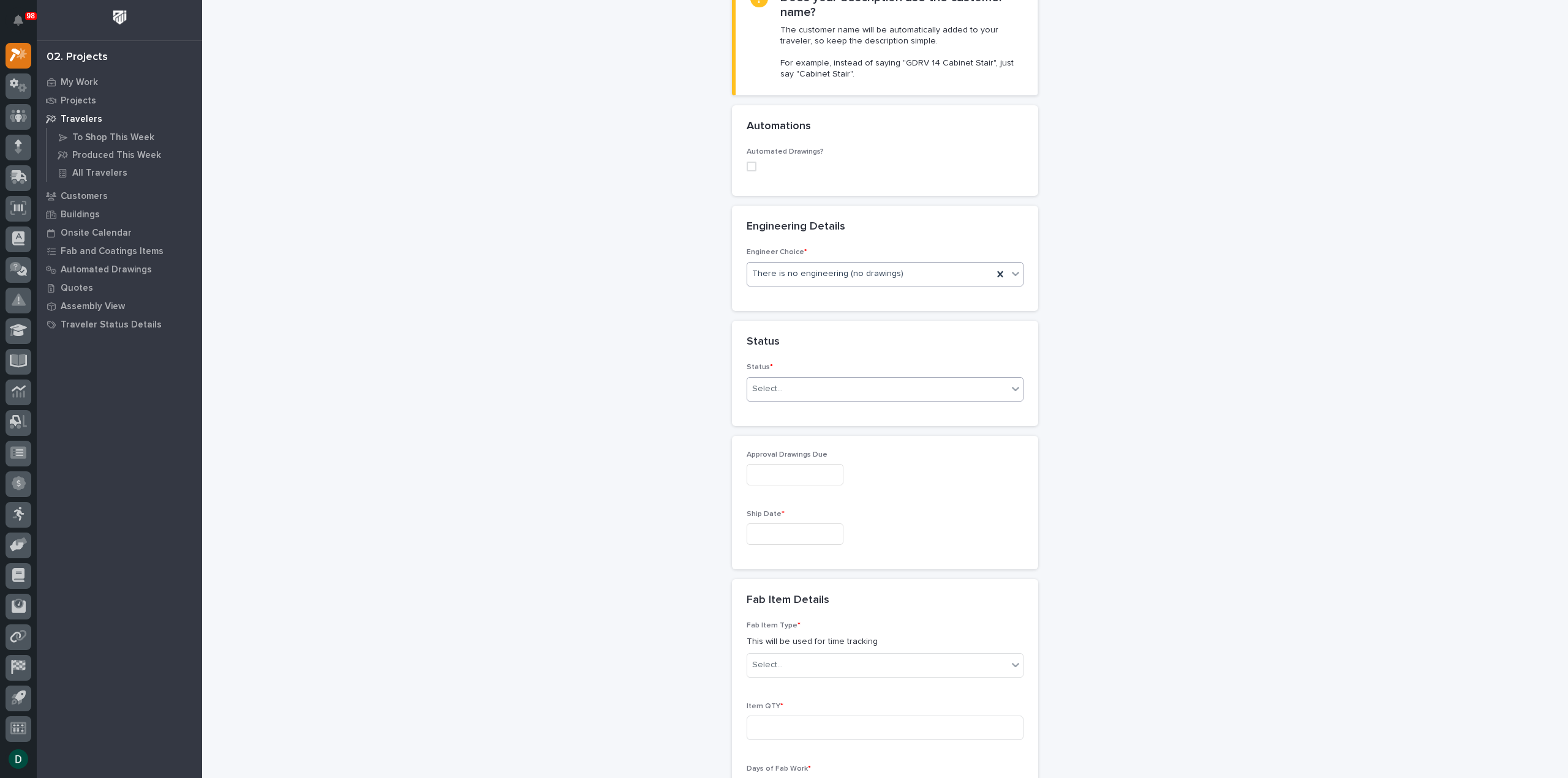
click at [833, 384] on div "Select..." at bounding box center [877, 389] width 260 height 20
click at [834, 556] on div "Ready to Ship" at bounding box center [880, 551] width 276 height 21
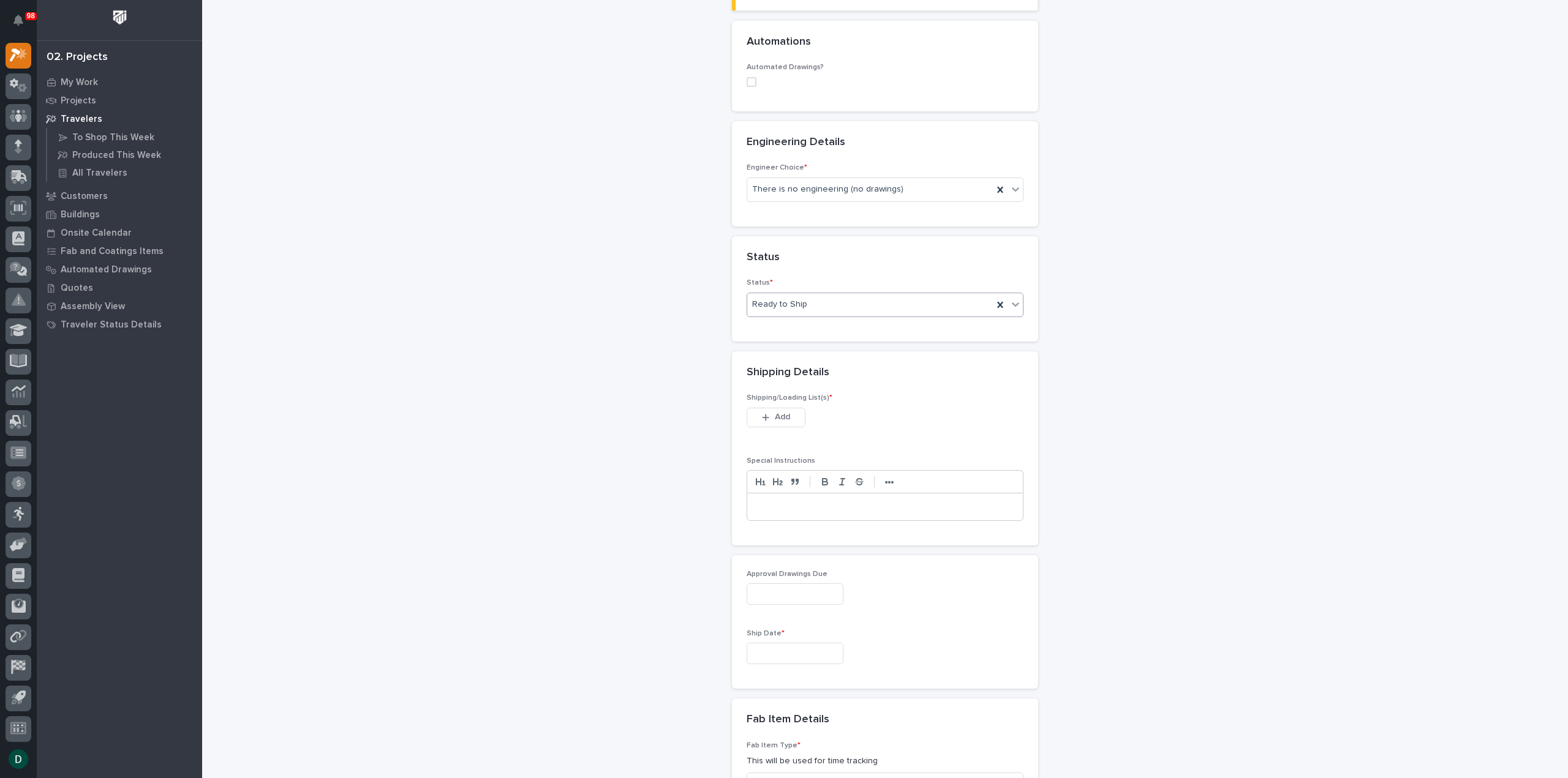
scroll to position [465, 0]
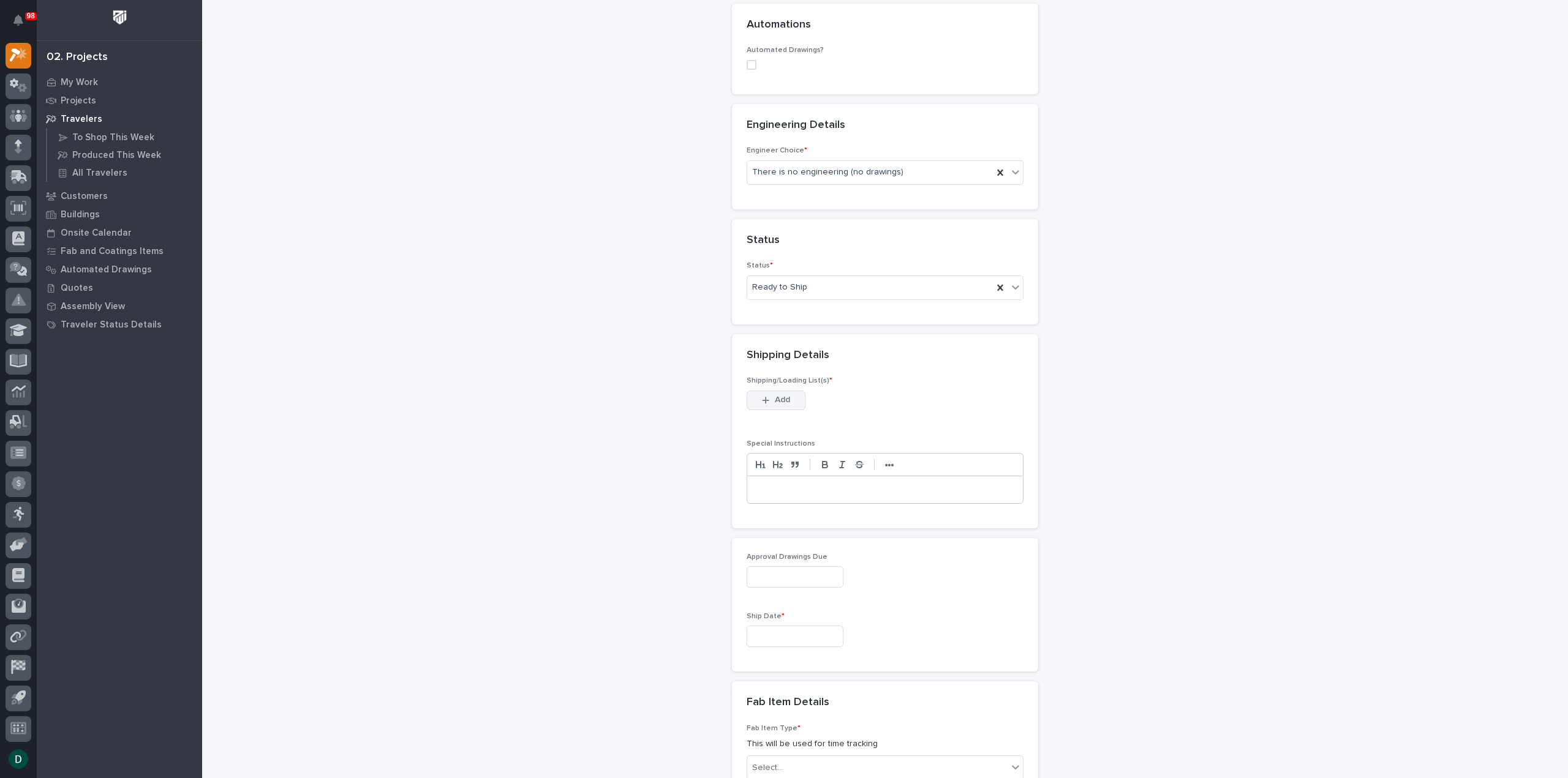
click at [775, 394] on span "Add" at bounding box center [782, 399] width 15 height 11
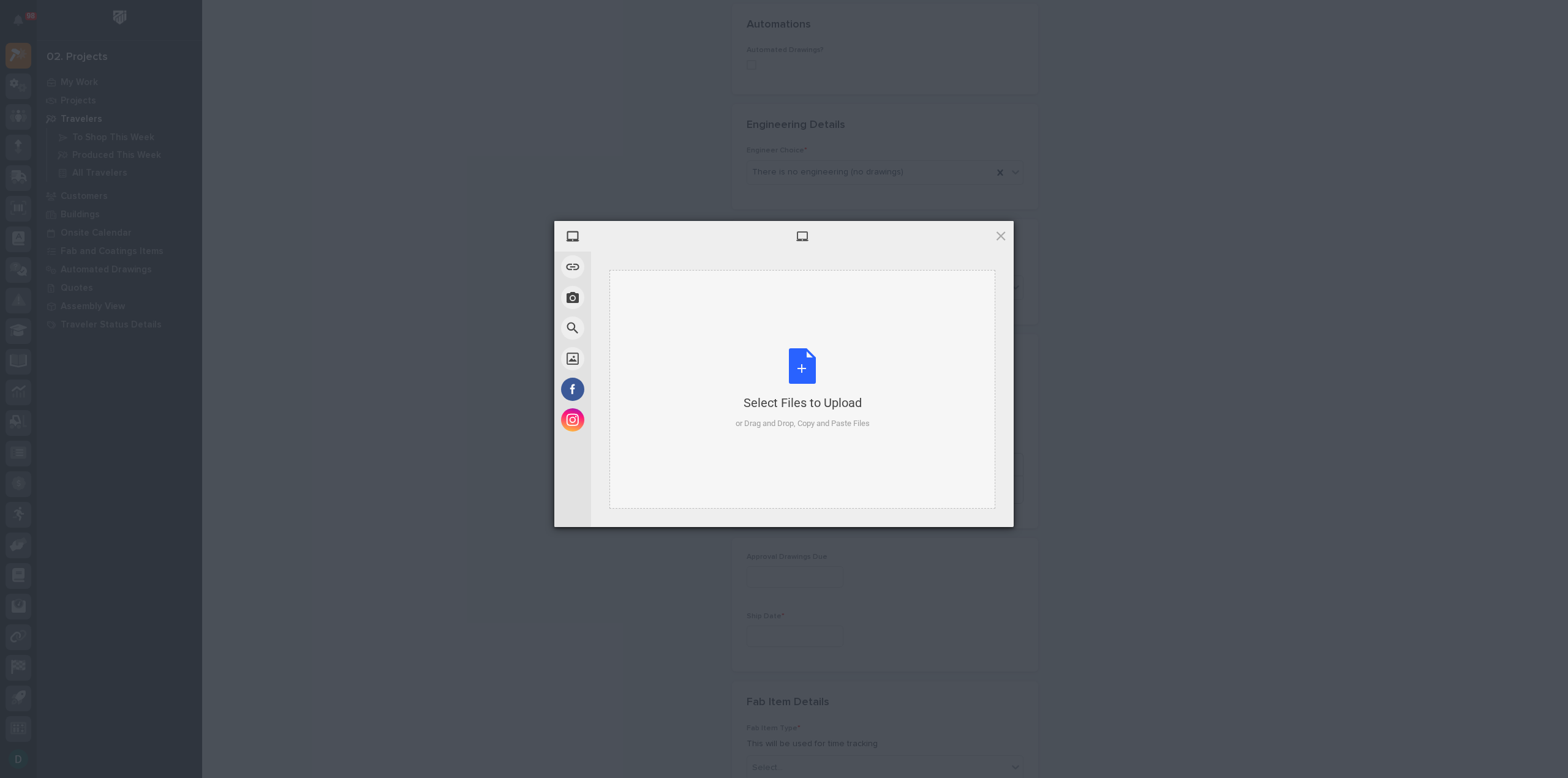
click at [801, 376] on div "Select Files to Upload or Drag and Drop, Copy and Paste Files" at bounding box center [802, 389] width 134 height 81
click at [966, 509] on span "Upload 1" at bounding box center [977, 511] width 24 height 9
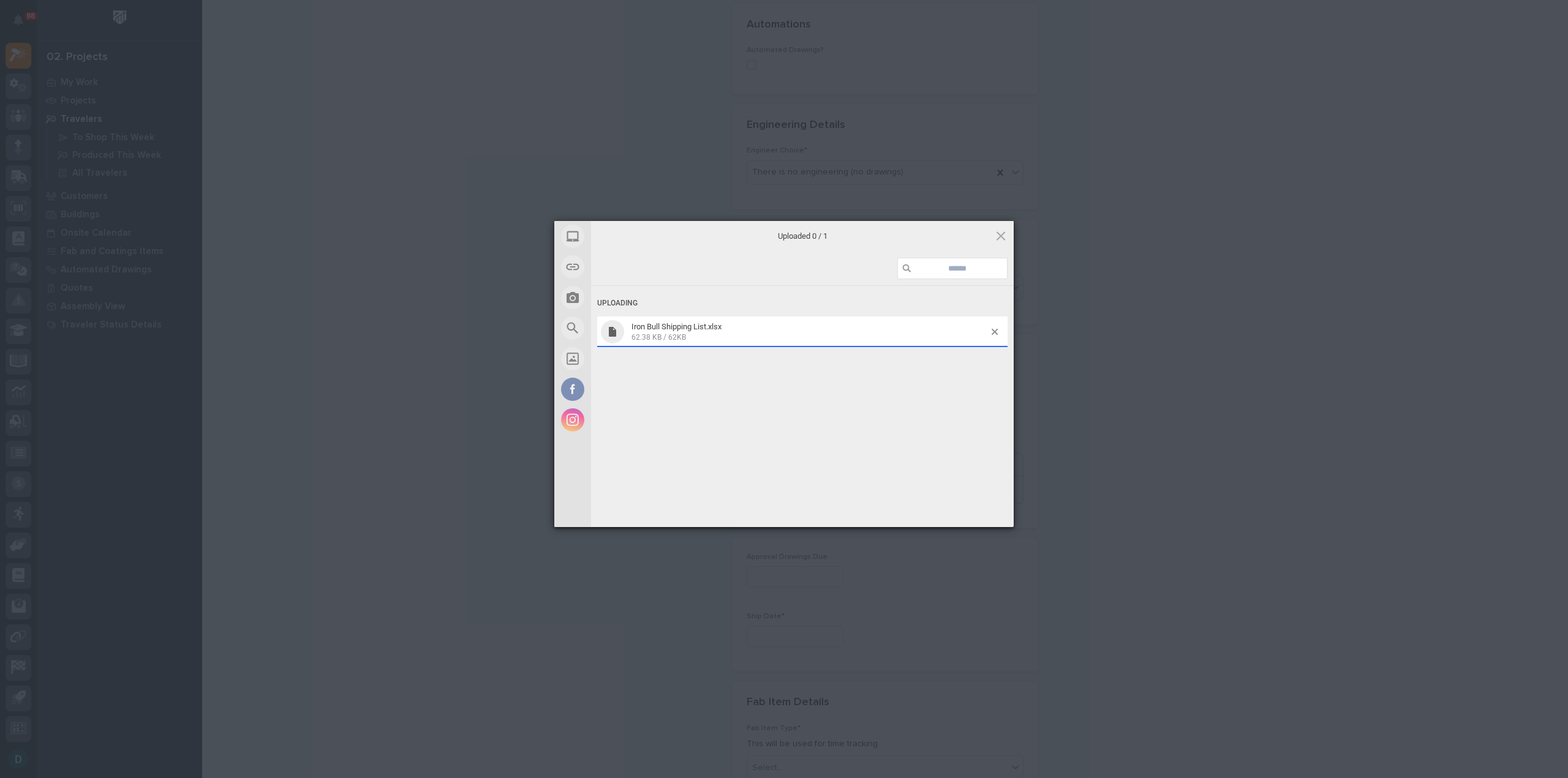
scroll to position [487, 0]
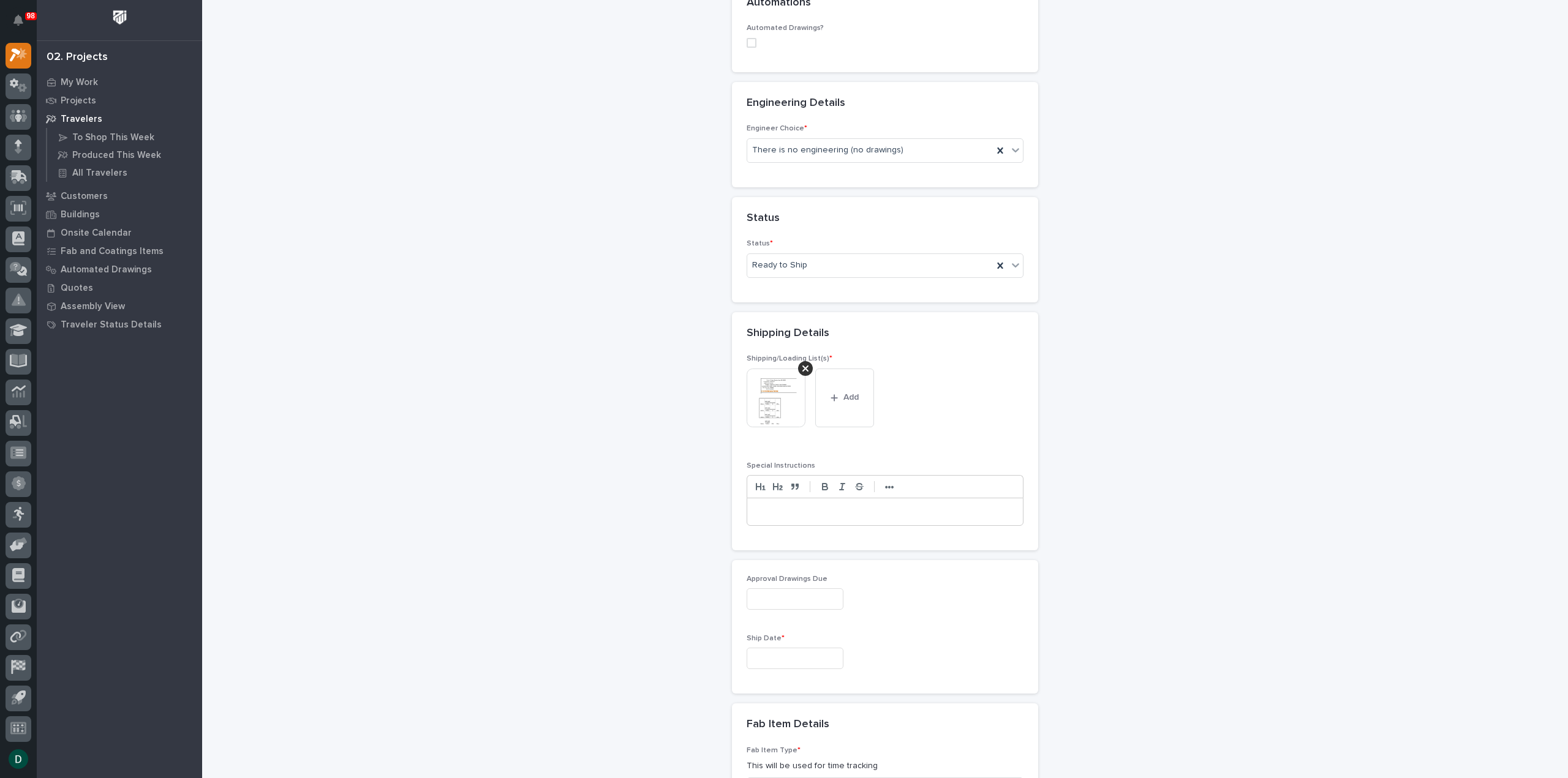
click at [775, 508] on p at bounding box center [884, 511] width 257 height 12
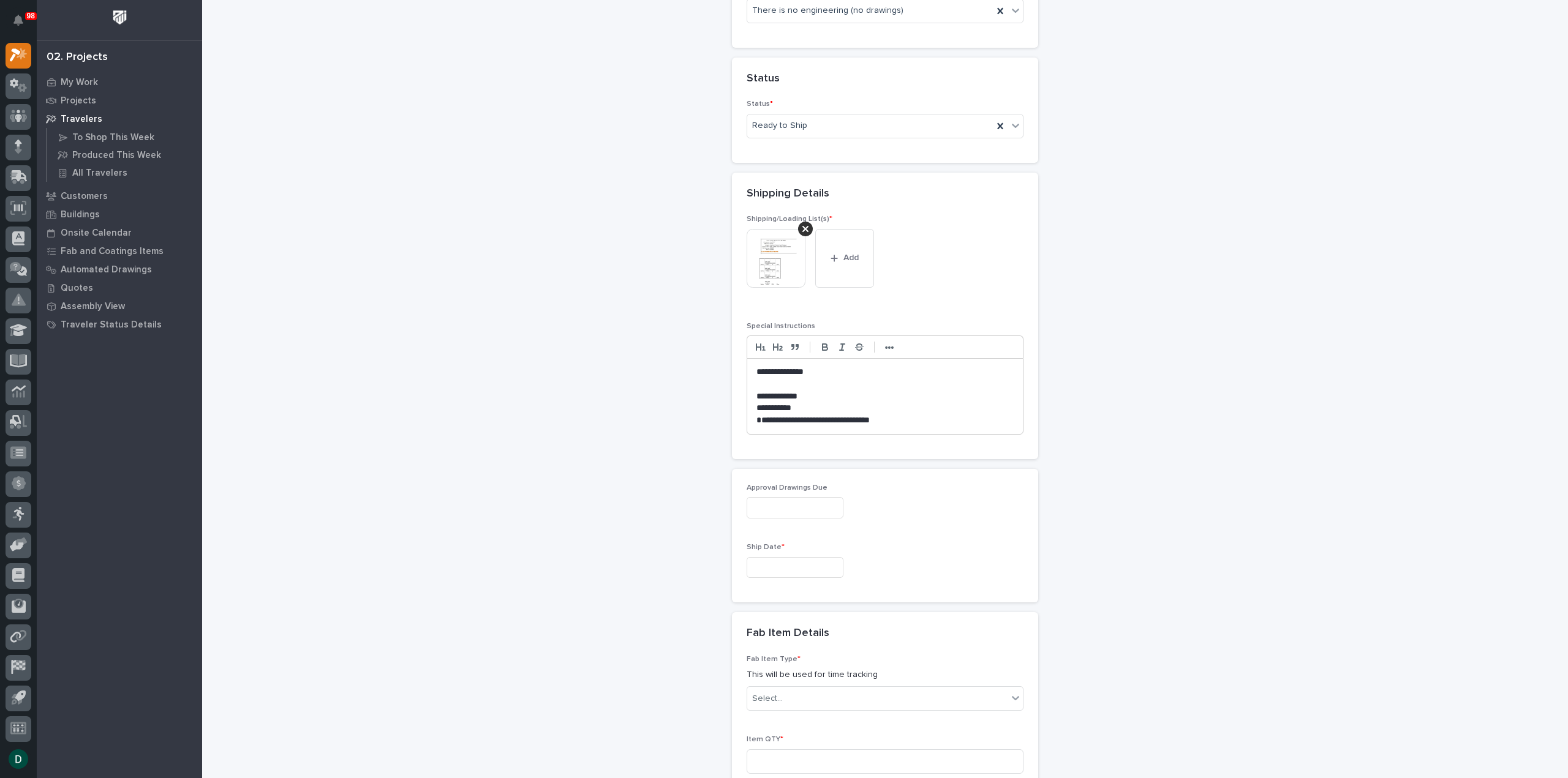
scroll to position [671, 0]
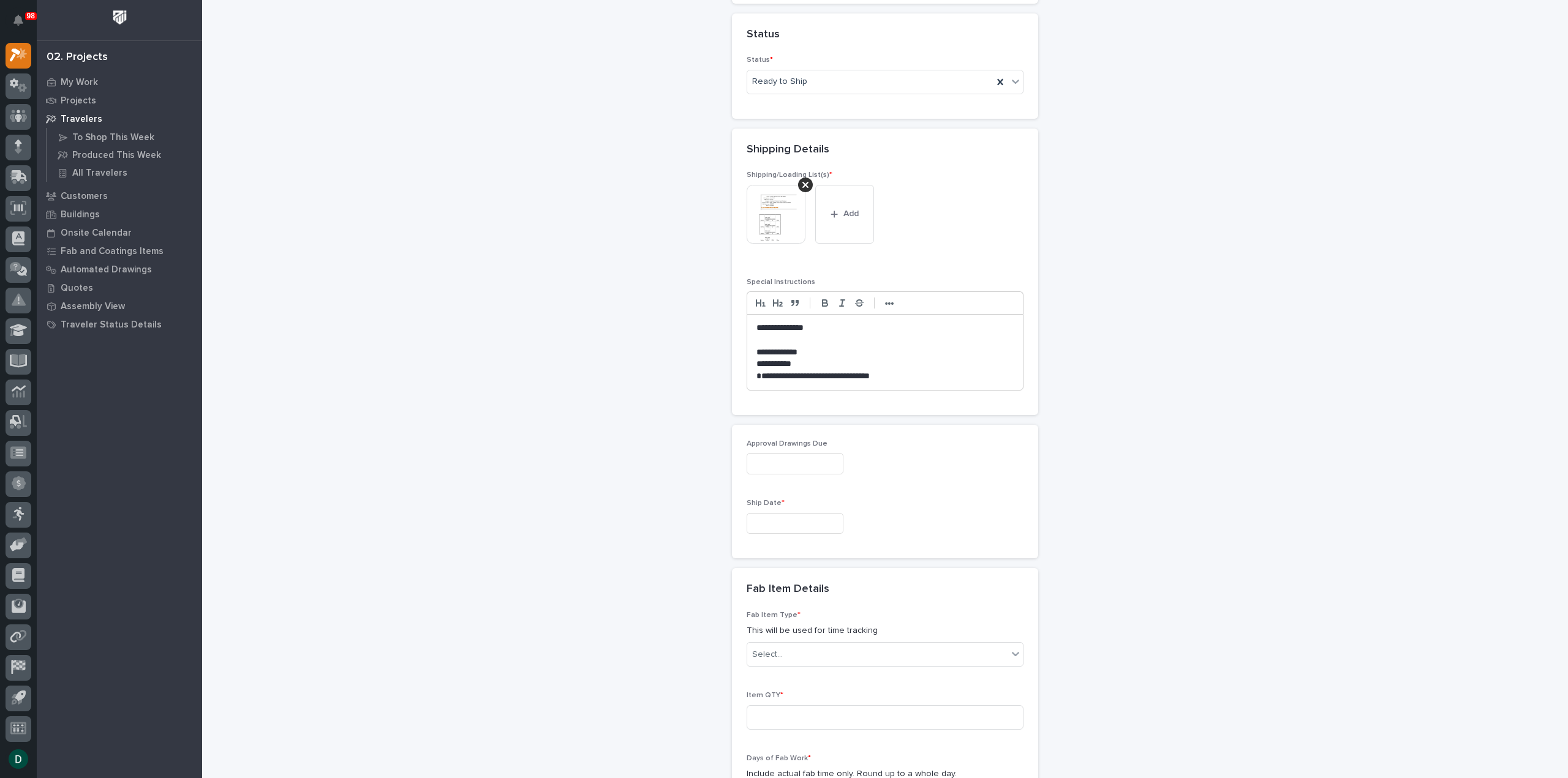
click at [813, 521] on input "text" at bounding box center [795, 523] width 97 height 21
click at [806, 380] on div "2" at bounding box center [806, 380] width 17 height 17
type input "**********"
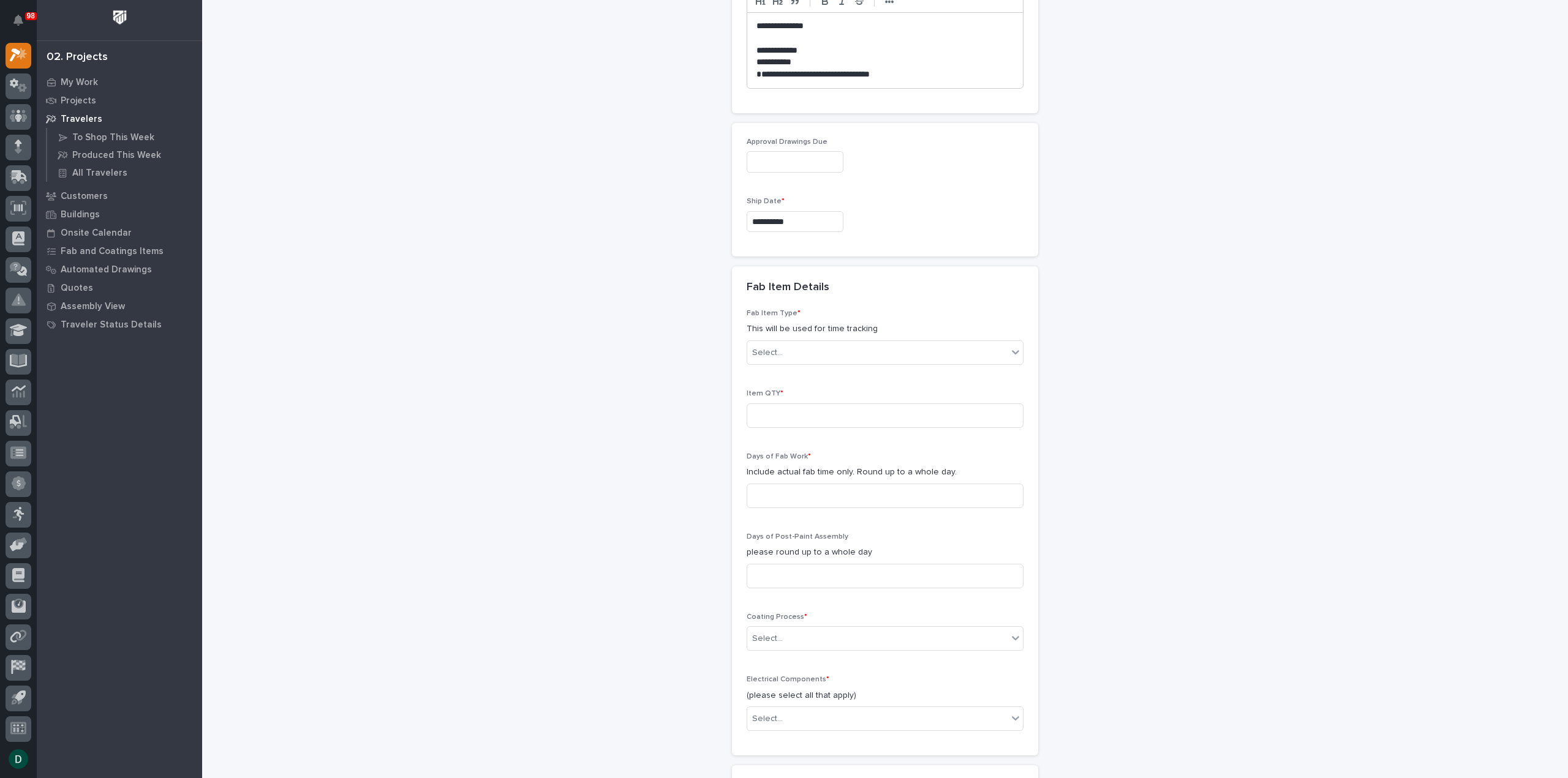
scroll to position [977, 0]
click at [849, 348] on div "Select..." at bounding box center [877, 348] width 260 height 20
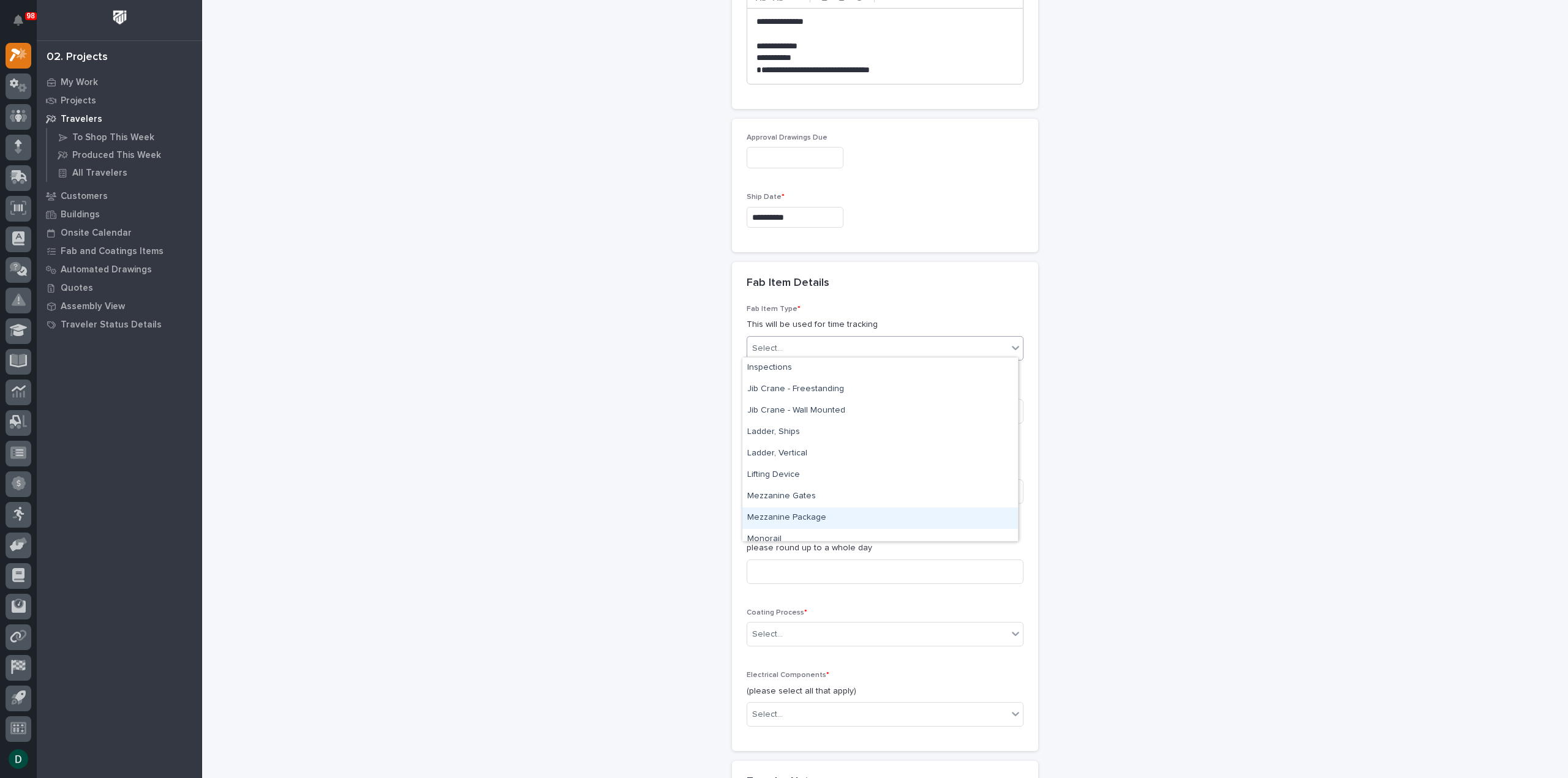
scroll to position [474, 0]
click at [849, 498] on div "Lifting Device" at bounding box center [880, 494] width 276 height 21
click at [825, 406] on input at bounding box center [884, 411] width 277 height 24
type input "4"
click at [813, 486] on input at bounding box center [884, 492] width 277 height 24
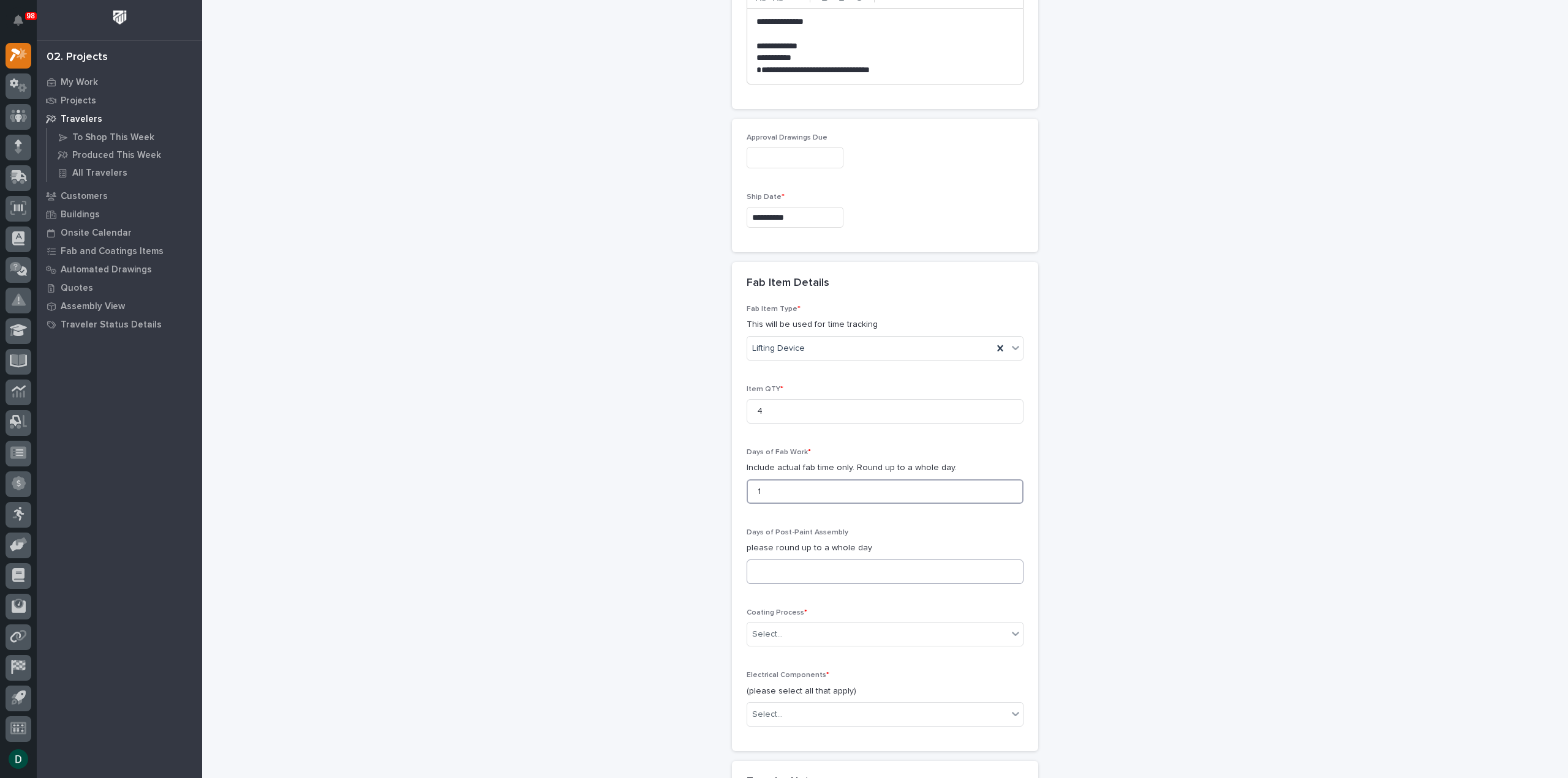
type input "1"
click at [831, 561] on input at bounding box center [884, 572] width 277 height 24
type input "0"
click at [867, 627] on div "Select..." at bounding box center [877, 634] width 260 height 20
click at [823, 696] on div "No Paint" at bounding box center [880, 696] width 276 height 21
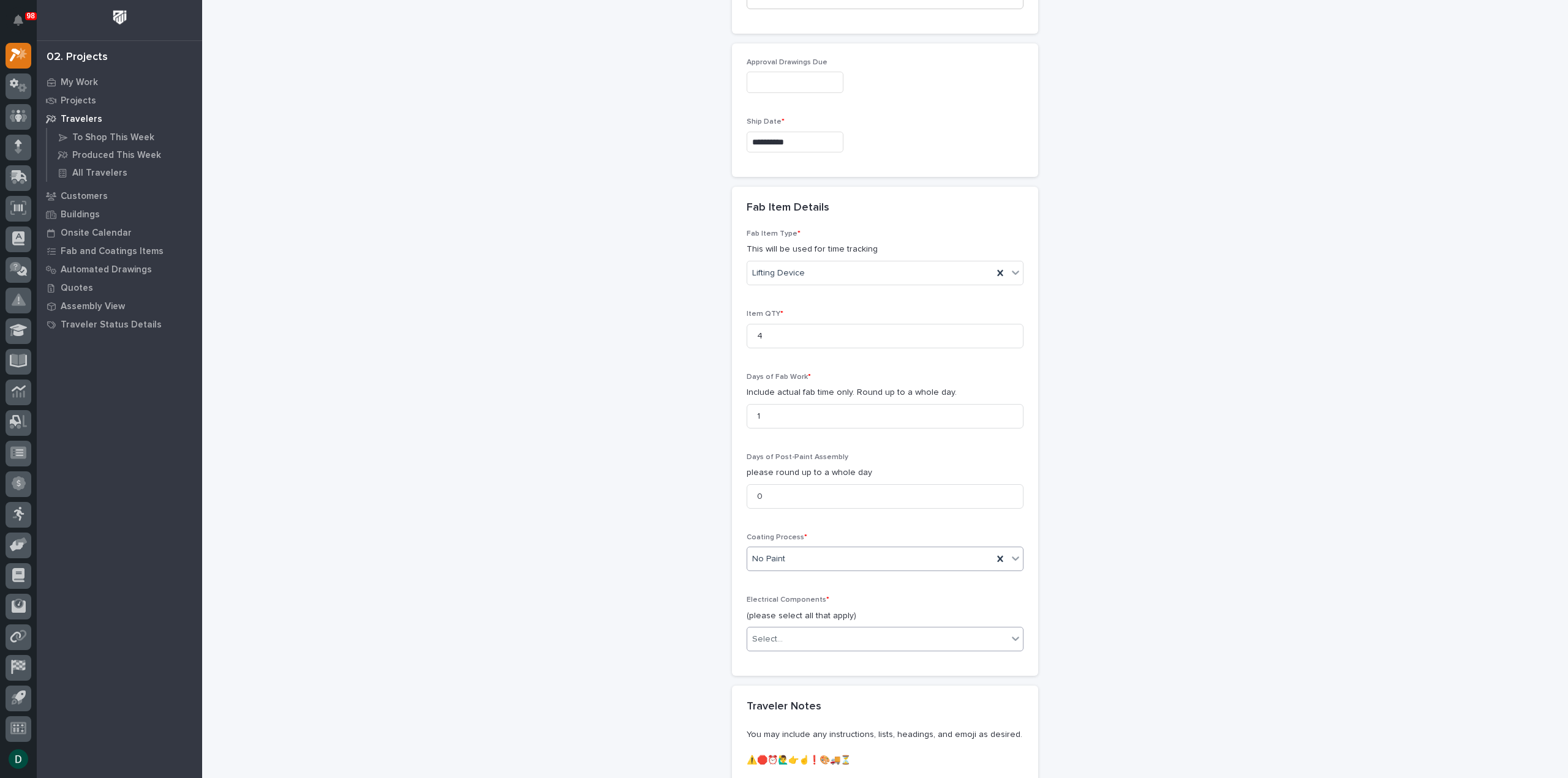
scroll to position [1099, 0]
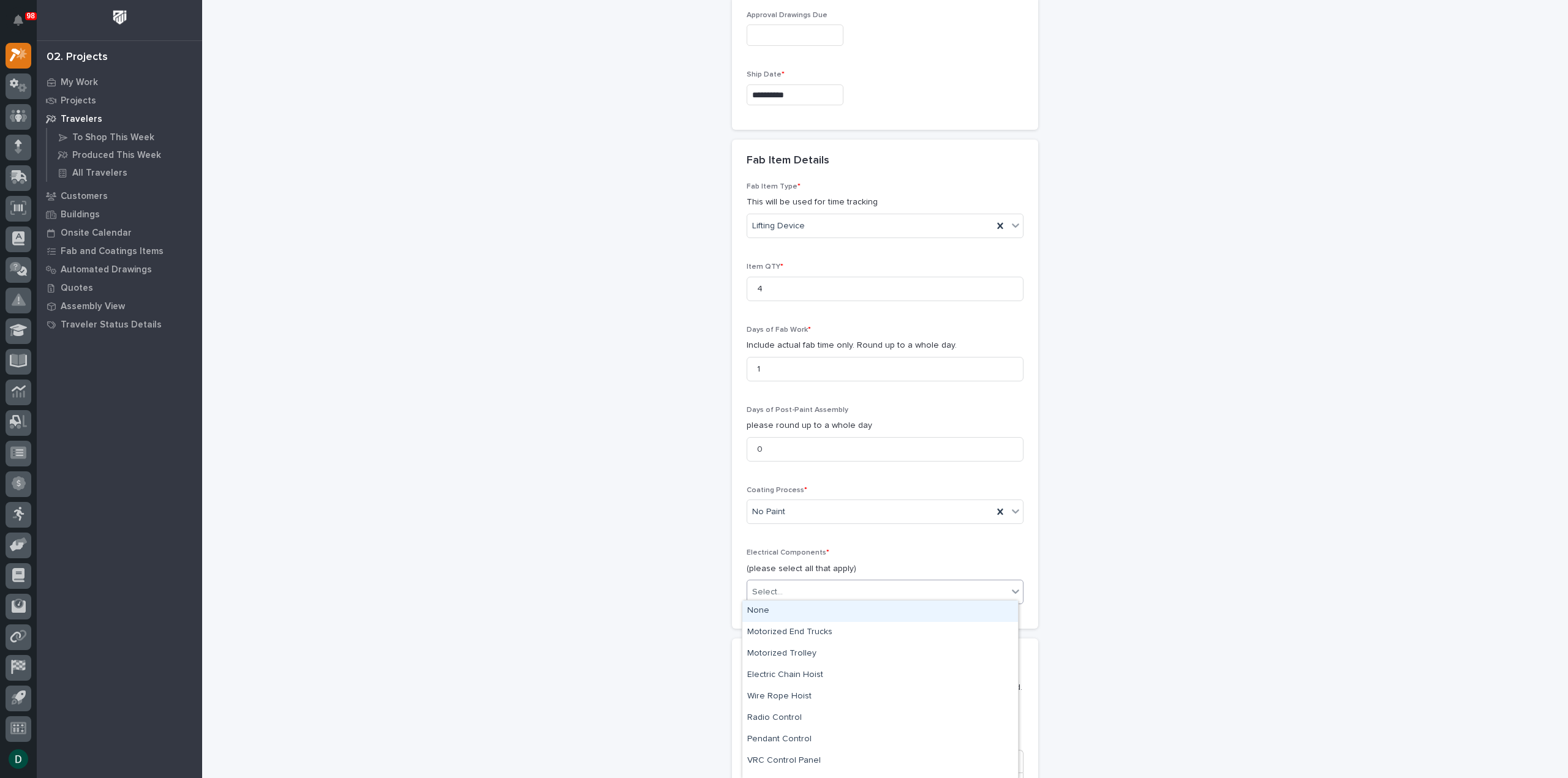
click at [800, 586] on div "Select..." at bounding box center [877, 592] width 260 height 20
click at [793, 617] on div "None" at bounding box center [880, 611] width 276 height 21
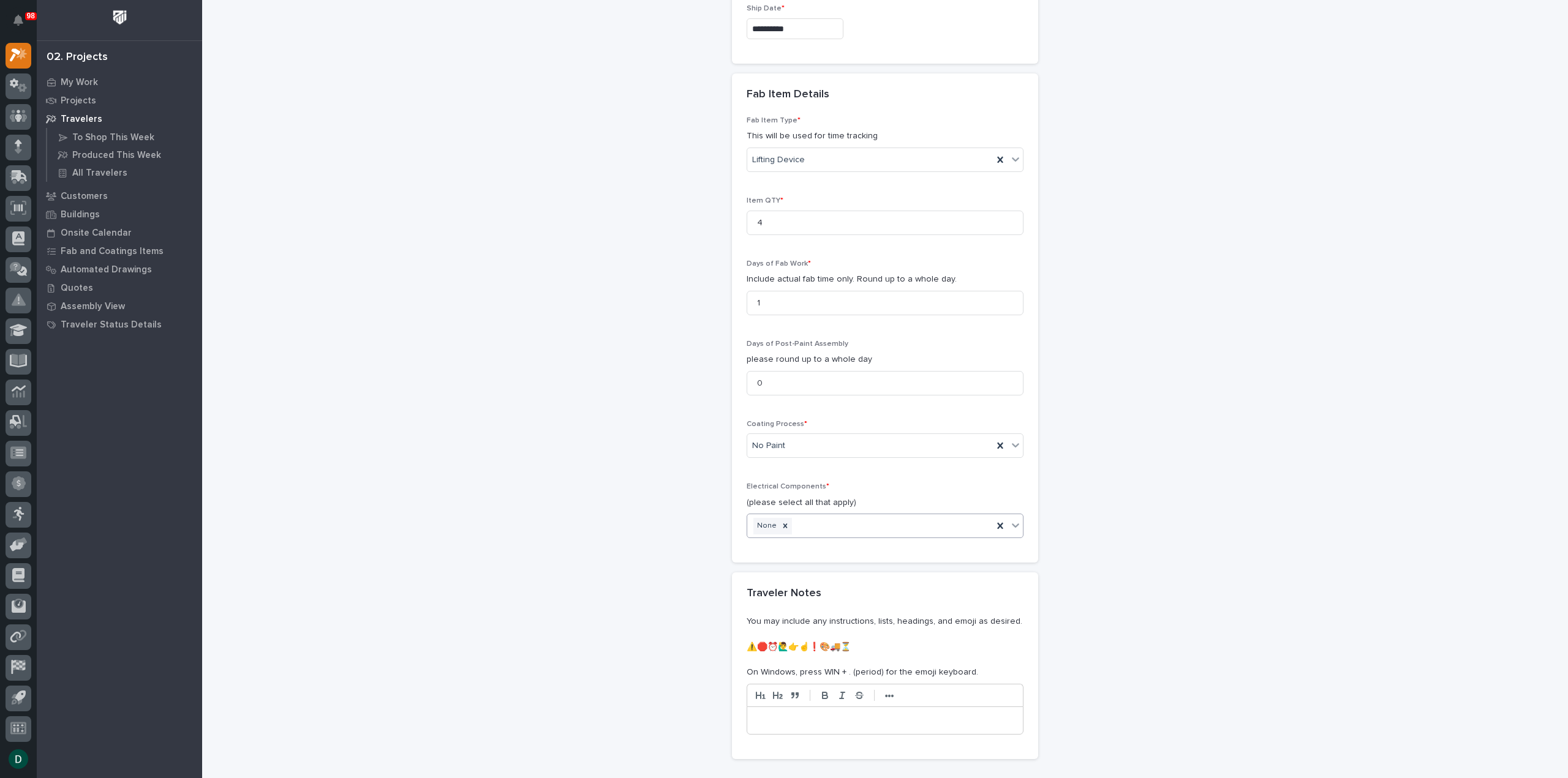
scroll to position [1283, 0]
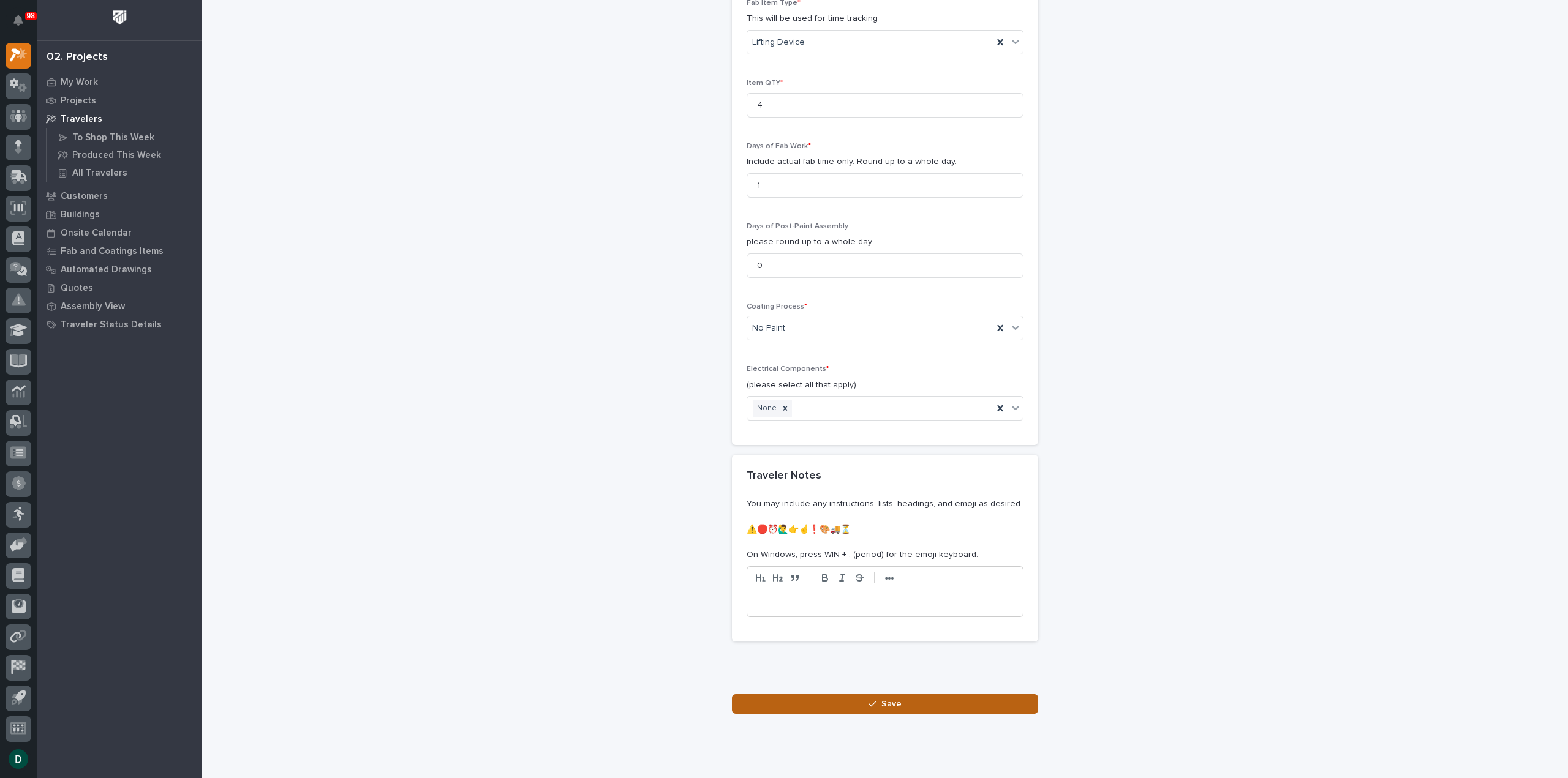
click at [881, 698] on span "Save" at bounding box center [891, 704] width 20 height 11
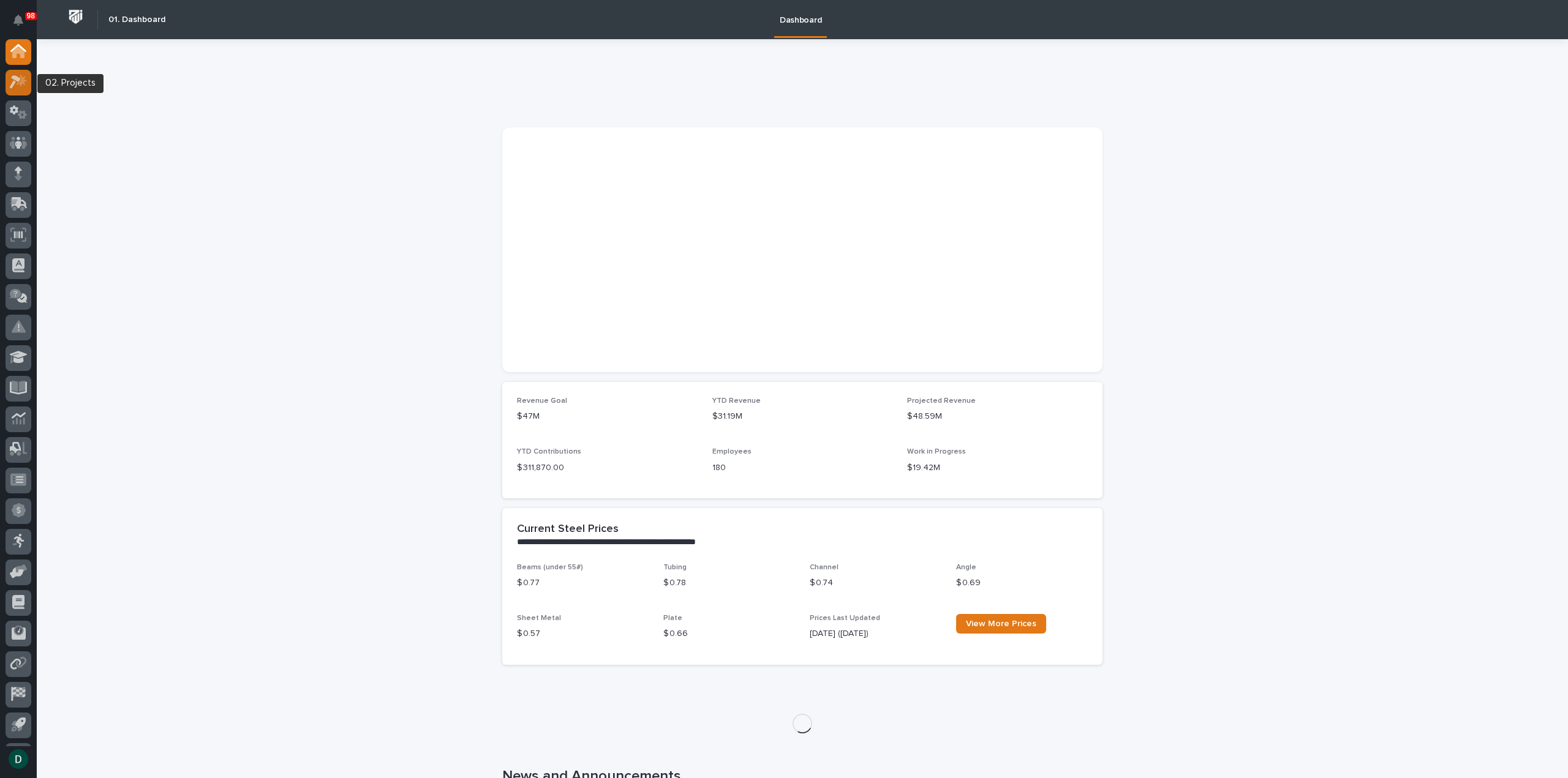
click at [24, 86] on icon at bounding box center [18, 82] width 17 height 14
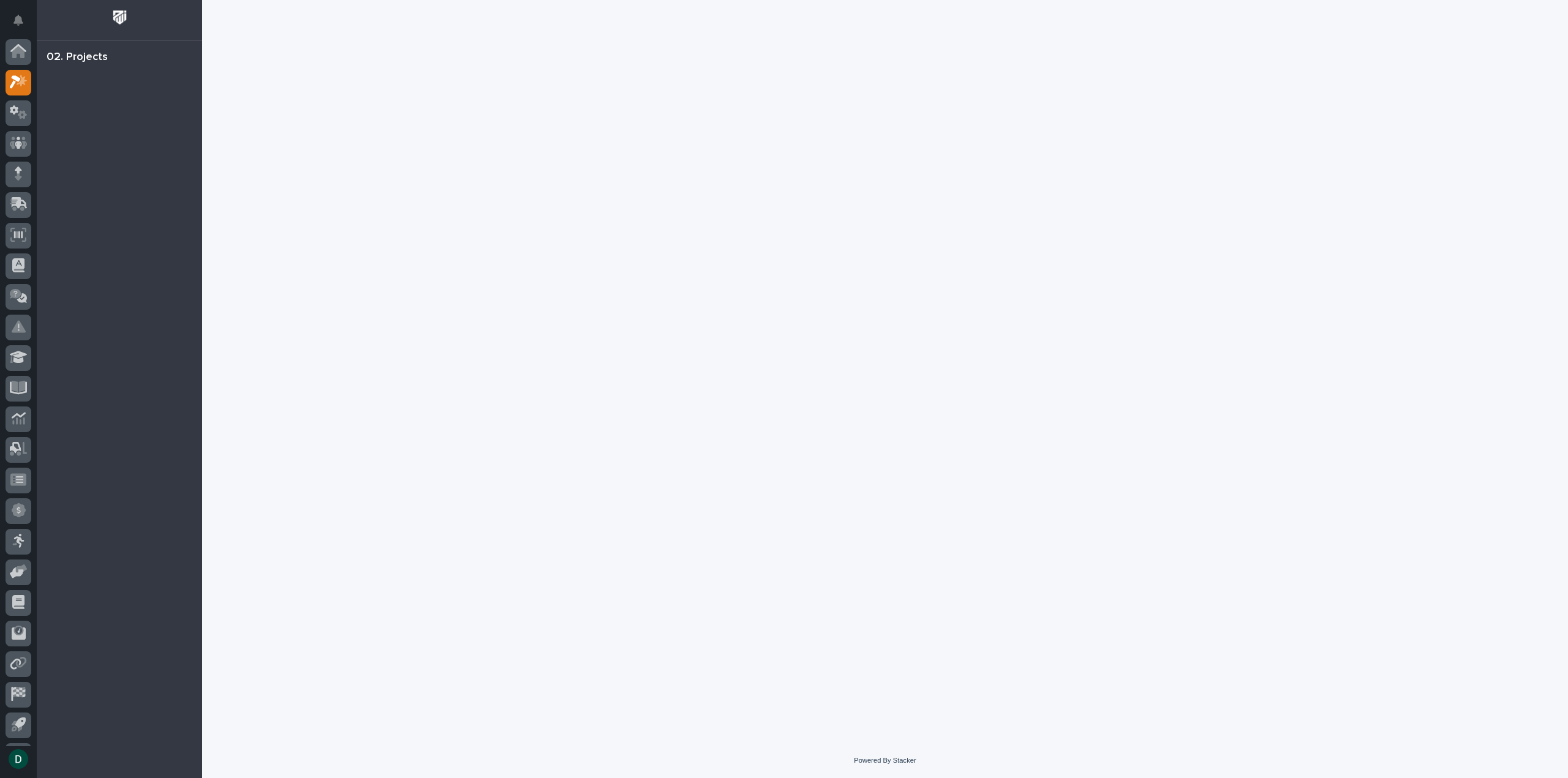
scroll to position [27, 0]
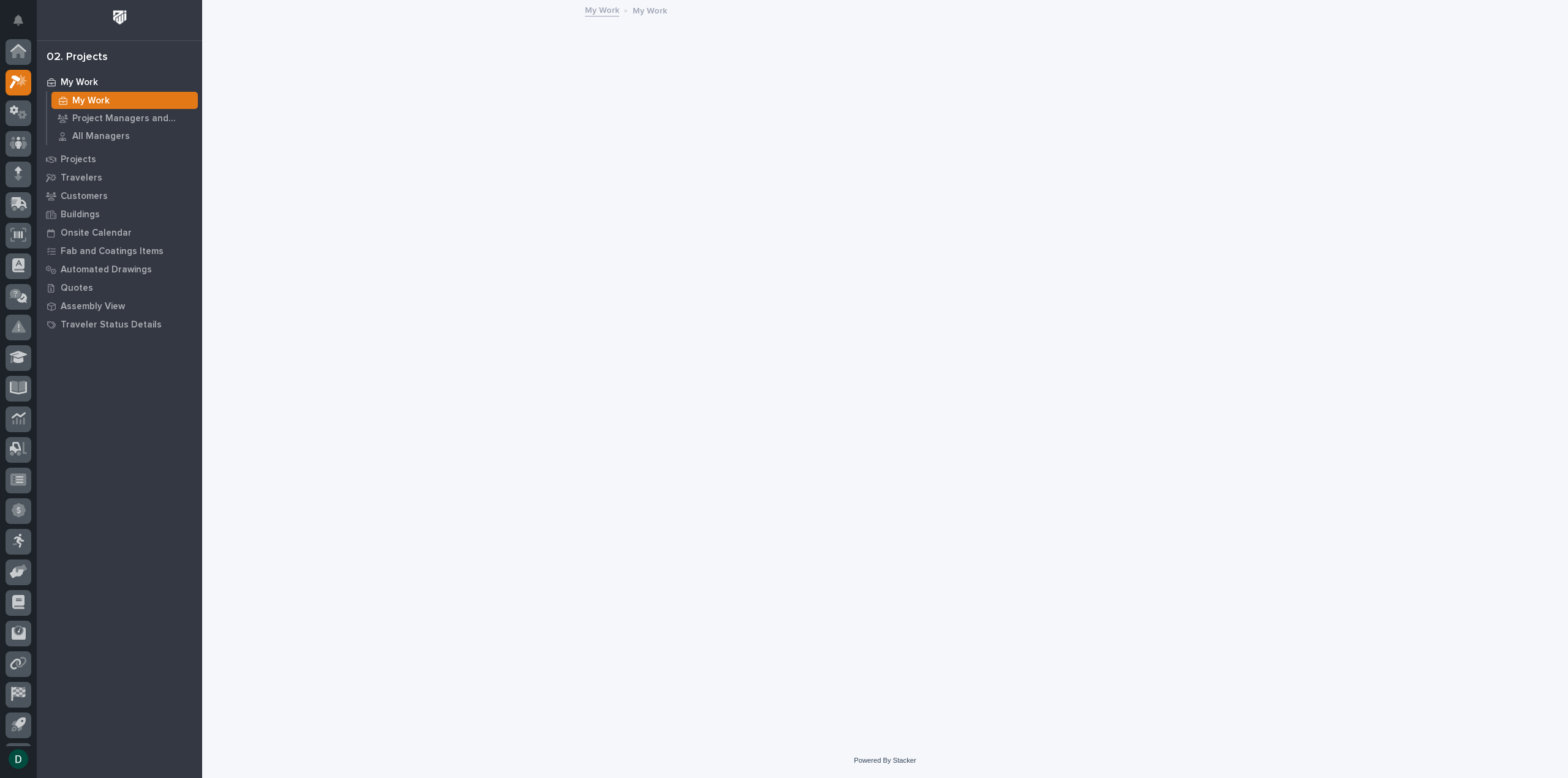
scroll to position [27, 0]
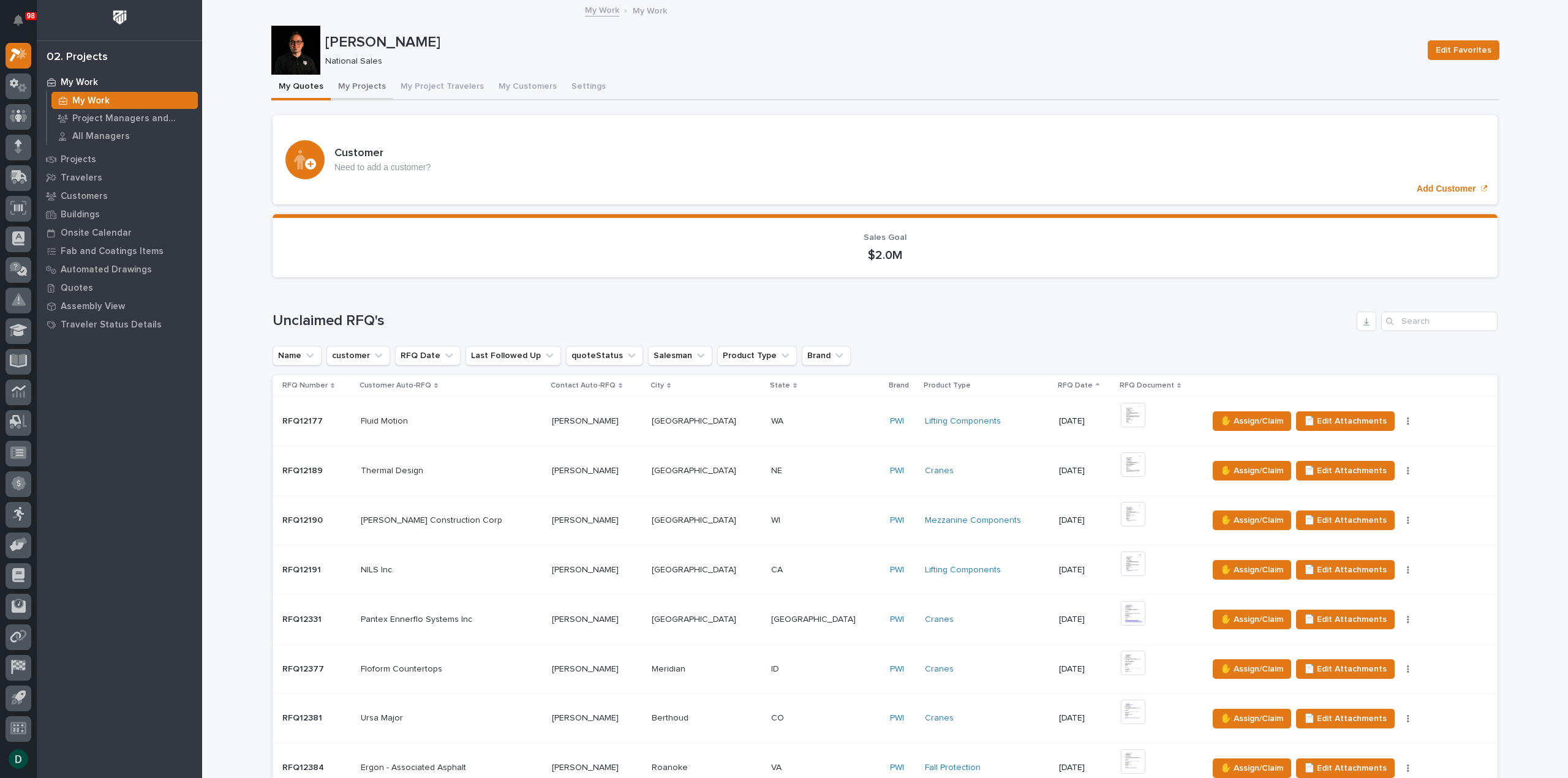
click at [350, 88] on button "My Projects" at bounding box center [361, 88] width 62 height 26
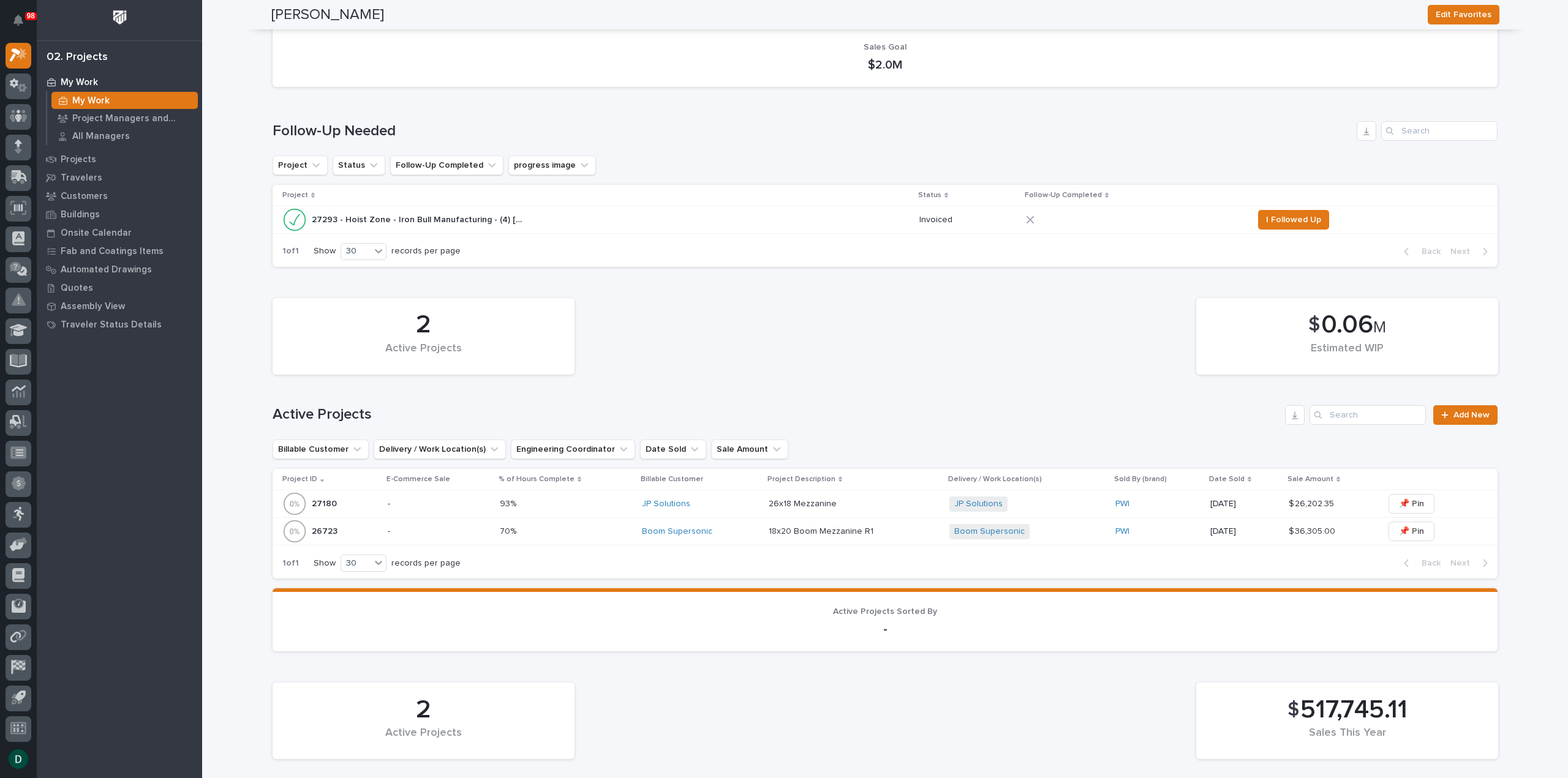
scroll to position [123, 0]
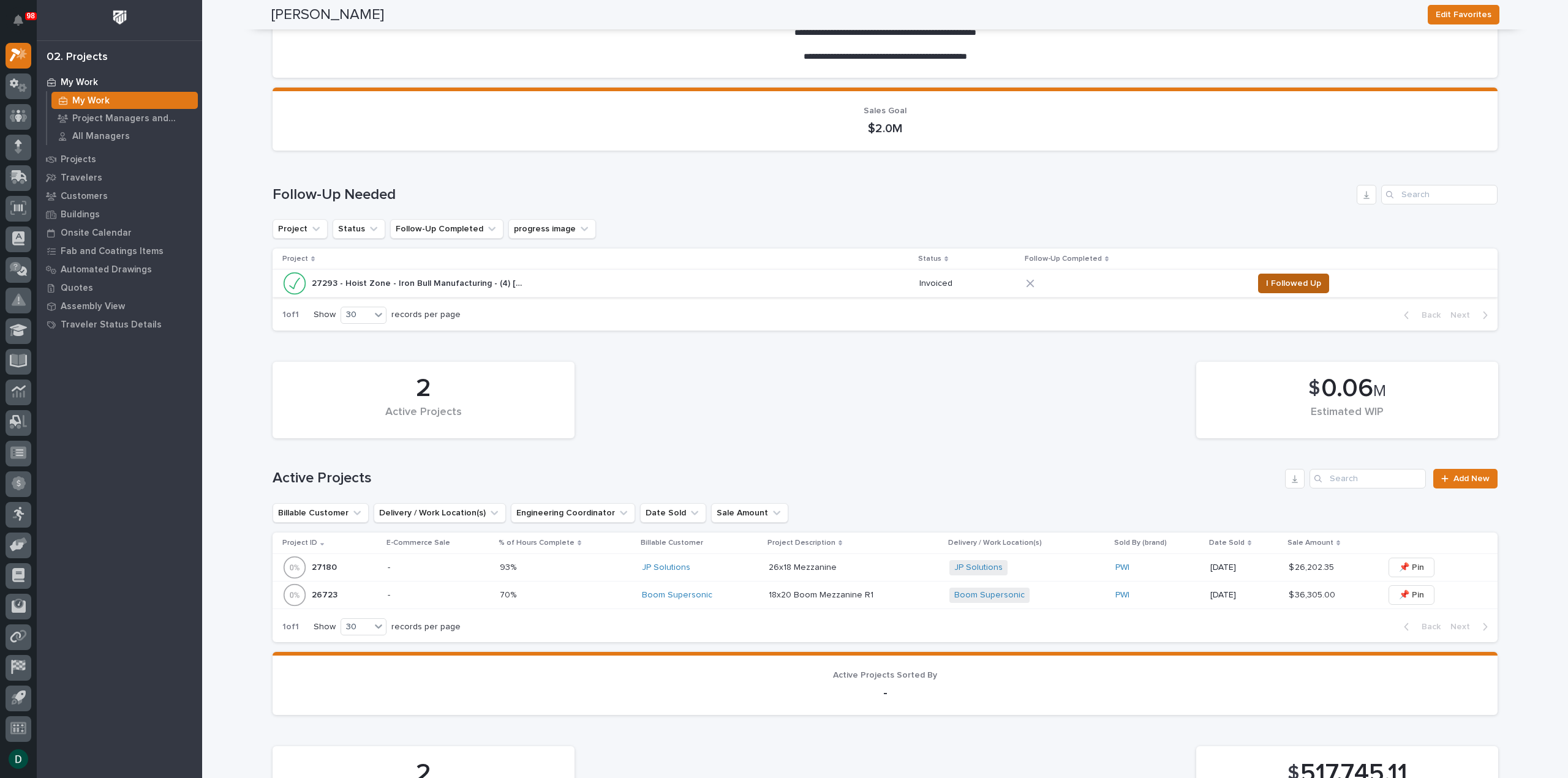
click at [1300, 289] on span "I Followed Up" at bounding box center [1293, 283] width 55 height 14
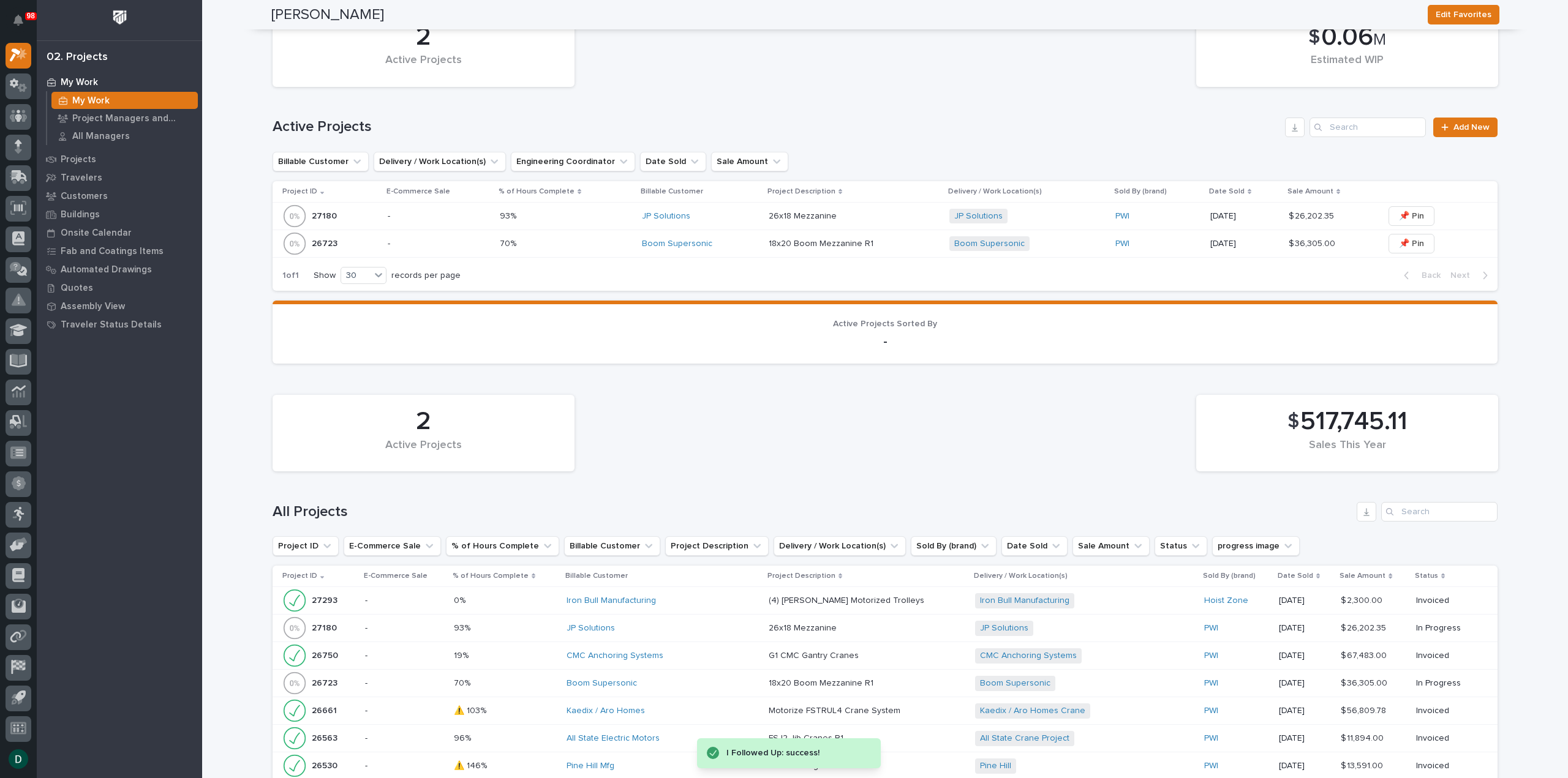
scroll to position [505, 0]
click at [413, 601] on p "-" at bounding box center [405, 600] width 79 height 11
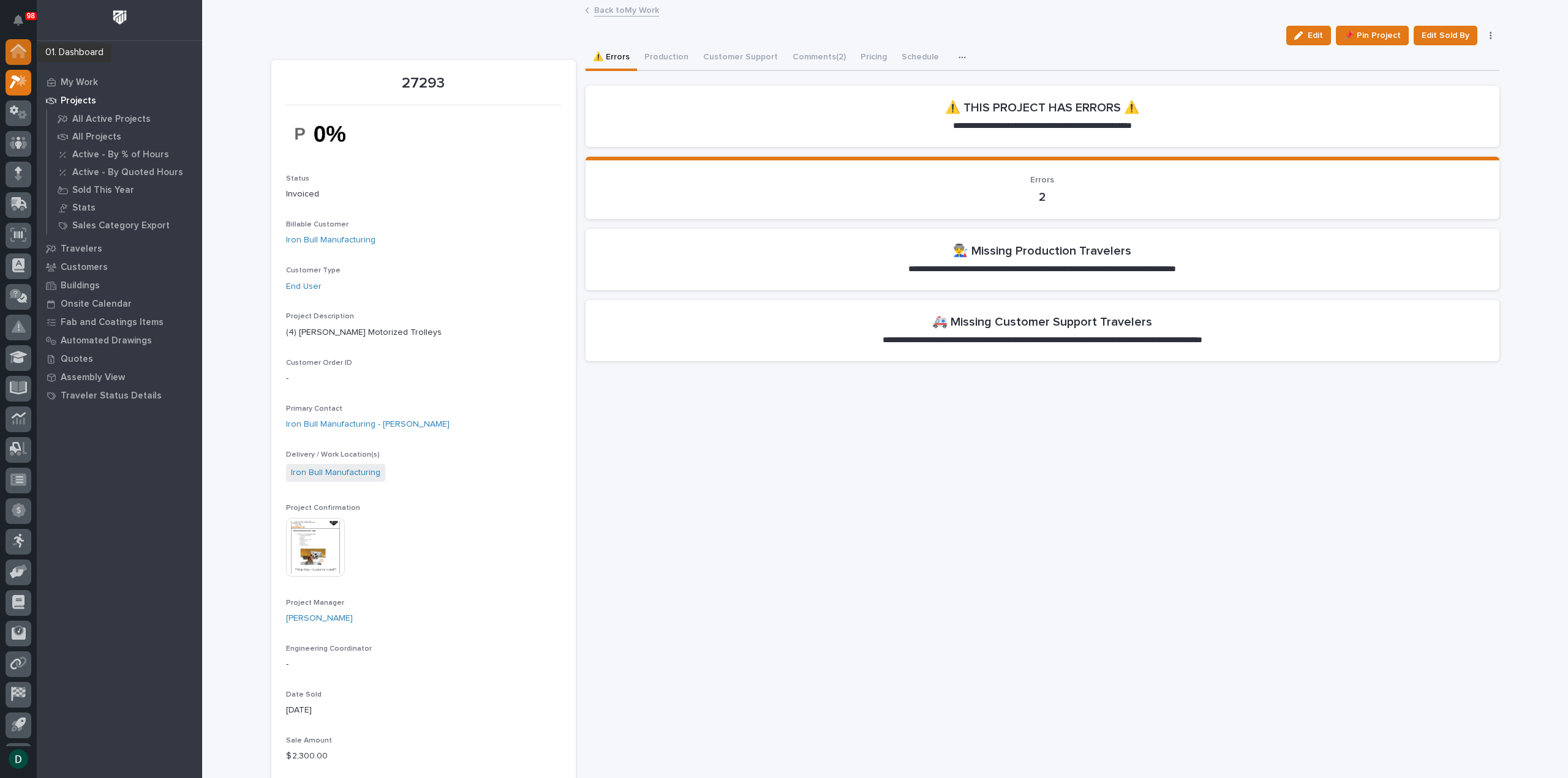
click at [17, 55] on icon at bounding box center [18, 51] width 16 height 14
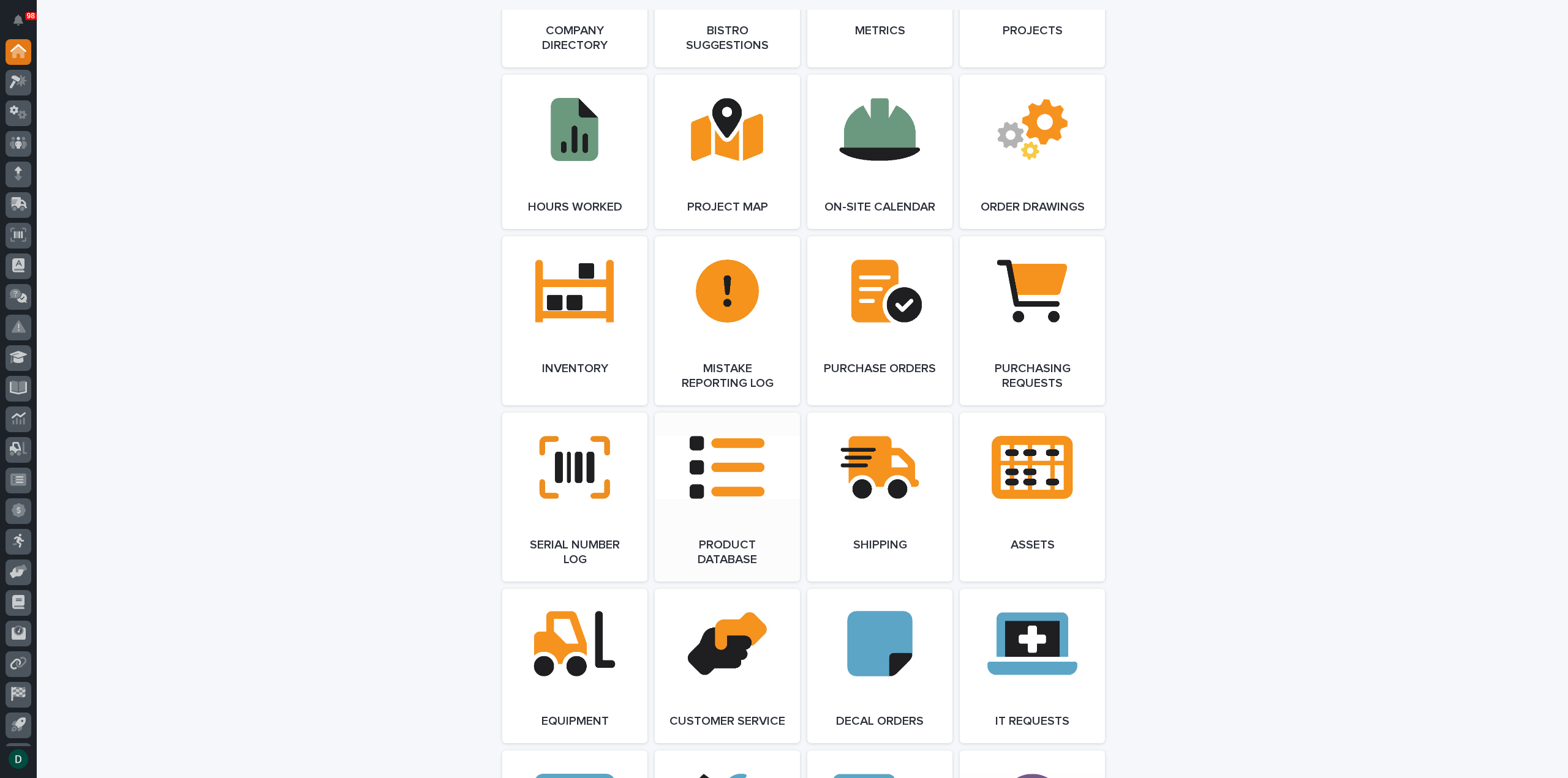
scroll to position [1224, 0]
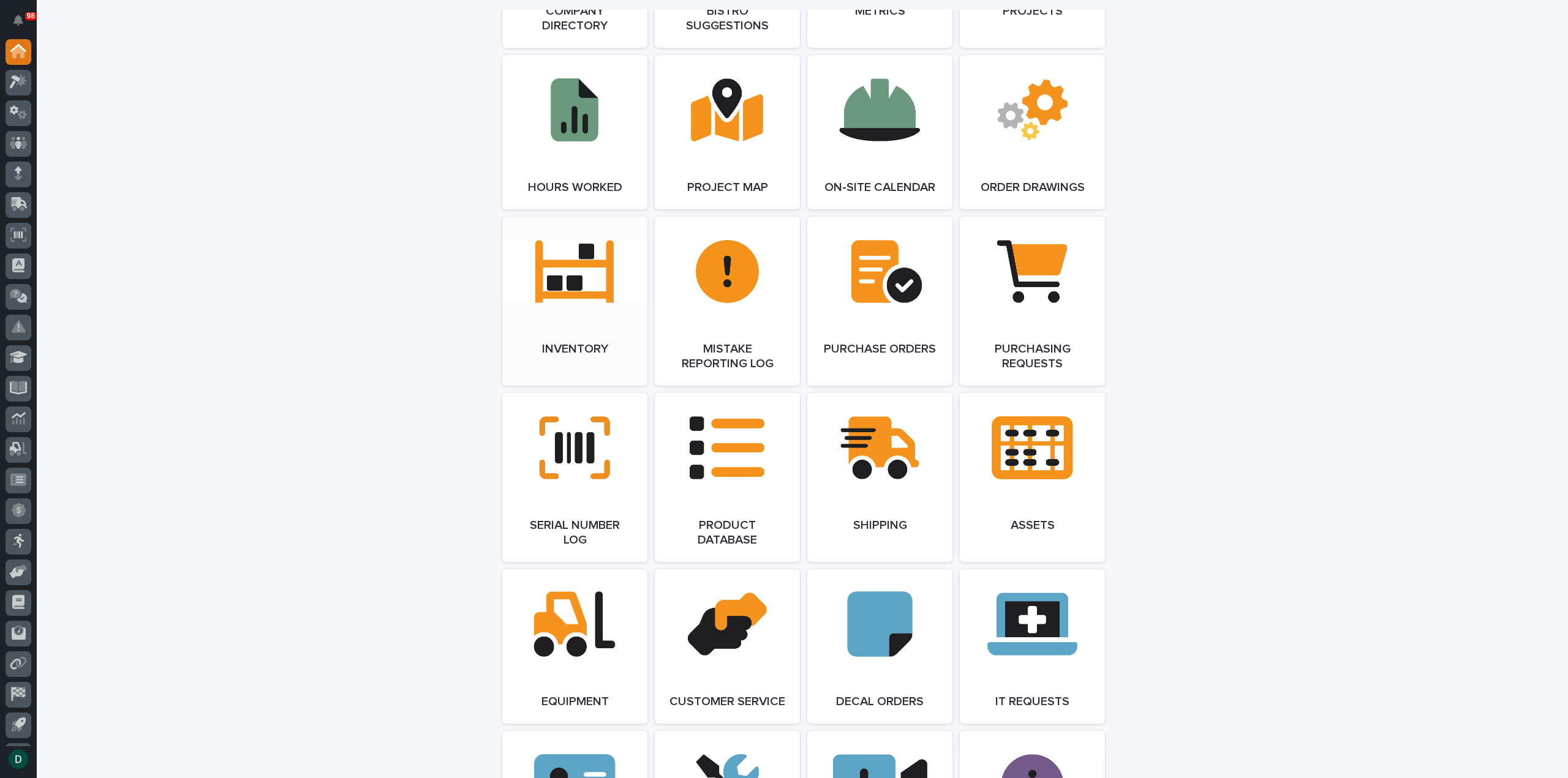
click at [546, 273] on link "Open Link" at bounding box center [575, 301] width 146 height 169
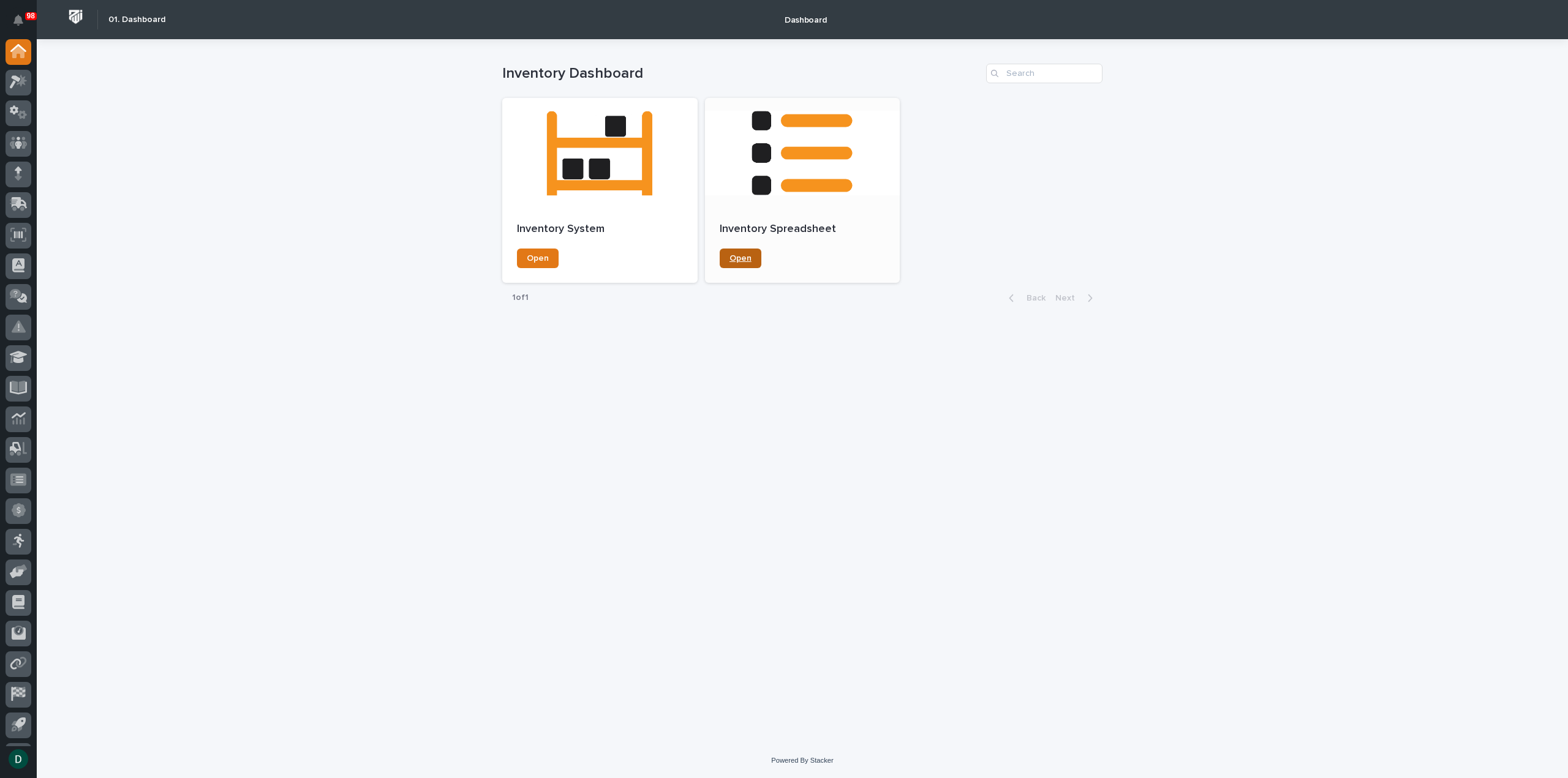
click at [751, 258] on link "Open" at bounding box center [740, 258] width 42 height 20
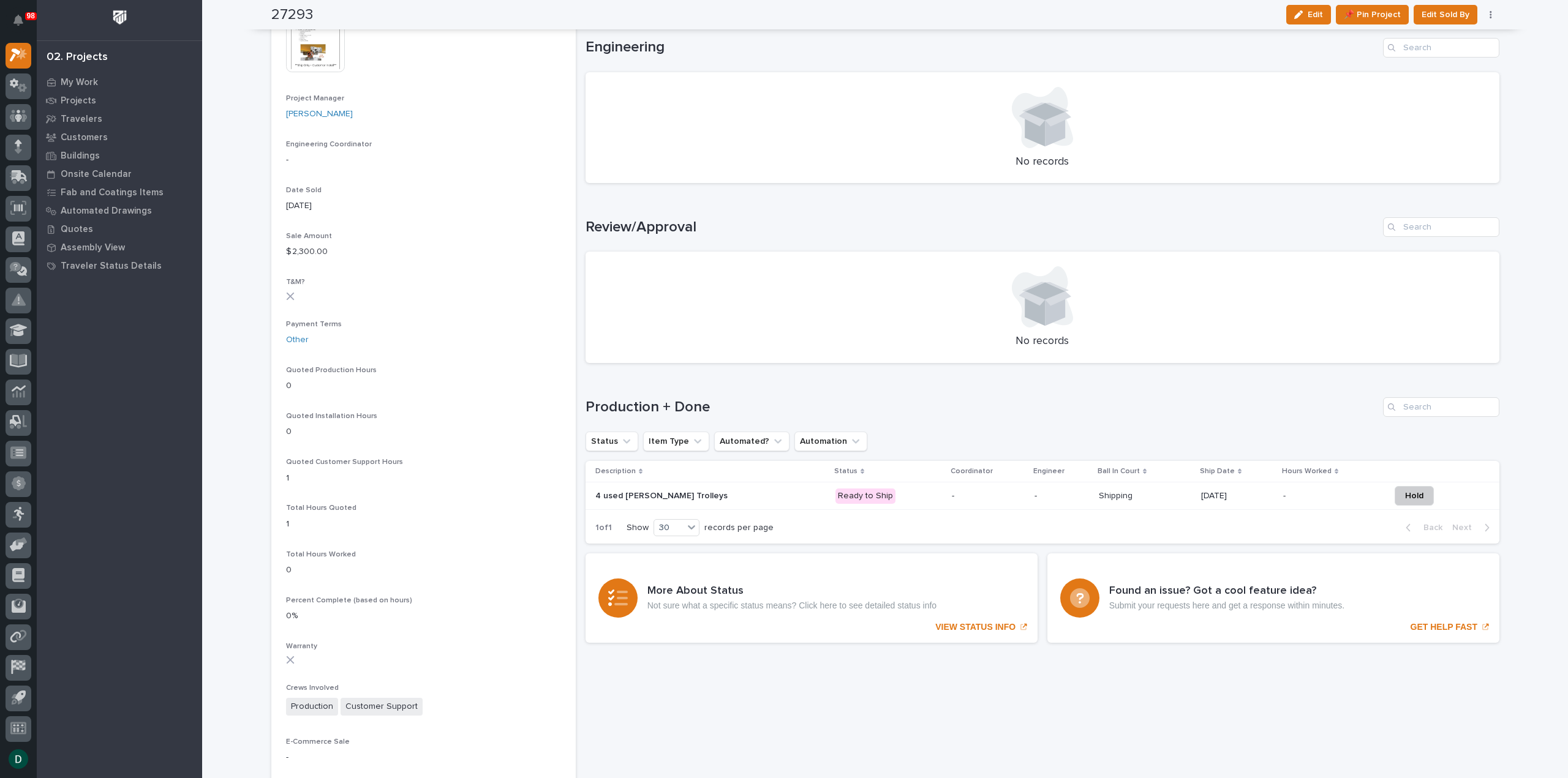
scroll to position [551, 0]
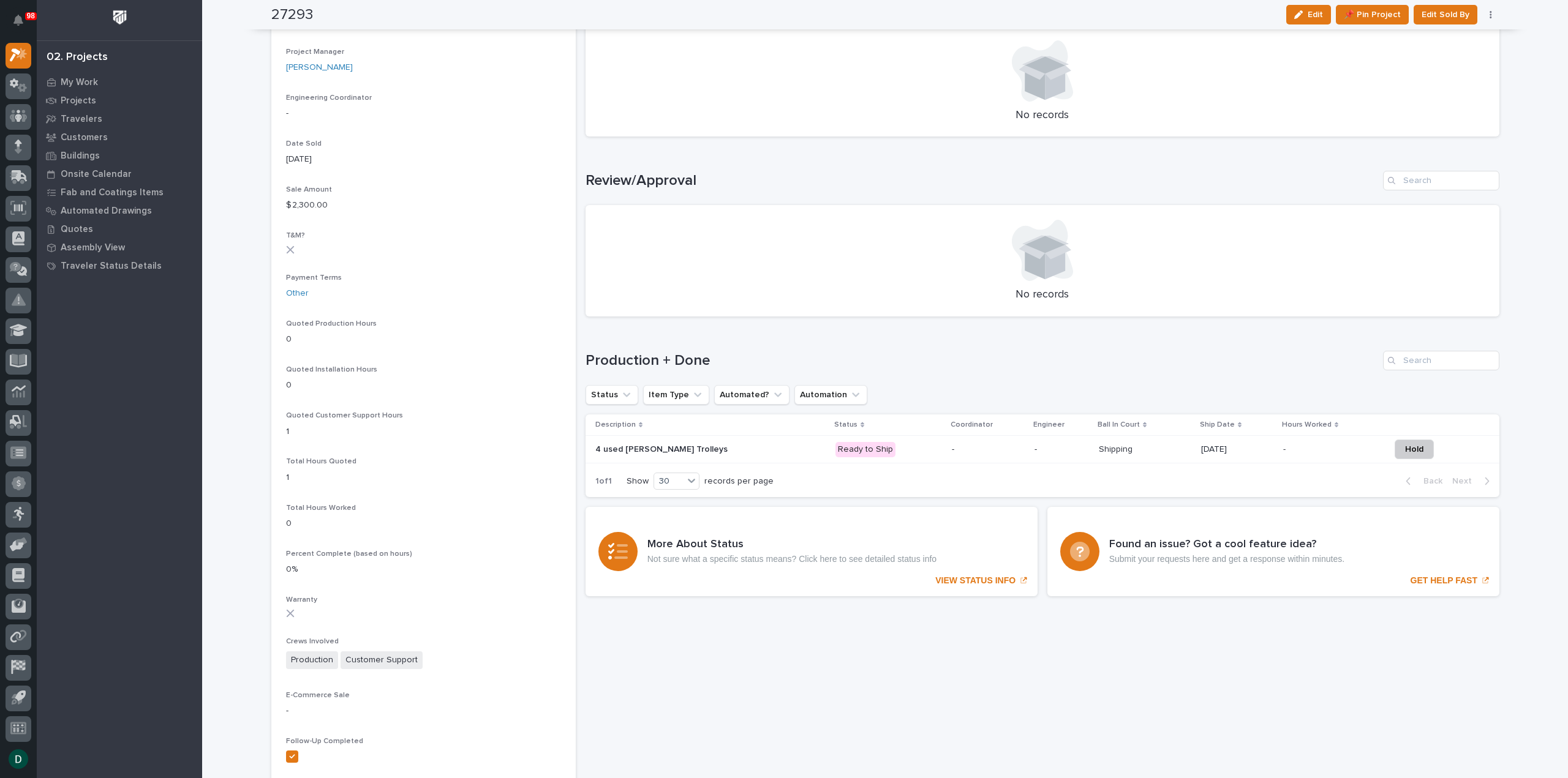
click at [728, 448] on p at bounding box center [702, 450] width 214 height 11
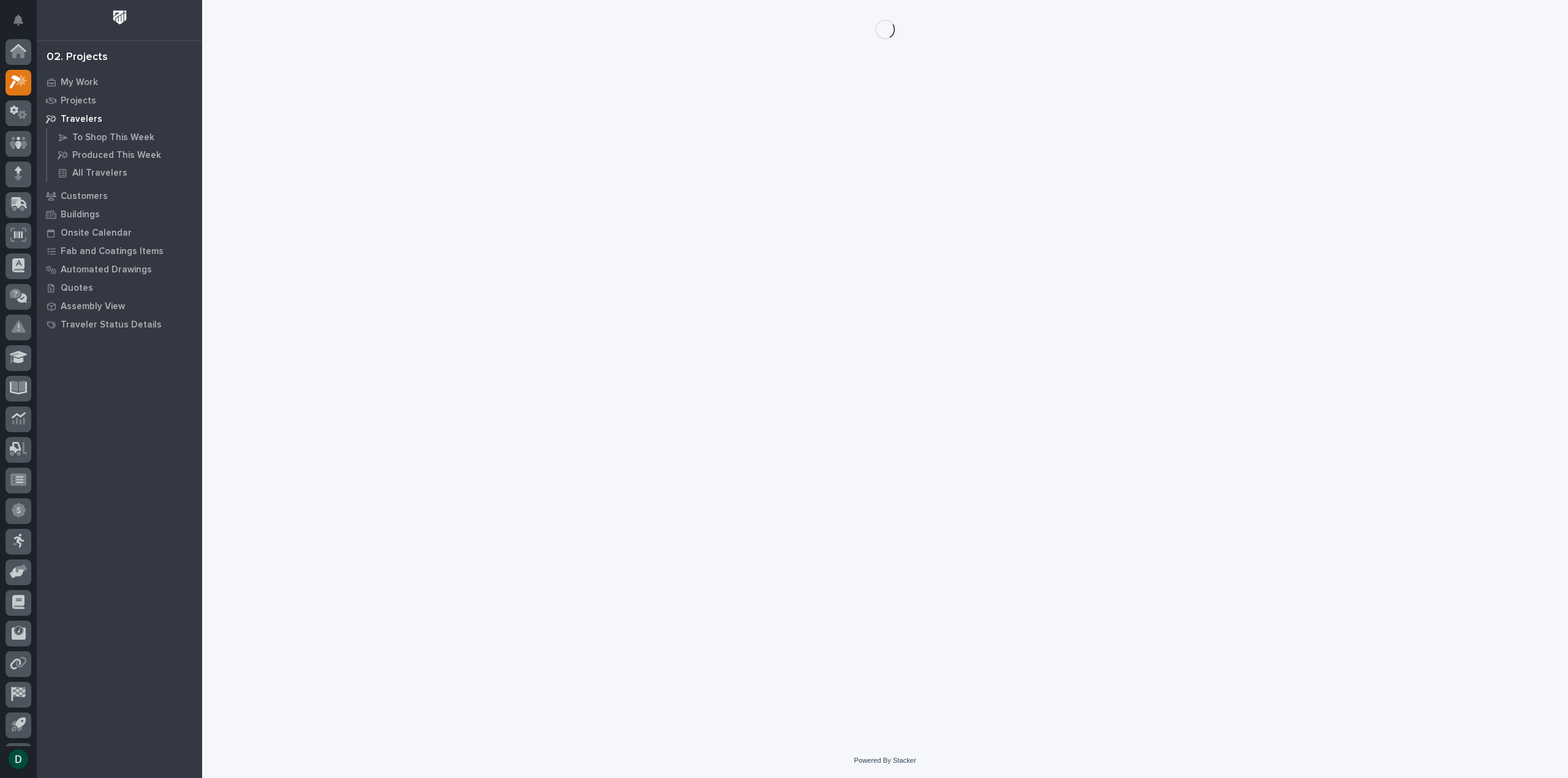
scroll to position [27, 0]
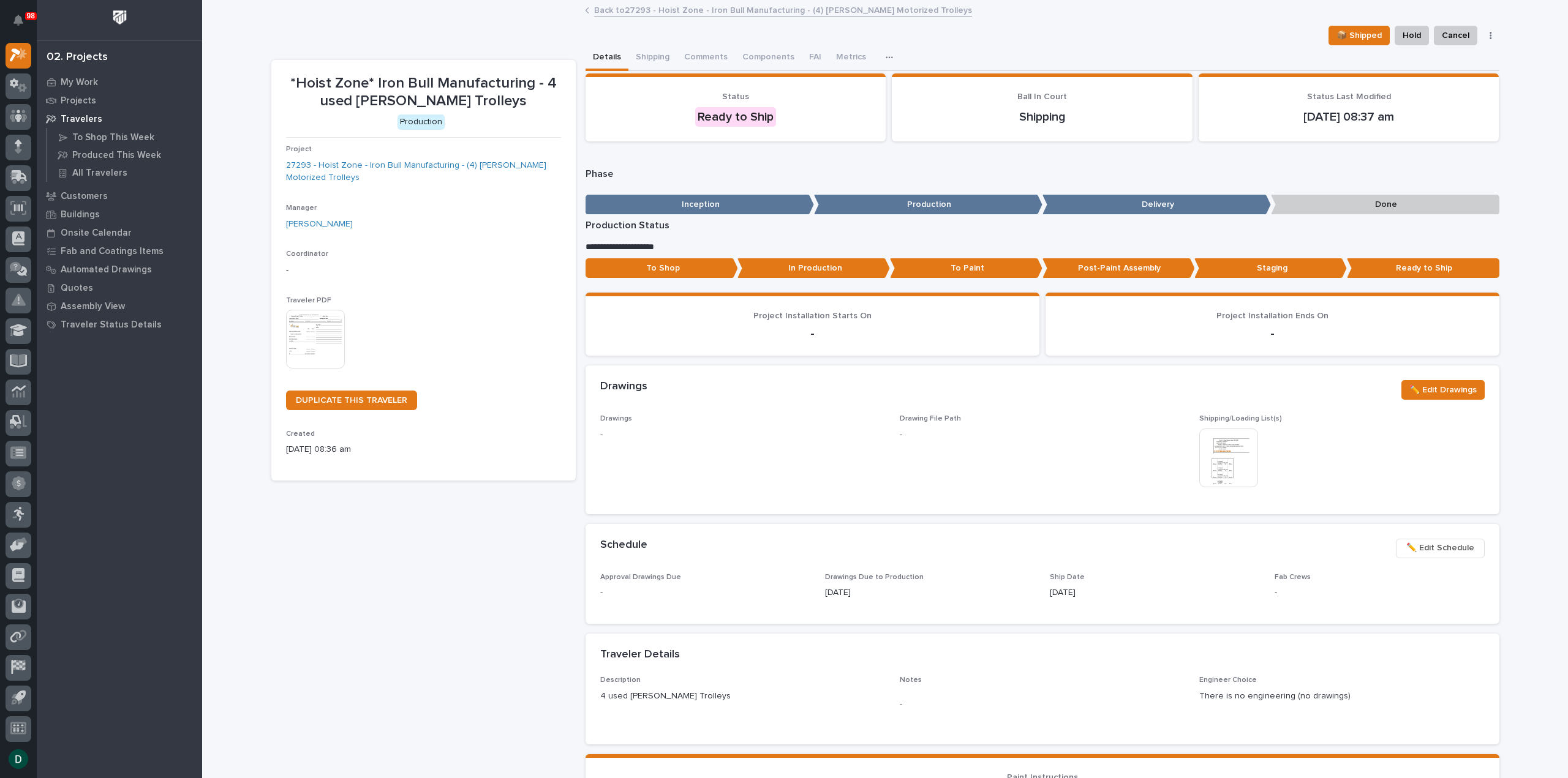
click at [316, 327] on img at bounding box center [315, 339] width 59 height 59
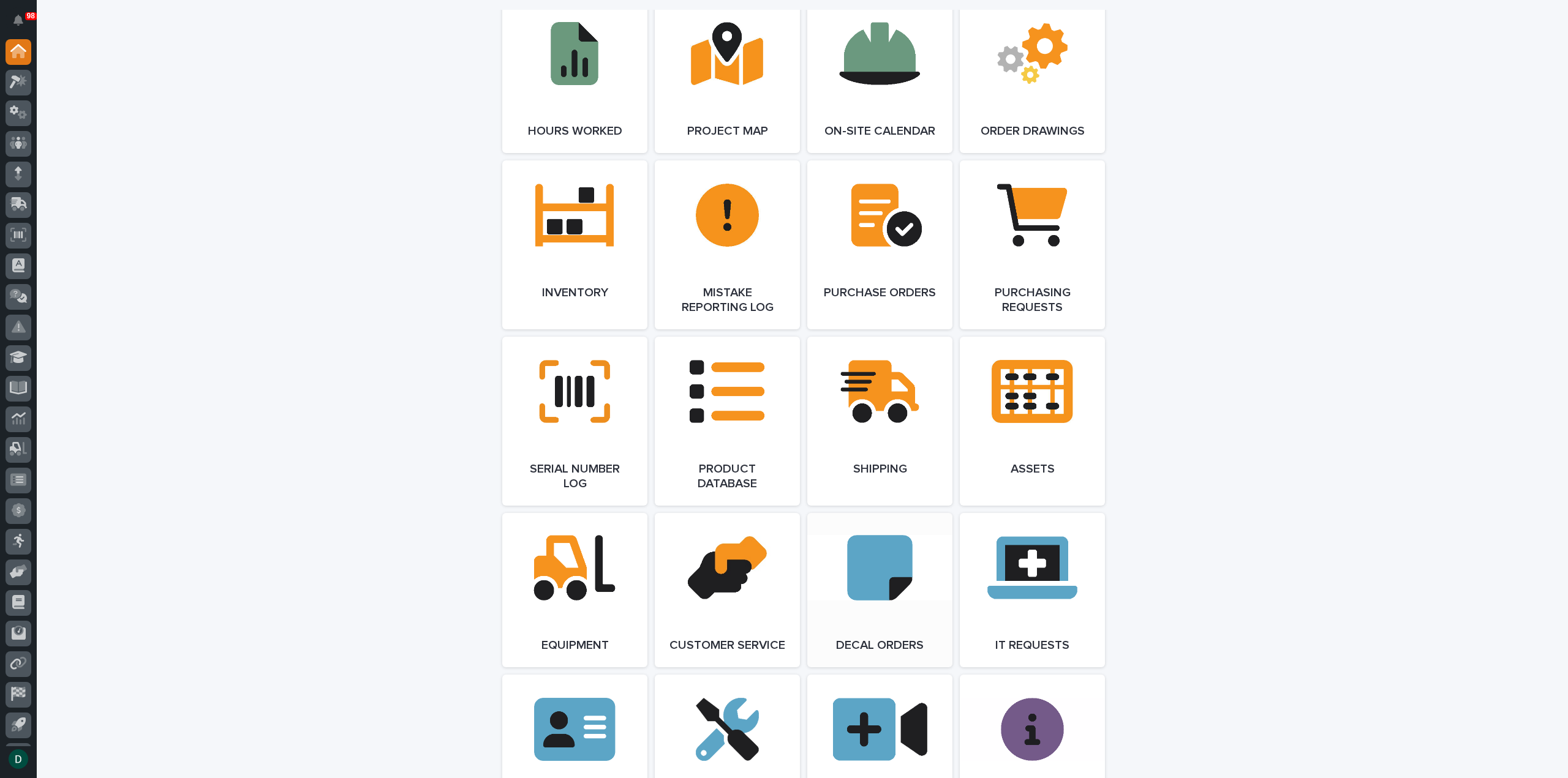
scroll to position [1163, 0]
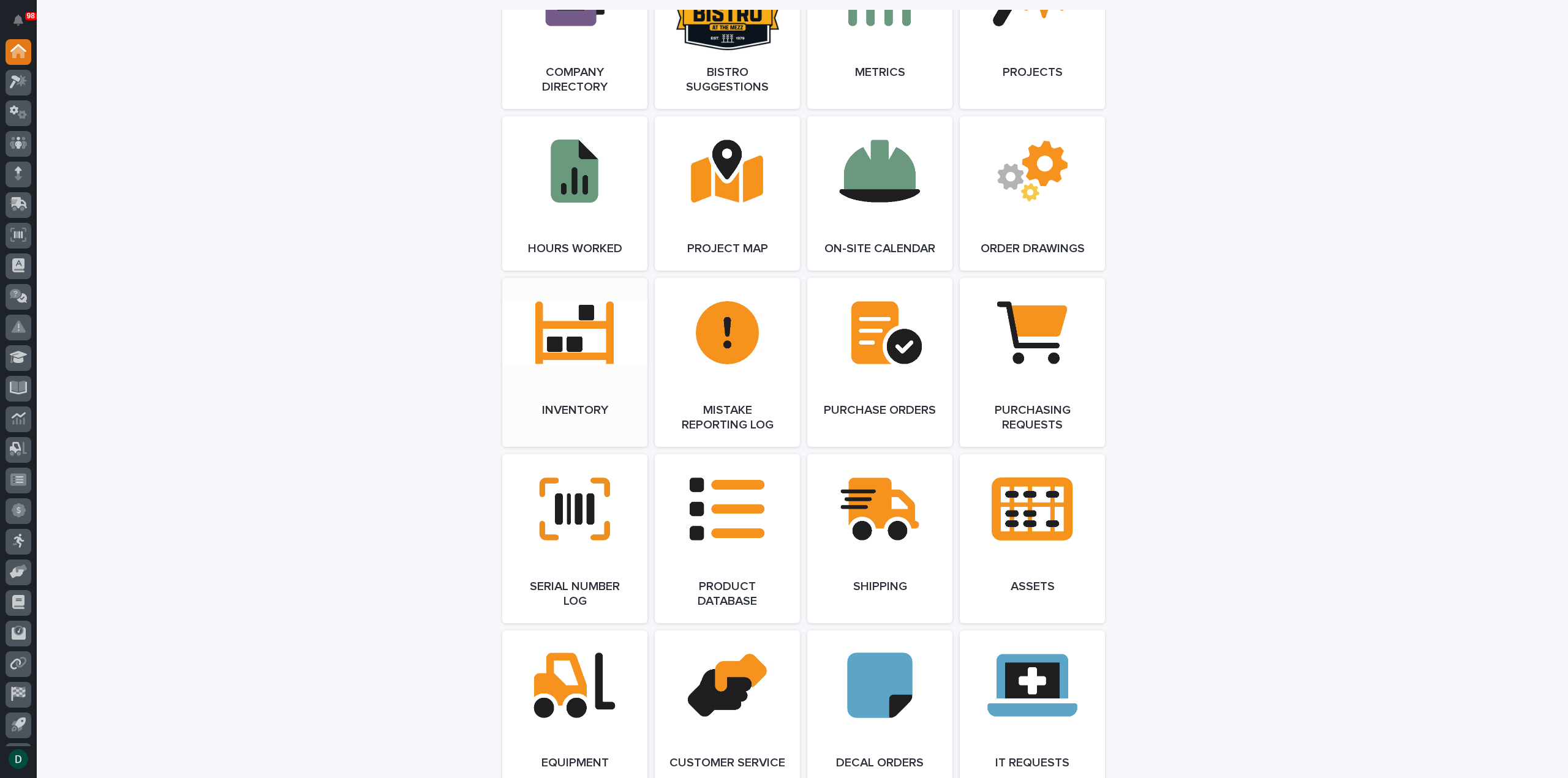
click at [593, 384] on link "Open Link" at bounding box center [575, 362] width 146 height 169
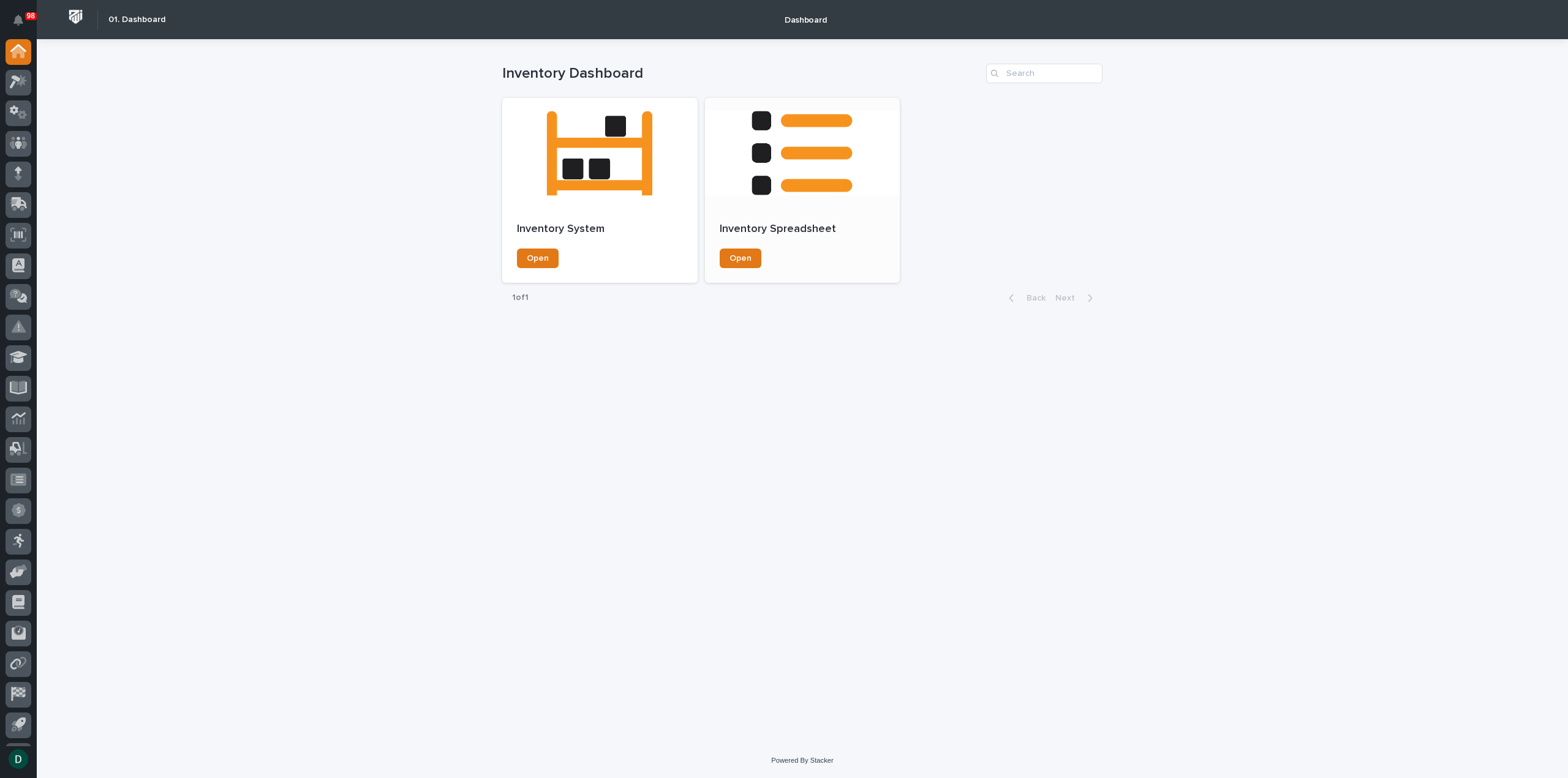
click at [817, 220] on div "Inventory Spreadsheet Open" at bounding box center [803, 245] width 196 height 75
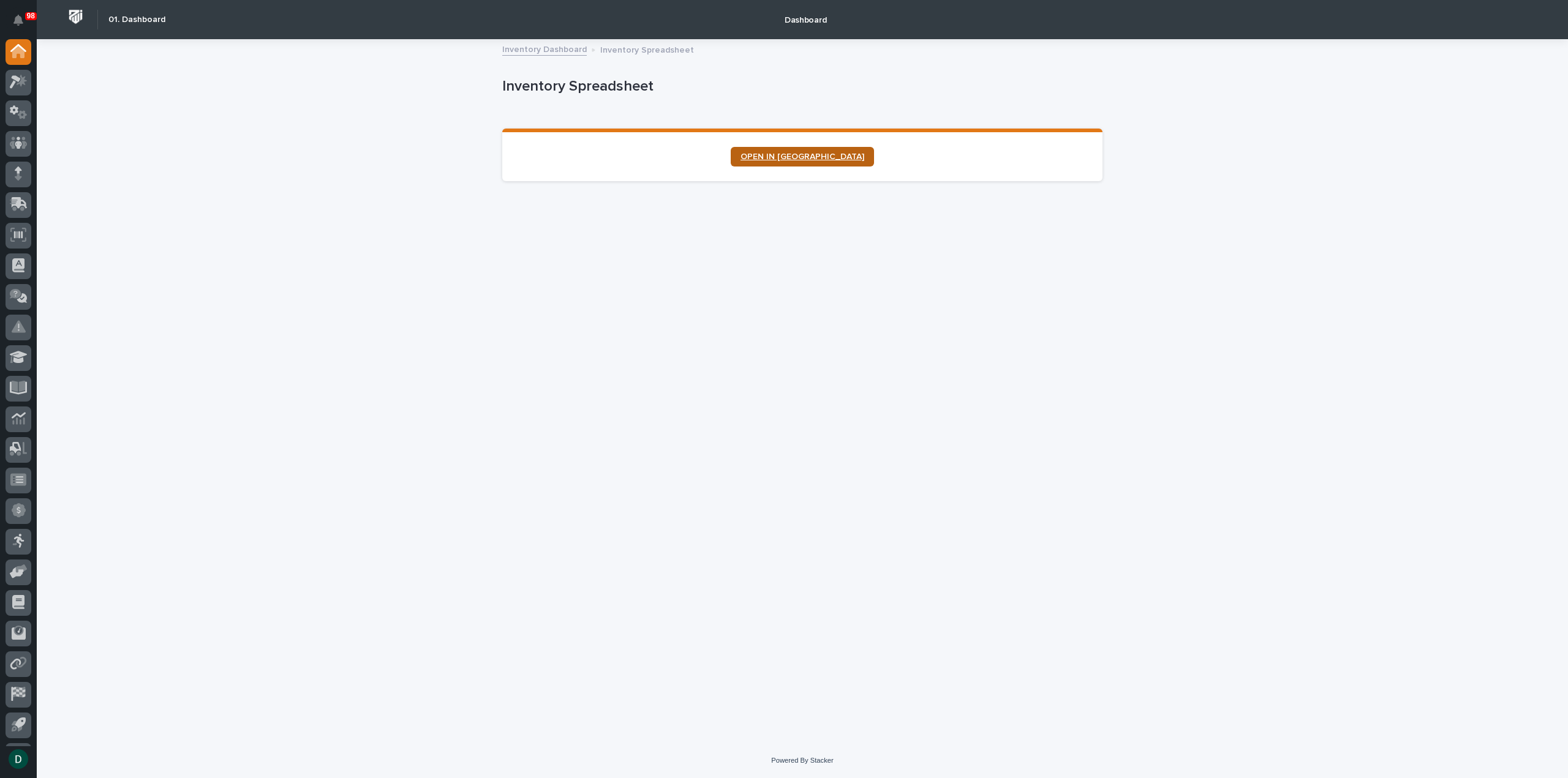
click at [803, 155] on span "OPEN IN [GEOGRAPHIC_DATA]" at bounding box center [802, 156] width 124 height 8
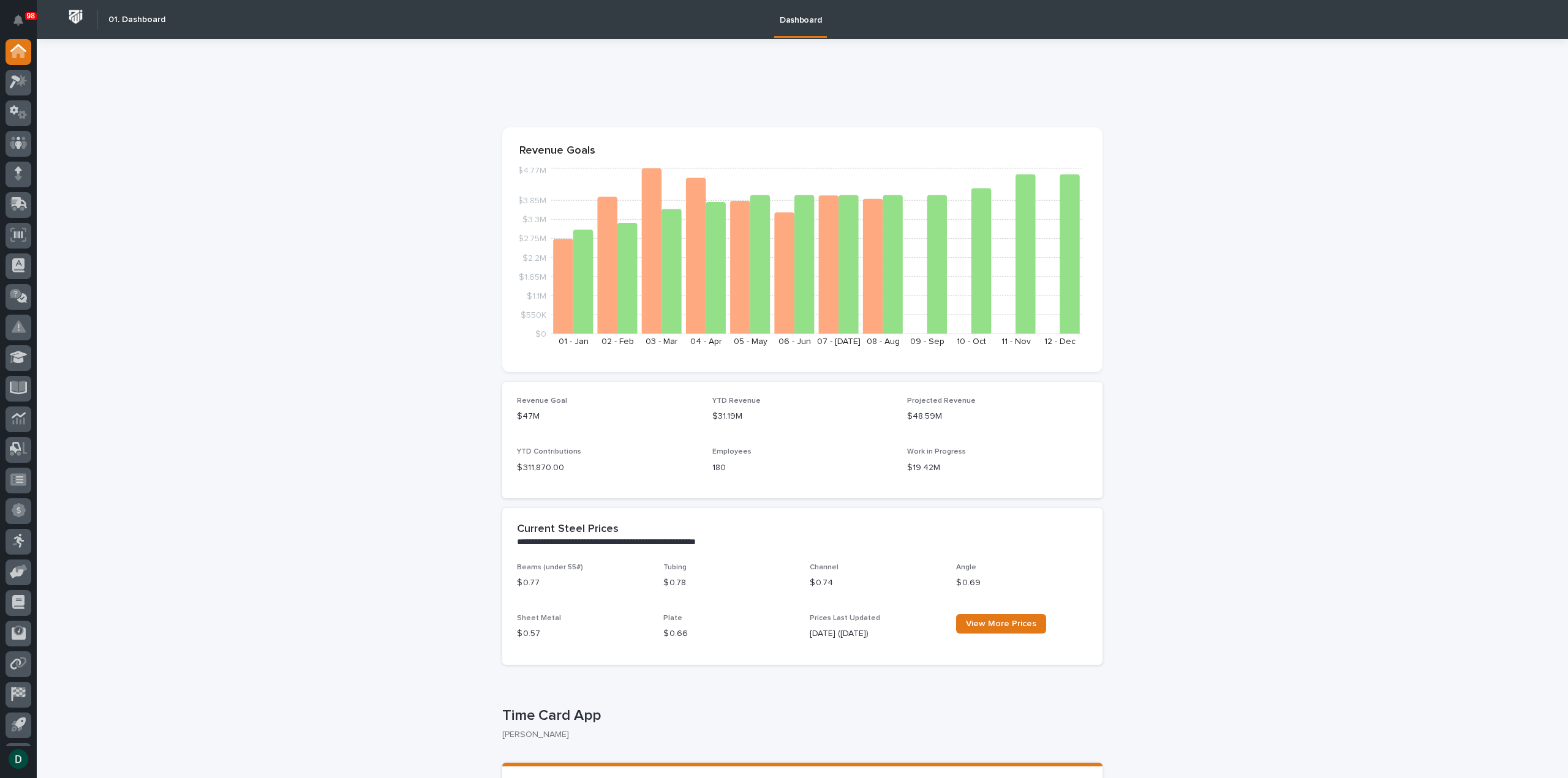
click at [583, 453] on p "YTD Contributions" at bounding box center [607, 451] width 180 height 8
click at [754, 401] on p "YTD Revenue" at bounding box center [803, 401] width 180 height 8
